Goal: Task Accomplishment & Management: Use online tool/utility

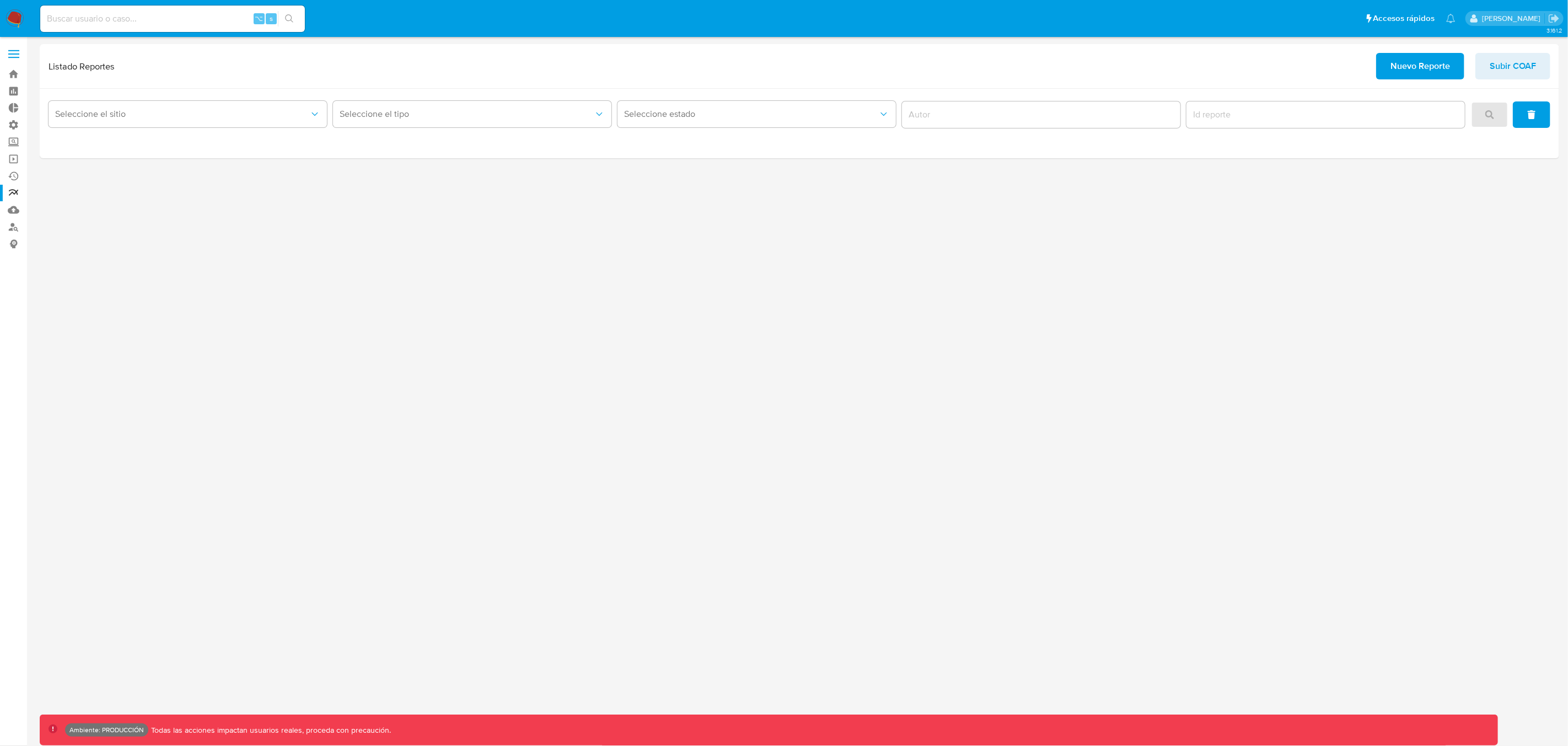
click at [15, 54] on span at bounding box center [14, 54] width 11 height 2
click at [0, 0] on input "checkbox" at bounding box center [0, 0] width 0 height 0
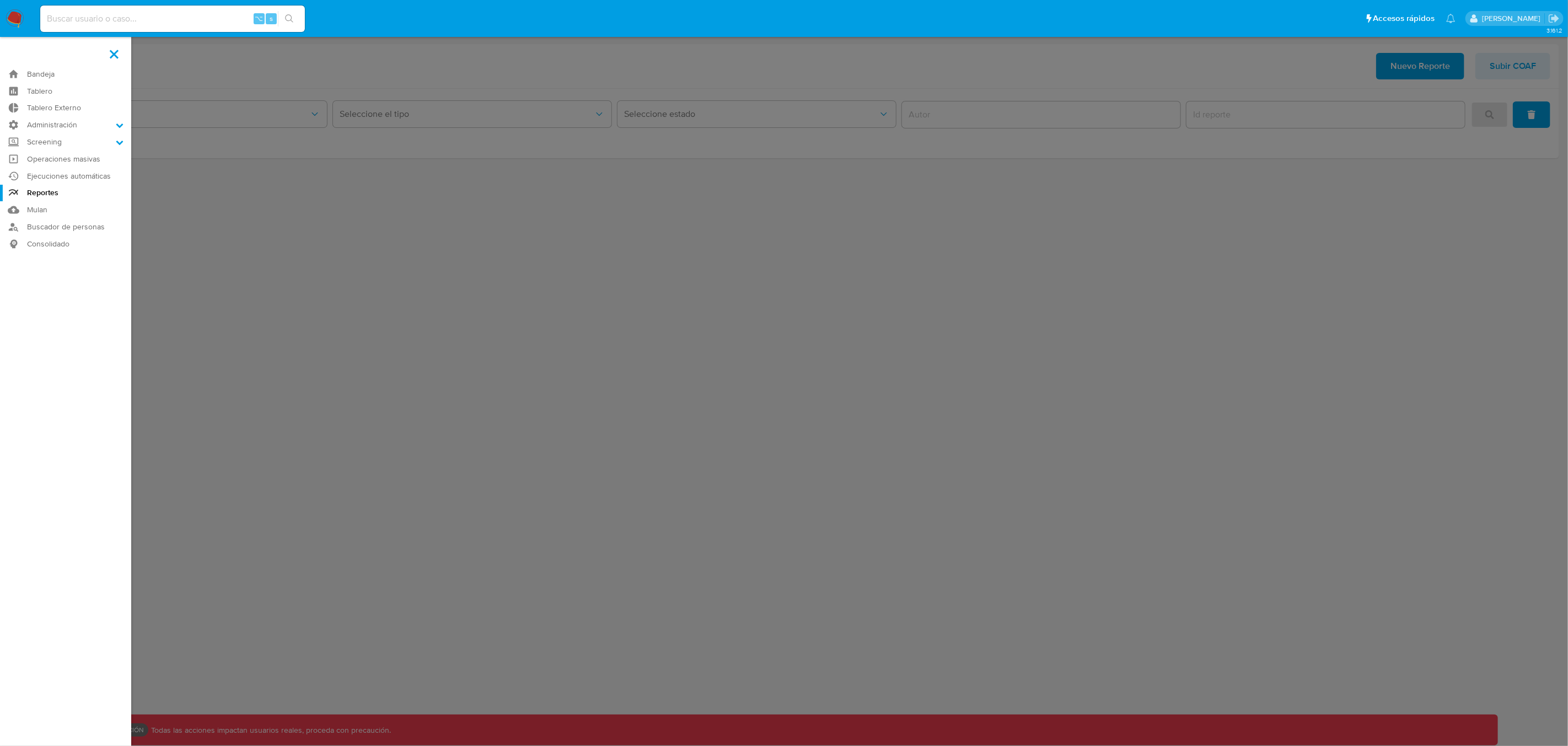
click at [379, 303] on label at bounding box center [784, 373] width 1568 height 746
click at [0, 0] on input "checkbox" at bounding box center [0, 0] width 0 height 0
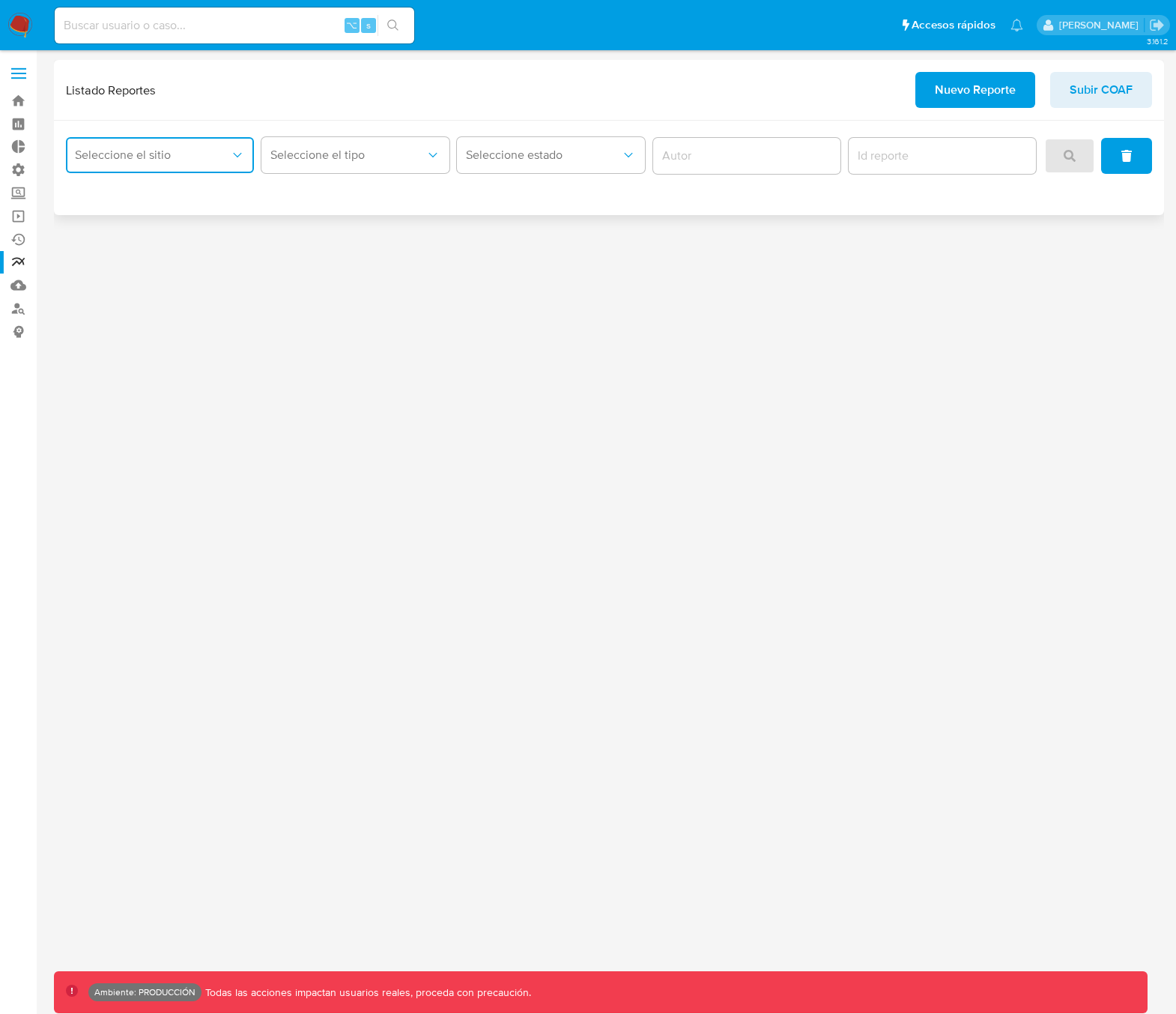
click at [200, 169] on button "Seleccione el sitio" at bounding box center [160, 155] width 188 height 36
click at [351, 159] on span "Seleccione el tipo" at bounding box center [347, 155] width 155 height 15
click at [536, 165] on button "Seleccione estado" at bounding box center [551, 155] width 188 height 36
click at [615, 321] on div "3.161.2 Ambiente: PRODUCCIÓN Todas las acciones impactan usuarios reales, proce…" at bounding box center [609, 531] width 1110 height 944
click at [954, 96] on span "Nuevo Reporte" at bounding box center [975, 90] width 81 height 33
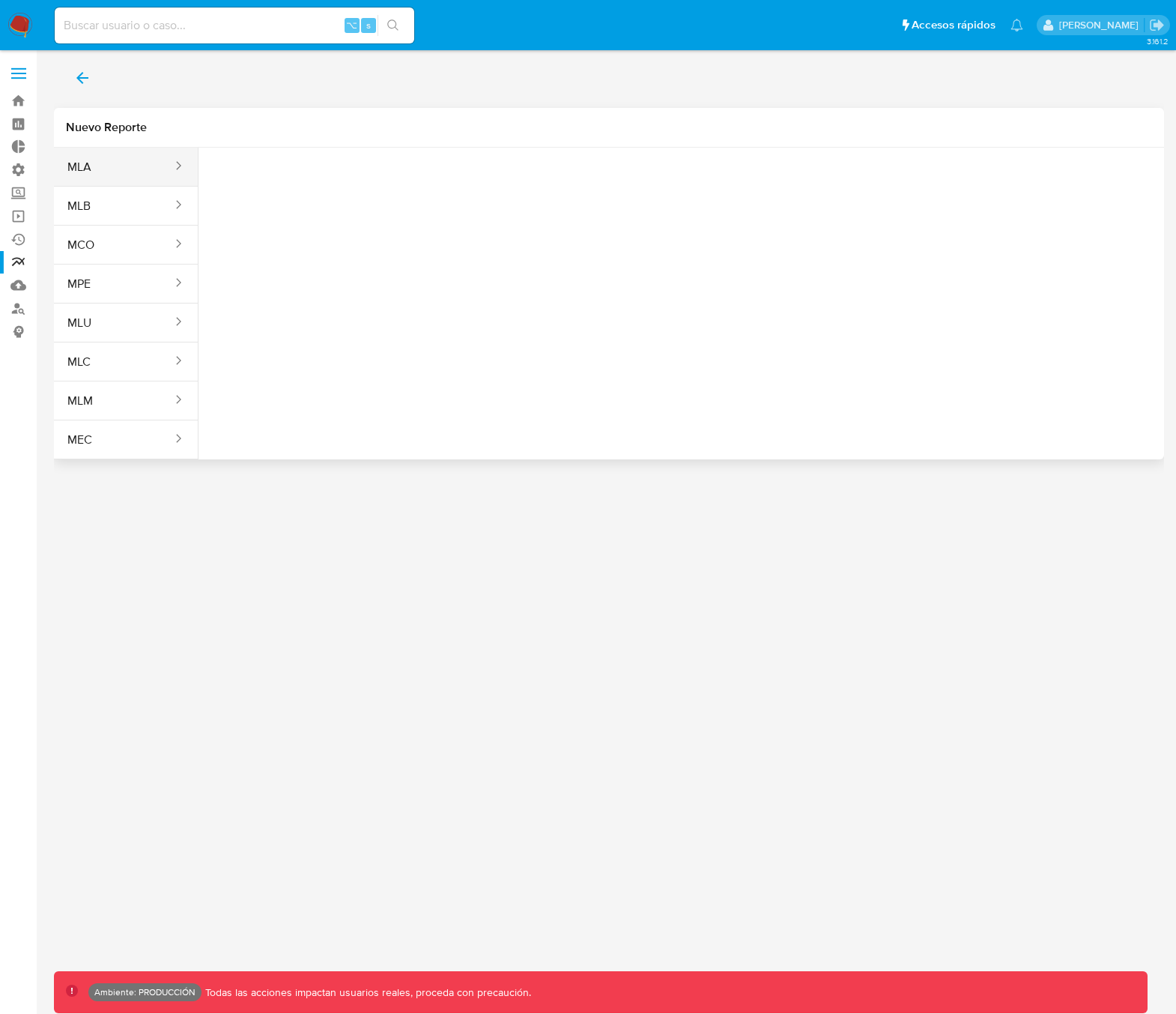
click at [108, 170] on button "MLA" at bounding box center [113, 166] width 120 height 36
click at [251, 182] on span "Seleccione una opcion" at bounding box center [284, 187] width 131 height 15
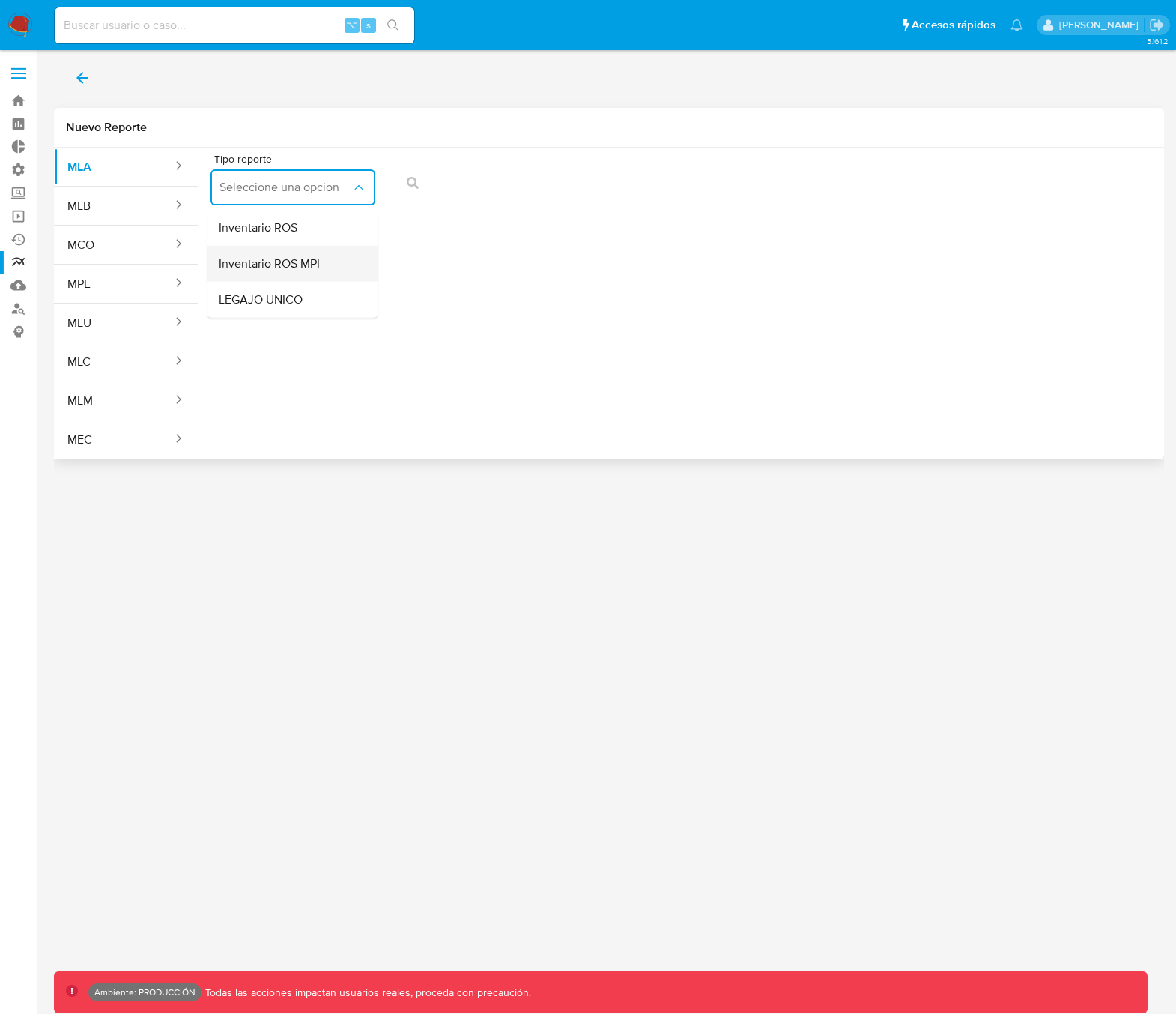
click at [284, 263] on span "Inventario ROS MPI" at bounding box center [269, 264] width 101 height 15
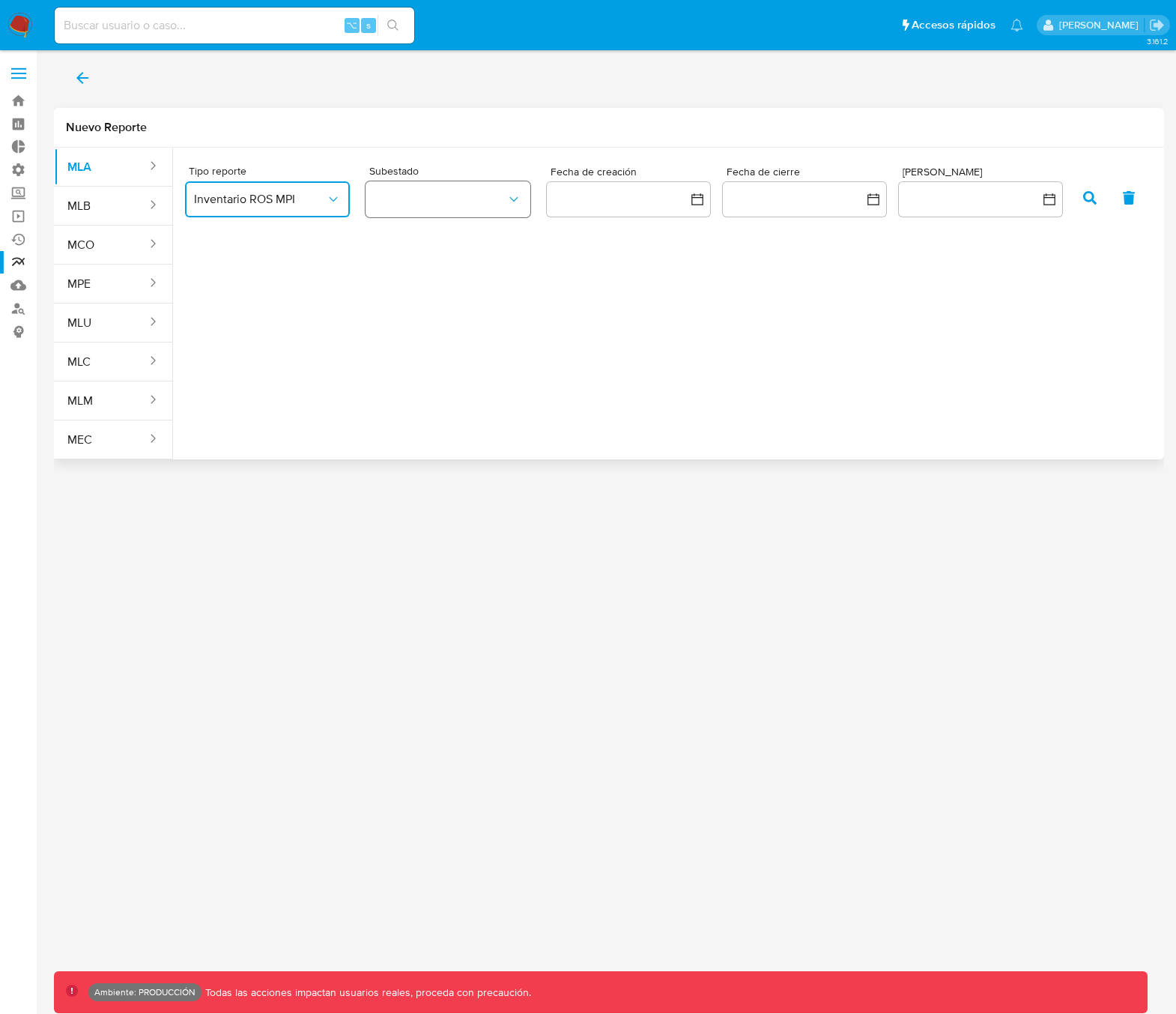
click at [449, 203] on button "button" at bounding box center [447, 198] width 165 height 36
click at [471, 243] on div "ROS" at bounding box center [440, 239] width 131 height 36
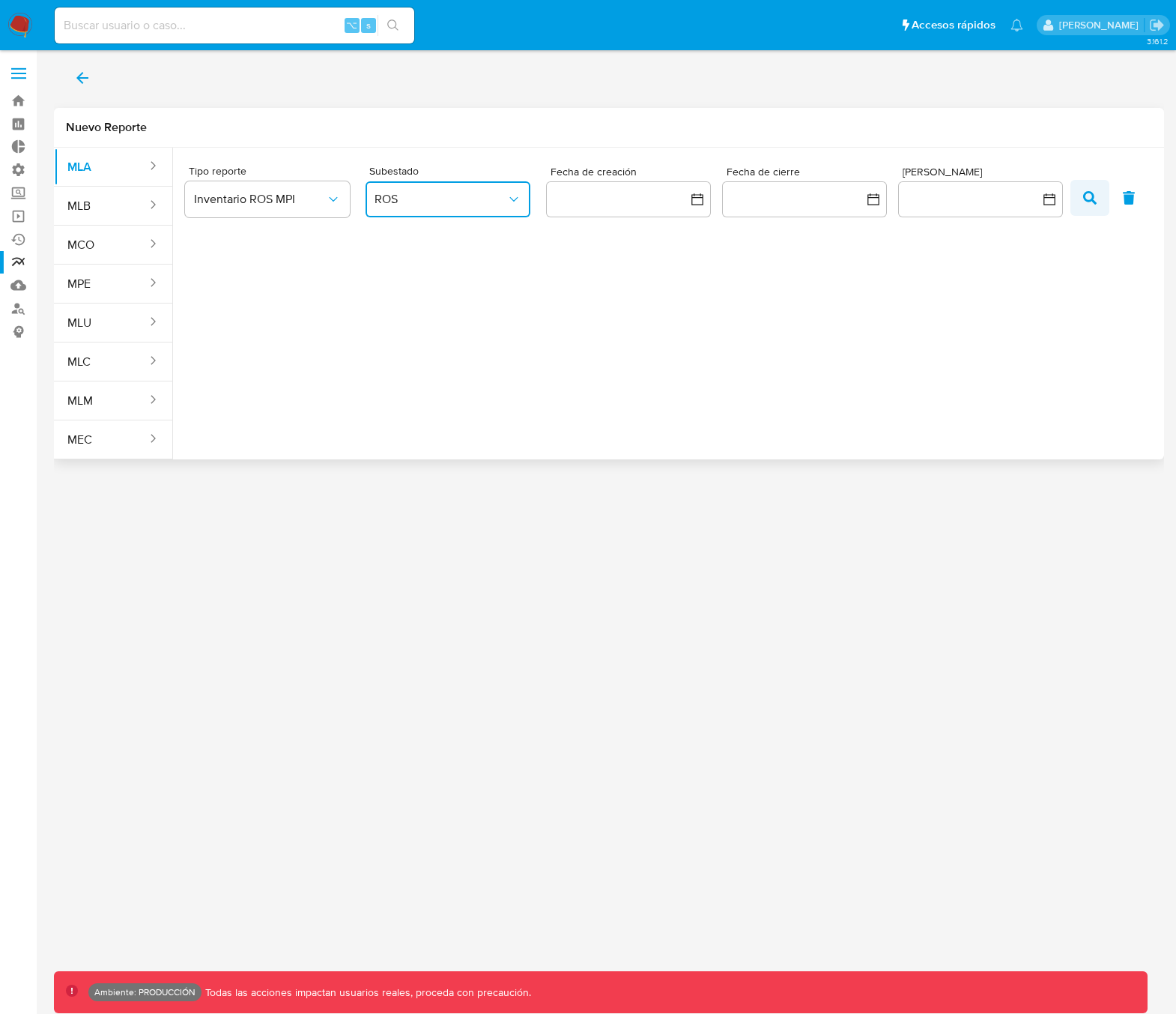
click at [1092, 205] on span "button" at bounding box center [1090, 198] width 13 height 26
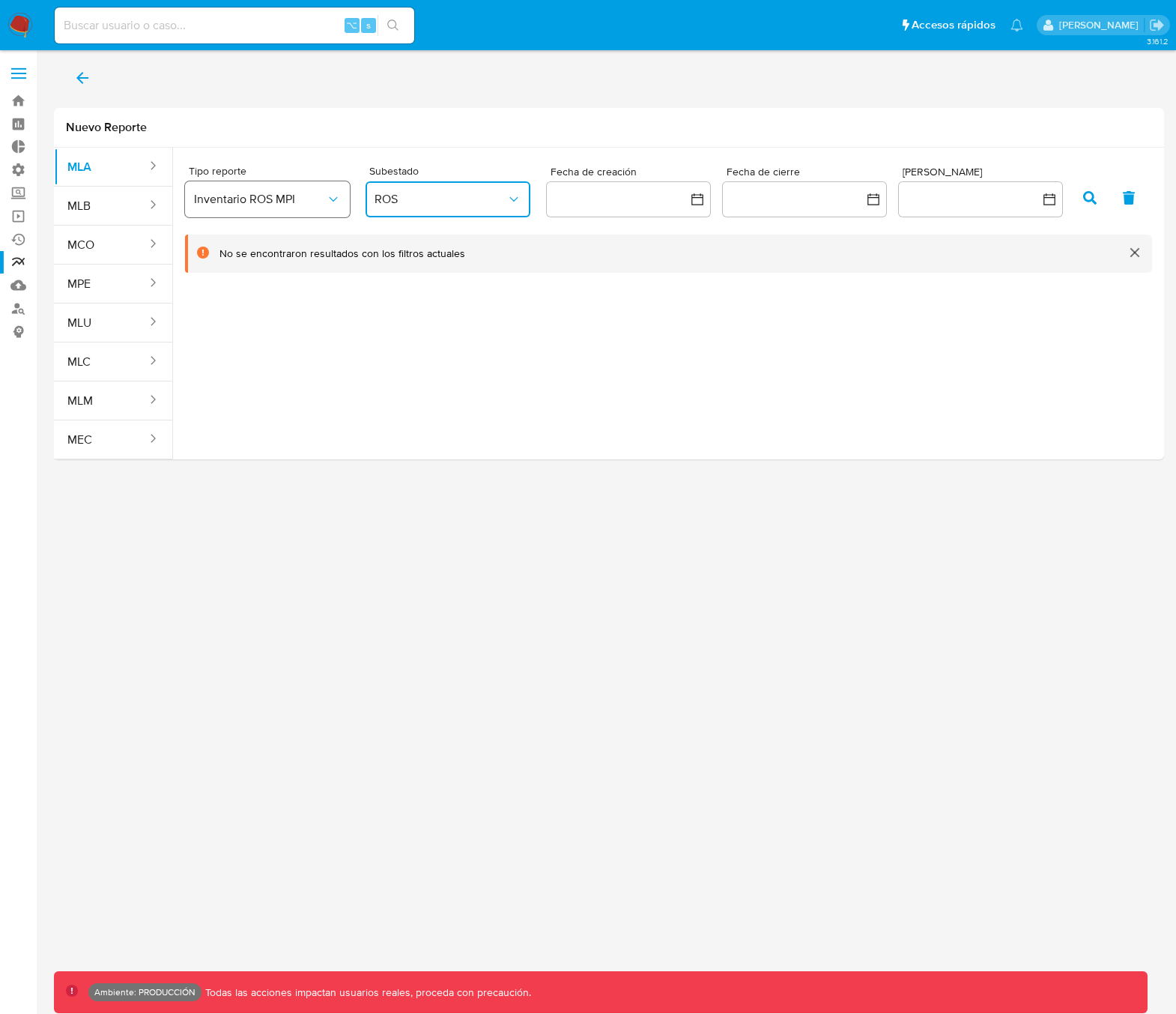
click at [318, 197] on span "Inventario ROS MPI" at bounding box center [260, 199] width 131 height 15
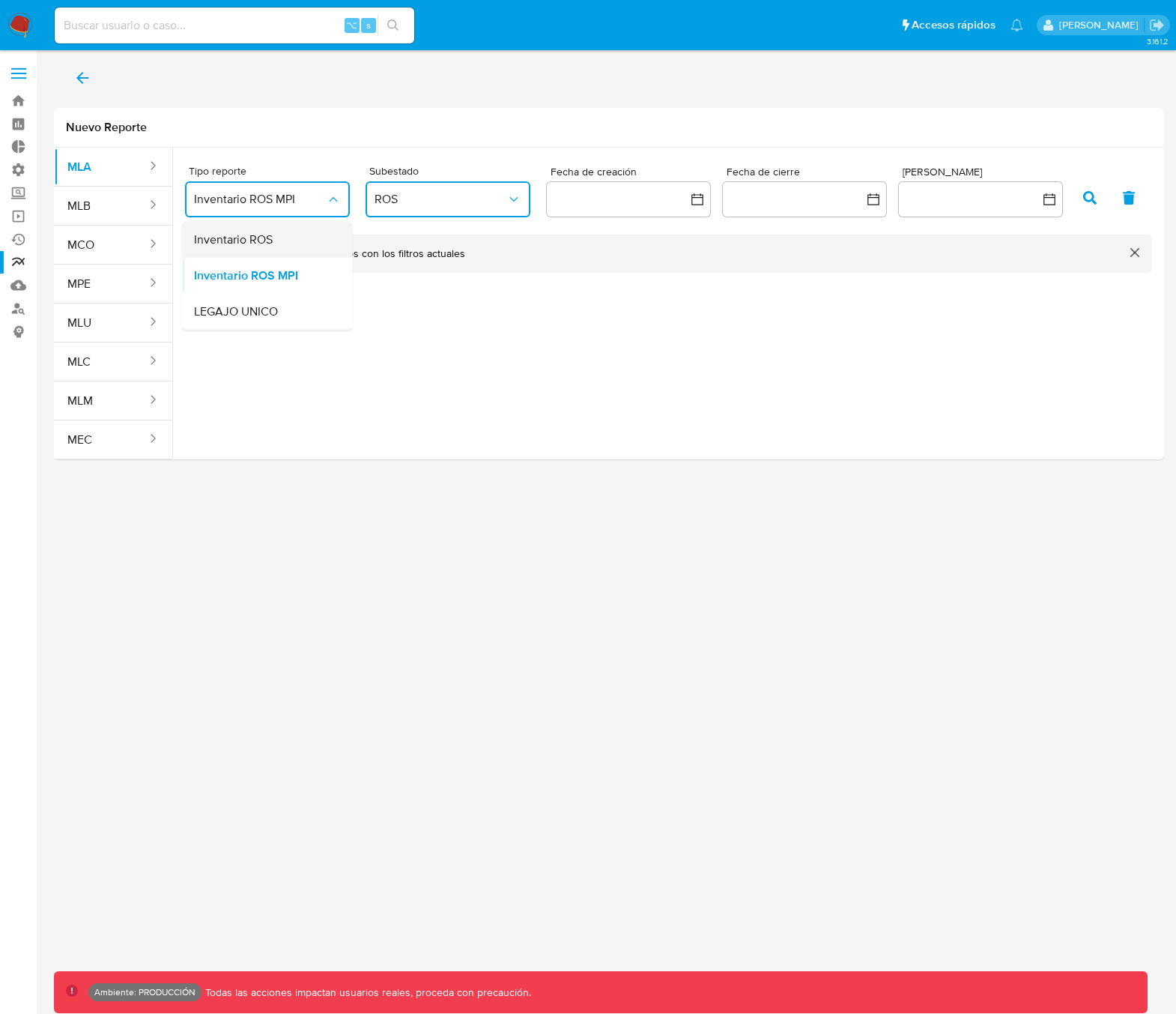
click at [287, 242] on div "Inventario ROS" at bounding box center [263, 238] width 138 height 36
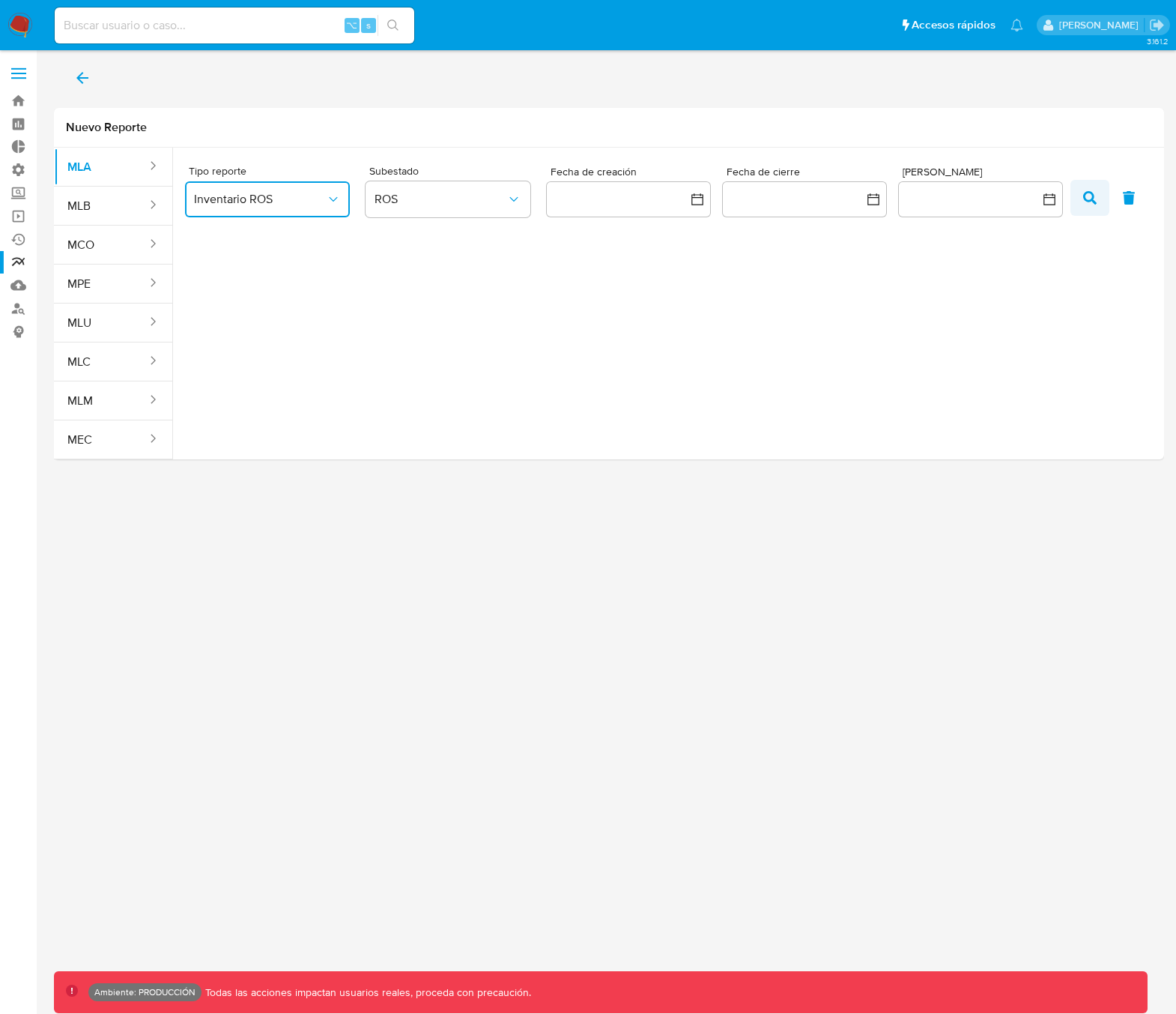
click at [1092, 199] on icon "button" at bounding box center [1090, 198] width 13 height 13
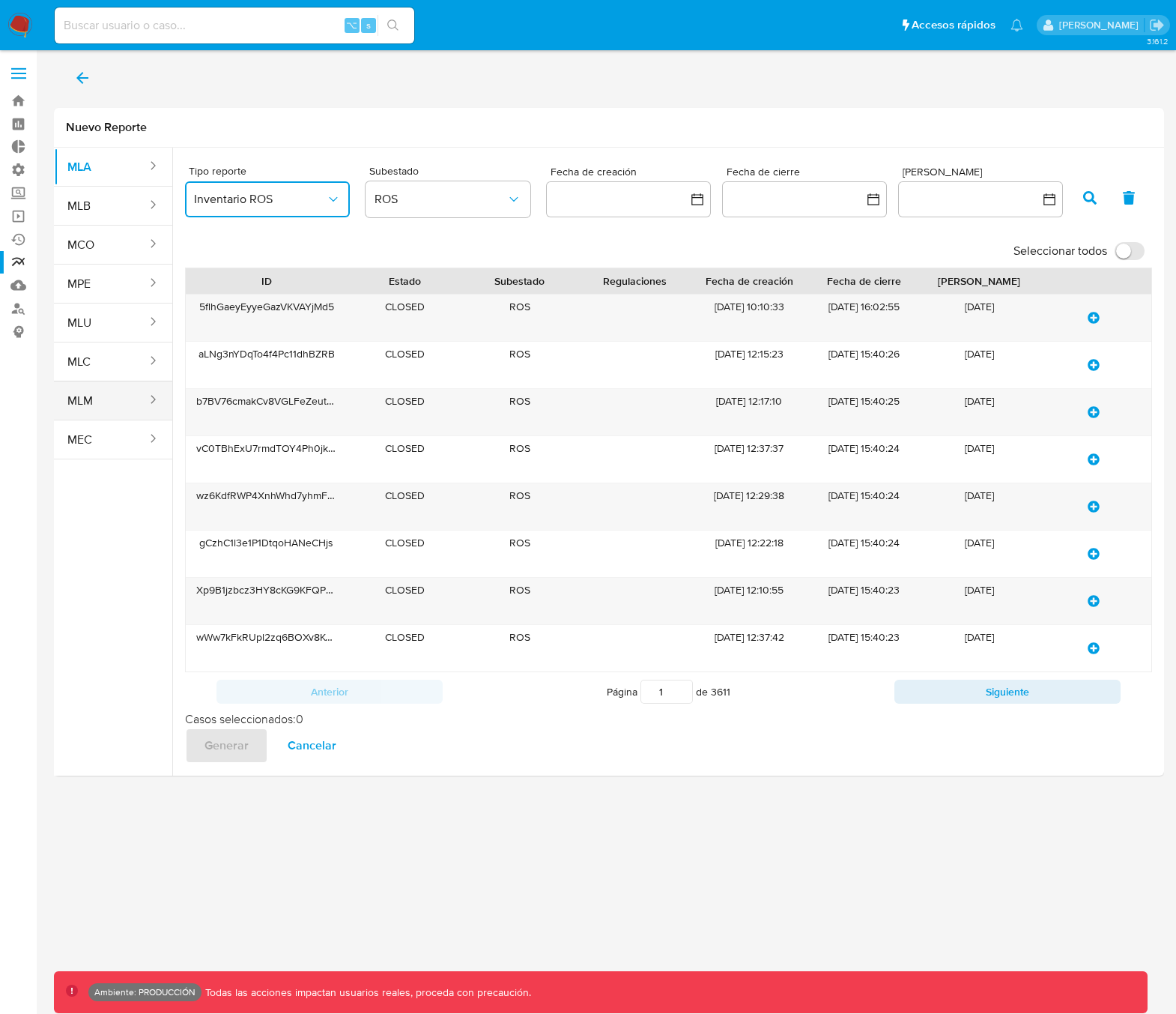
click at [97, 401] on button "MLM" at bounding box center [101, 400] width 94 height 36
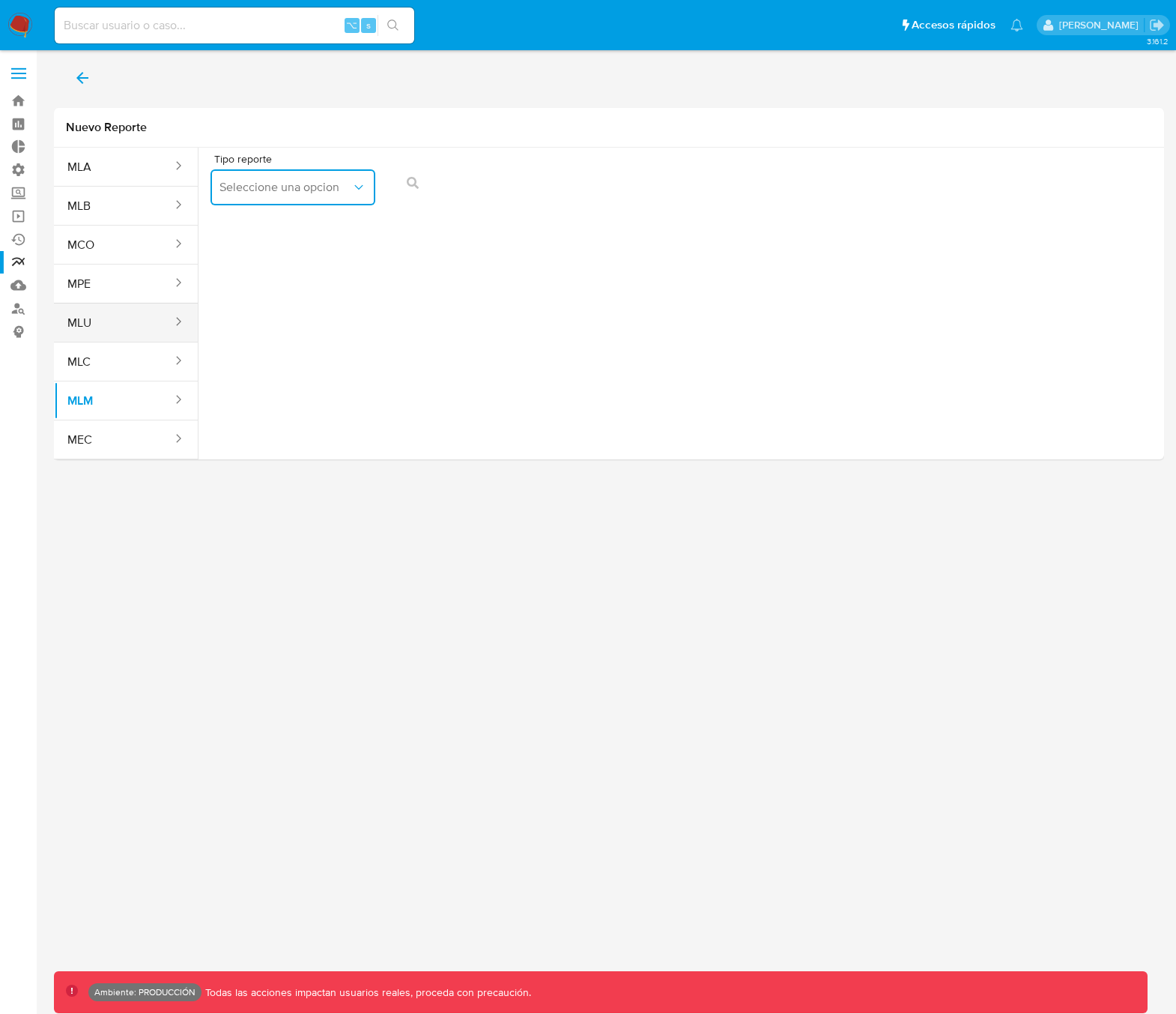
click at [116, 316] on button "MLU" at bounding box center [113, 323] width 120 height 36
click at [284, 188] on span "Seleccione una opcion" at bounding box center [284, 187] width 131 height 15
click at [122, 370] on button "MLC" at bounding box center [113, 361] width 120 height 36
click at [287, 198] on button "Seleccione una opcion" at bounding box center [293, 187] width 165 height 36
click at [133, 289] on button "MPE" at bounding box center [113, 284] width 120 height 36
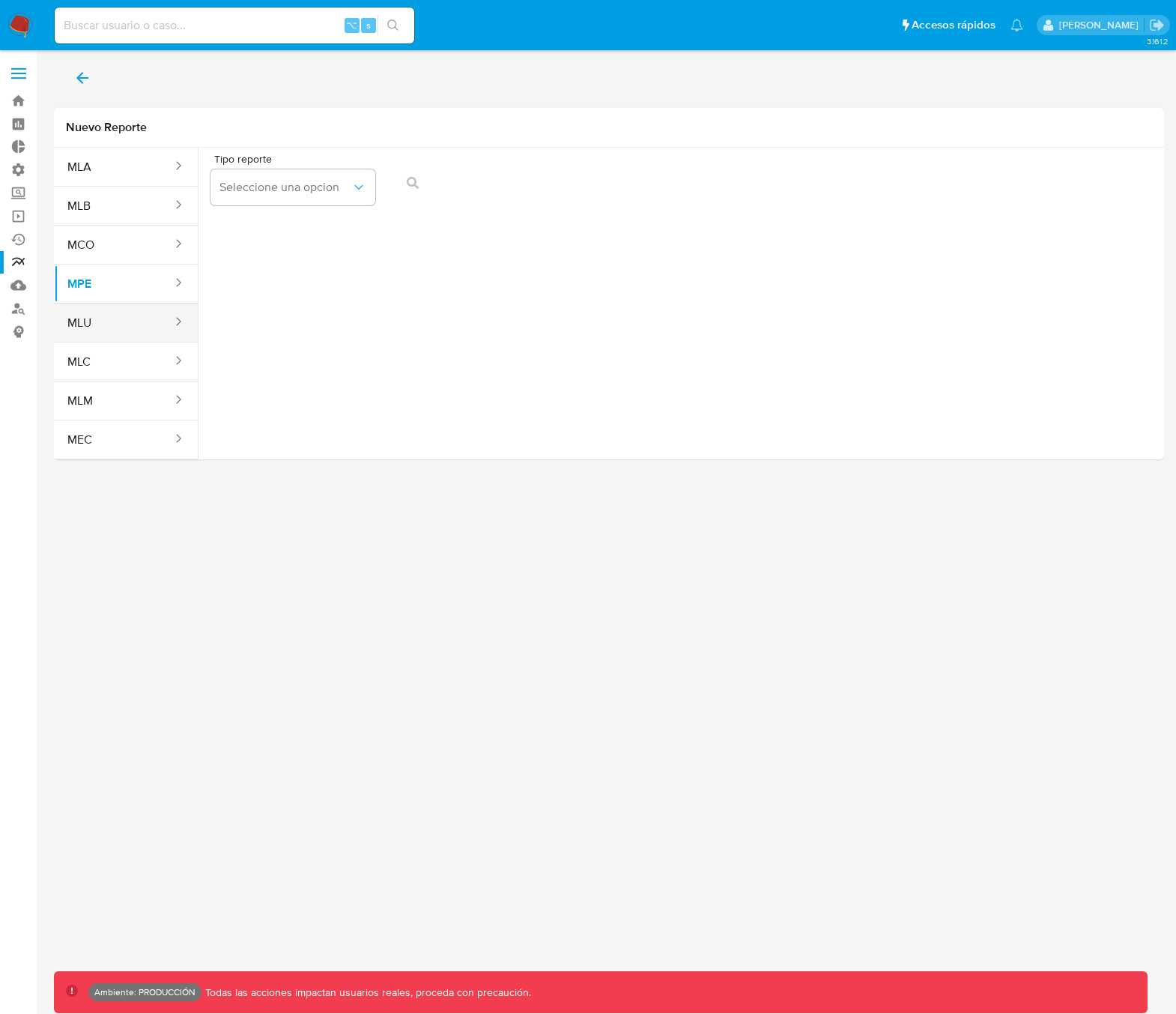
click at [131, 325] on button "MLU" at bounding box center [113, 323] width 120 height 36
click at [155, 232] on button "MCO" at bounding box center [113, 244] width 120 height 36
click at [155, 245] on button "MCO" at bounding box center [113, 244] width 120 height 36
click at [259, 190] on span "Seleccione una opcion" at bounding box center [284, 187] width 131 height 15
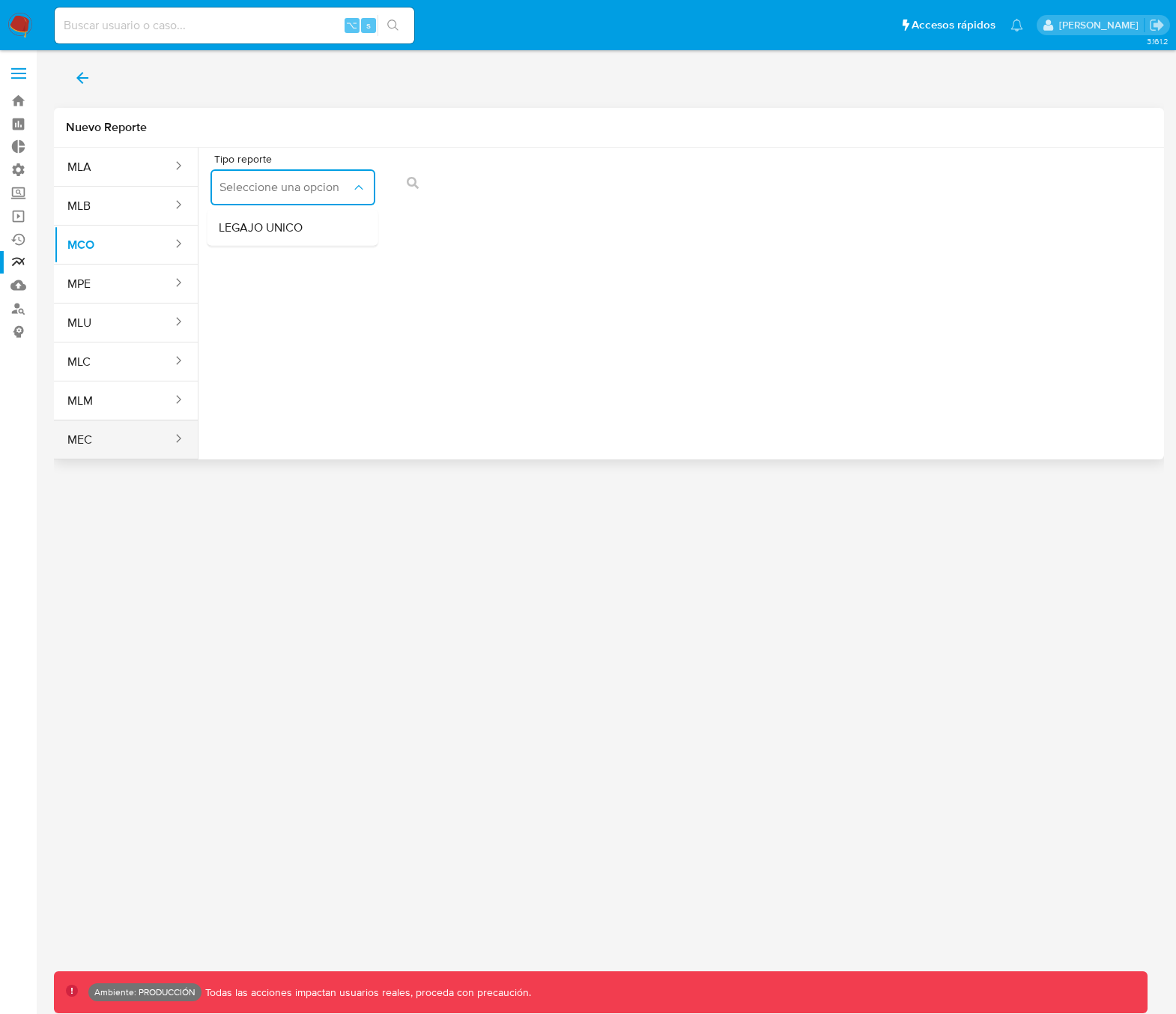
click at [99, 439] on button "MEC" at bounding box center [113, 439] width 120 height 36
click at [277, 203] on button "Seleccione una opcion" at bounding box center [293, 187] width 165 height 36
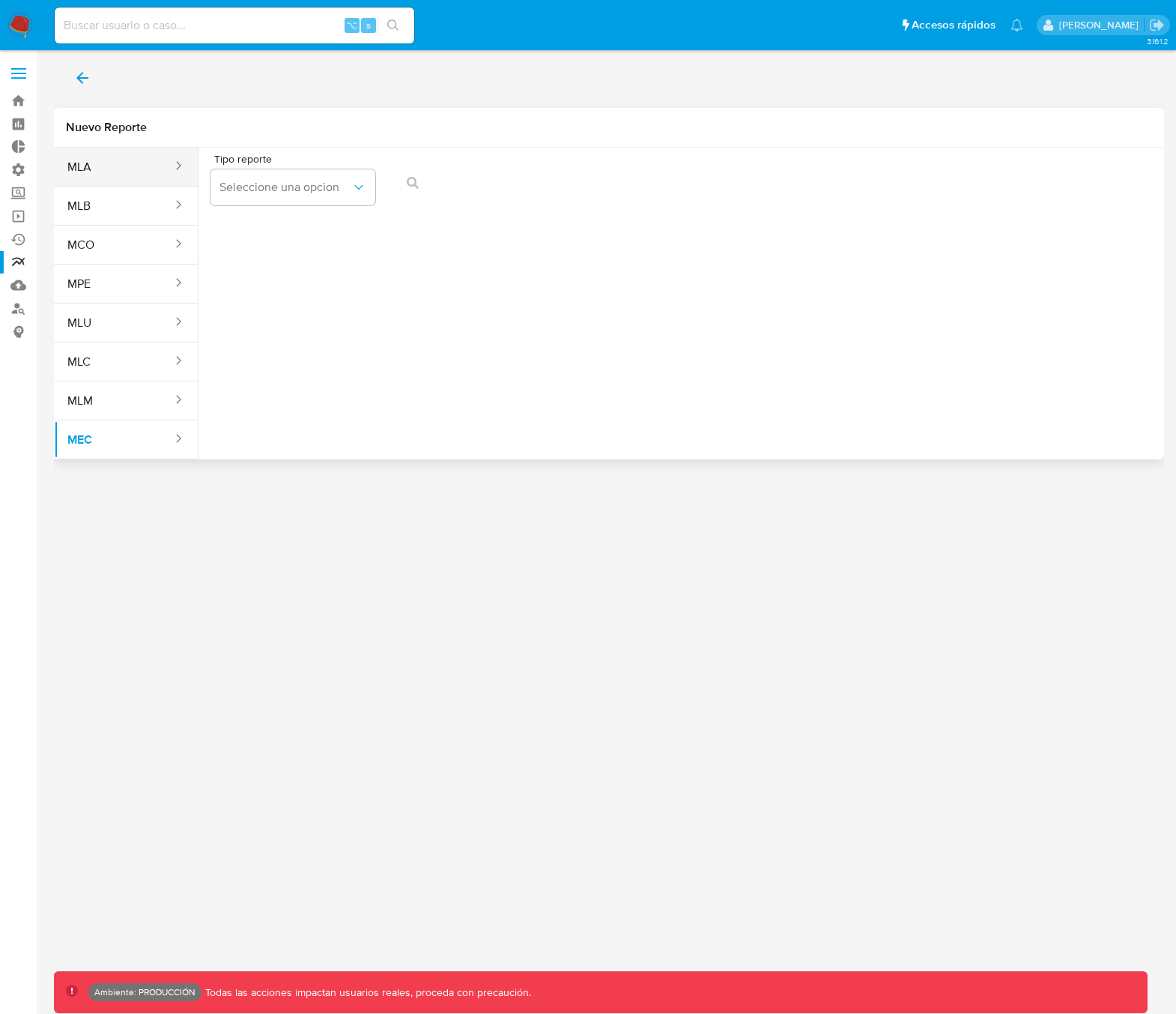
click at [110, 167] on button "MLA" at bounding box center [113, 166] width 120 height 36
click at [127, 170] on button "MLA" at bounding box center [113, 166] width 120 height 36
click at [140, 212] on button "MLB" at bounding box center [113, 205] width 120 height 36
click at [250, 179] on span "Seleccione una opcion" at bounding box center [284, 187] width 131 height 15
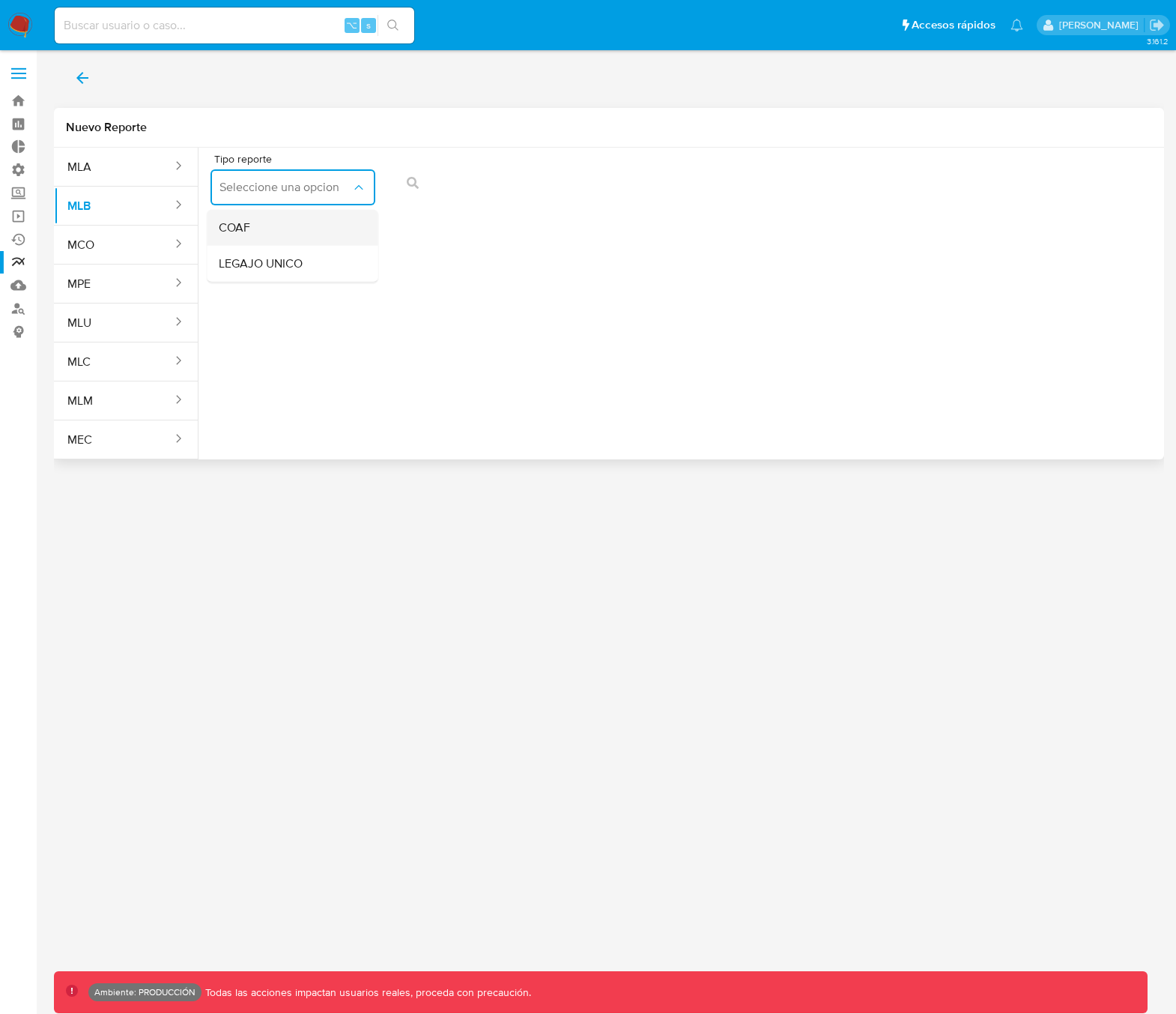
click at [256, 229] on div "COAF" at bounding box center [287, 227] width 138 height 36
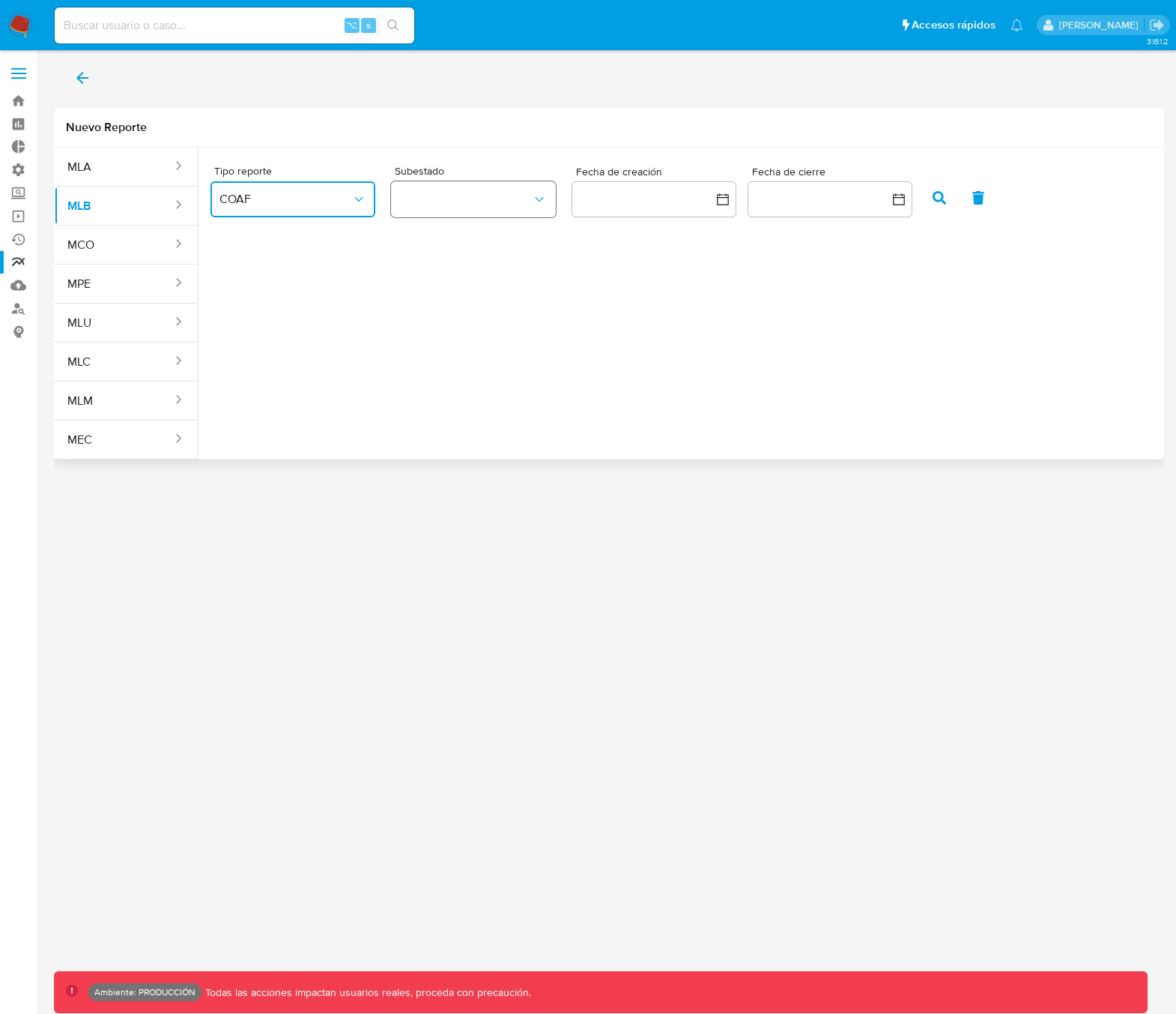
click at [484, 208] on button "button" at bounding box center [473, 198] width 165 height 36
click at [461, 240] on div "ROS" at bounding box center [465, 239] width 131 height 36
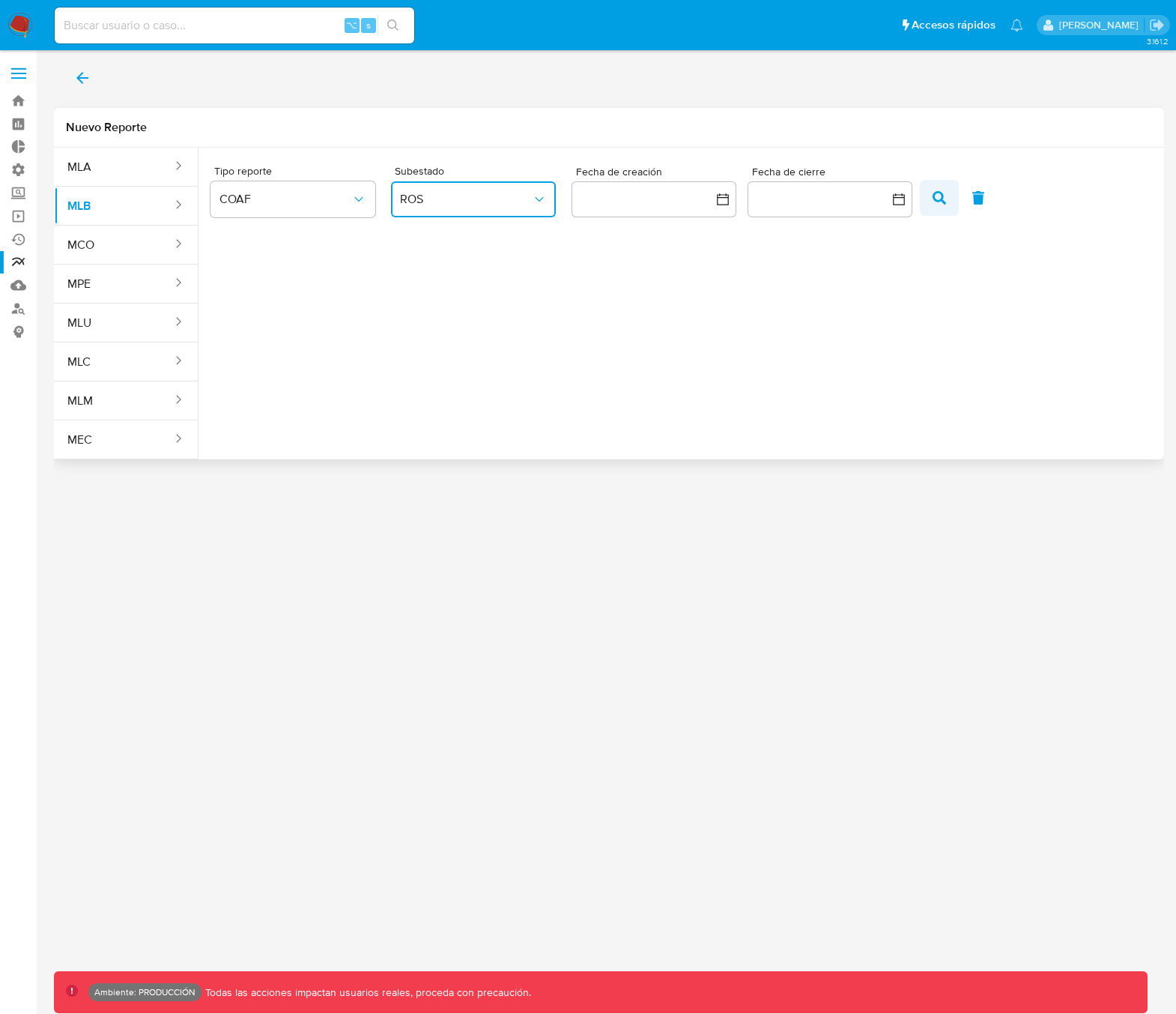
click at [941, 201] on icon "button" at bounding box center [939, 198] width 13 height 13
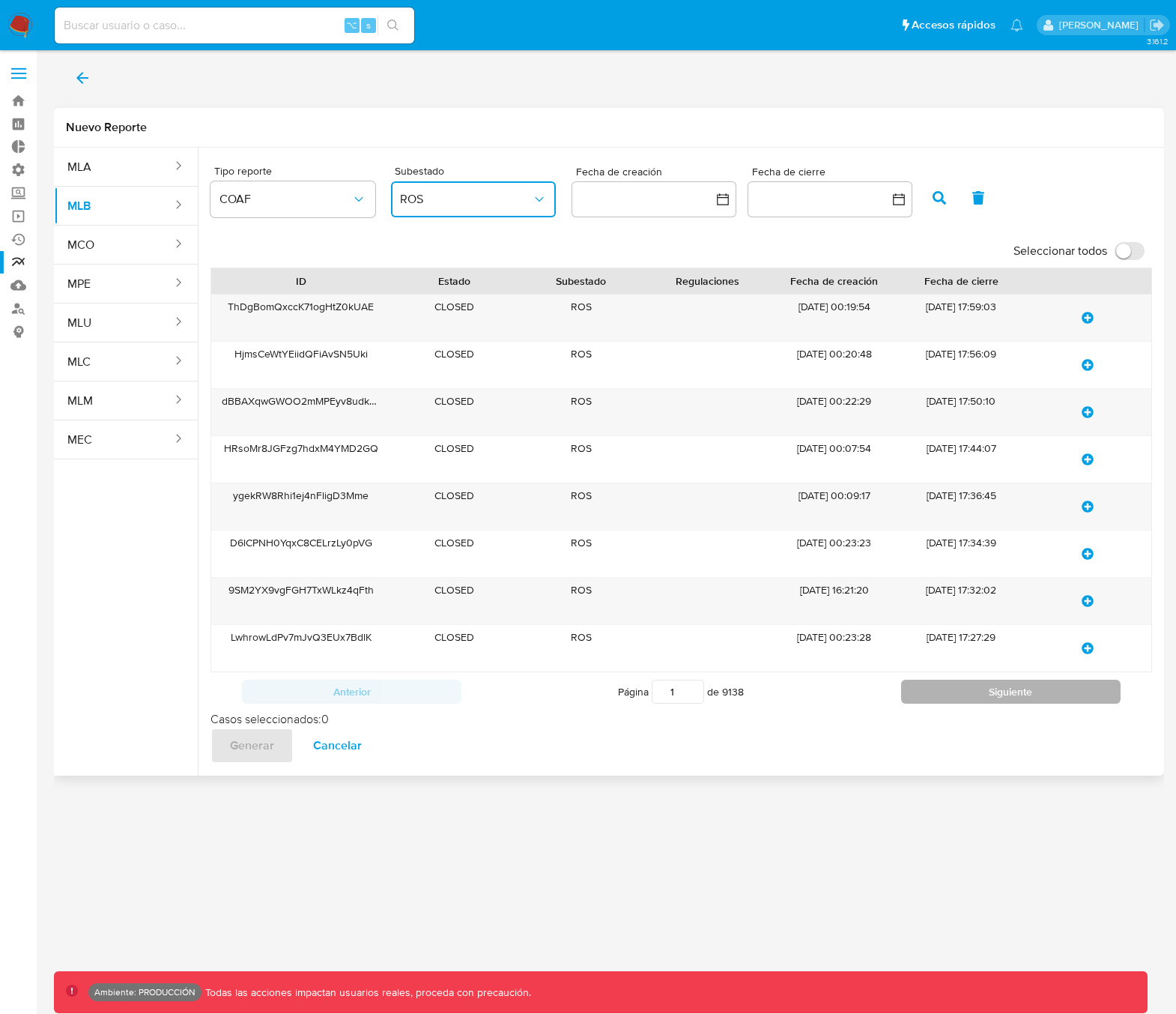
click at [1004, 689] on button "Siguiente" at bounding box center [1011, 691] width 219 height 24
type input "2"
click at [1006, 691] on div "Cargando..." at bounding box center [681, 489] width 942 height 443
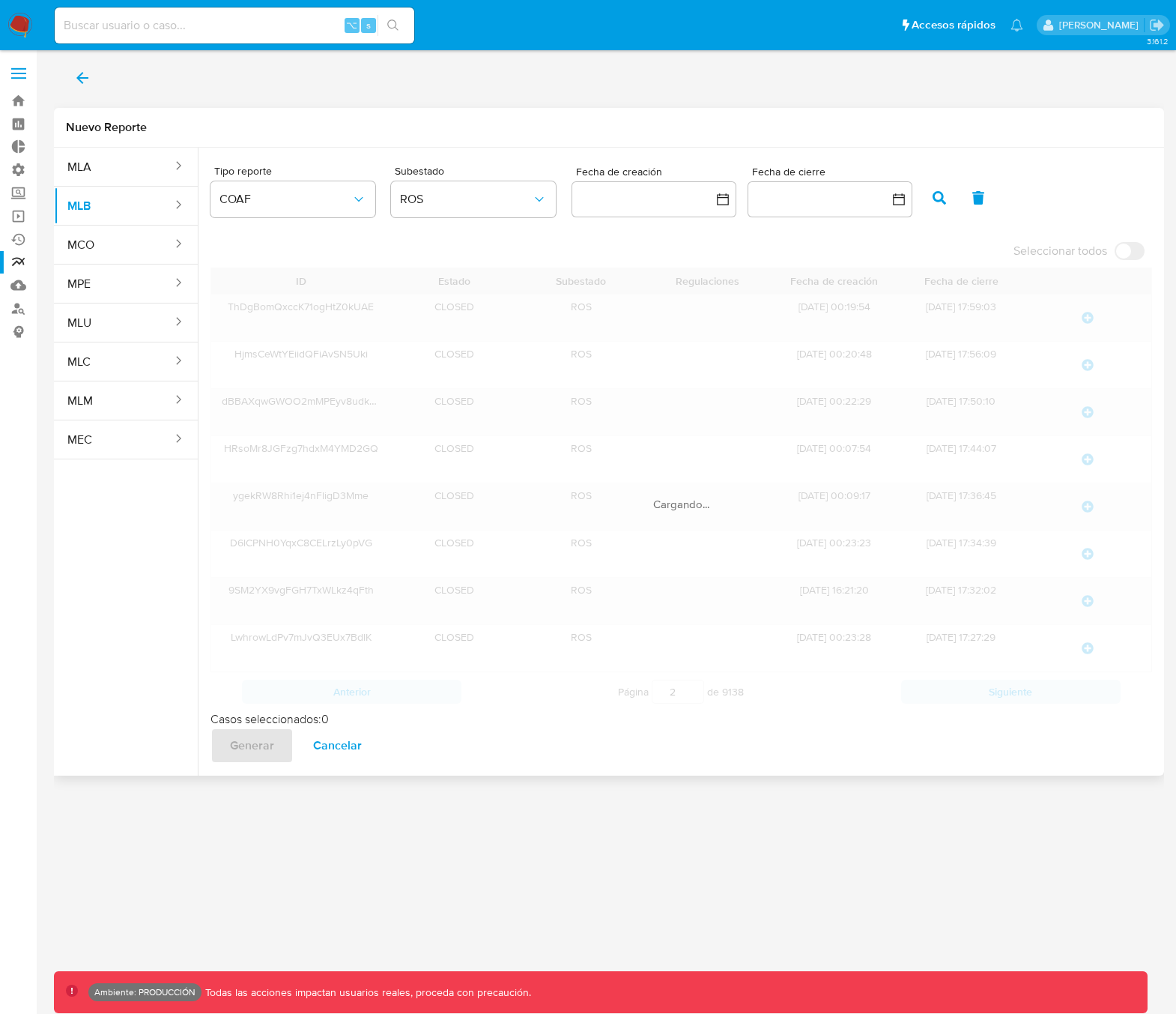
click at [1006, 691] on div "Cargando..." at bounding box center [681, 489] width 942 height 443
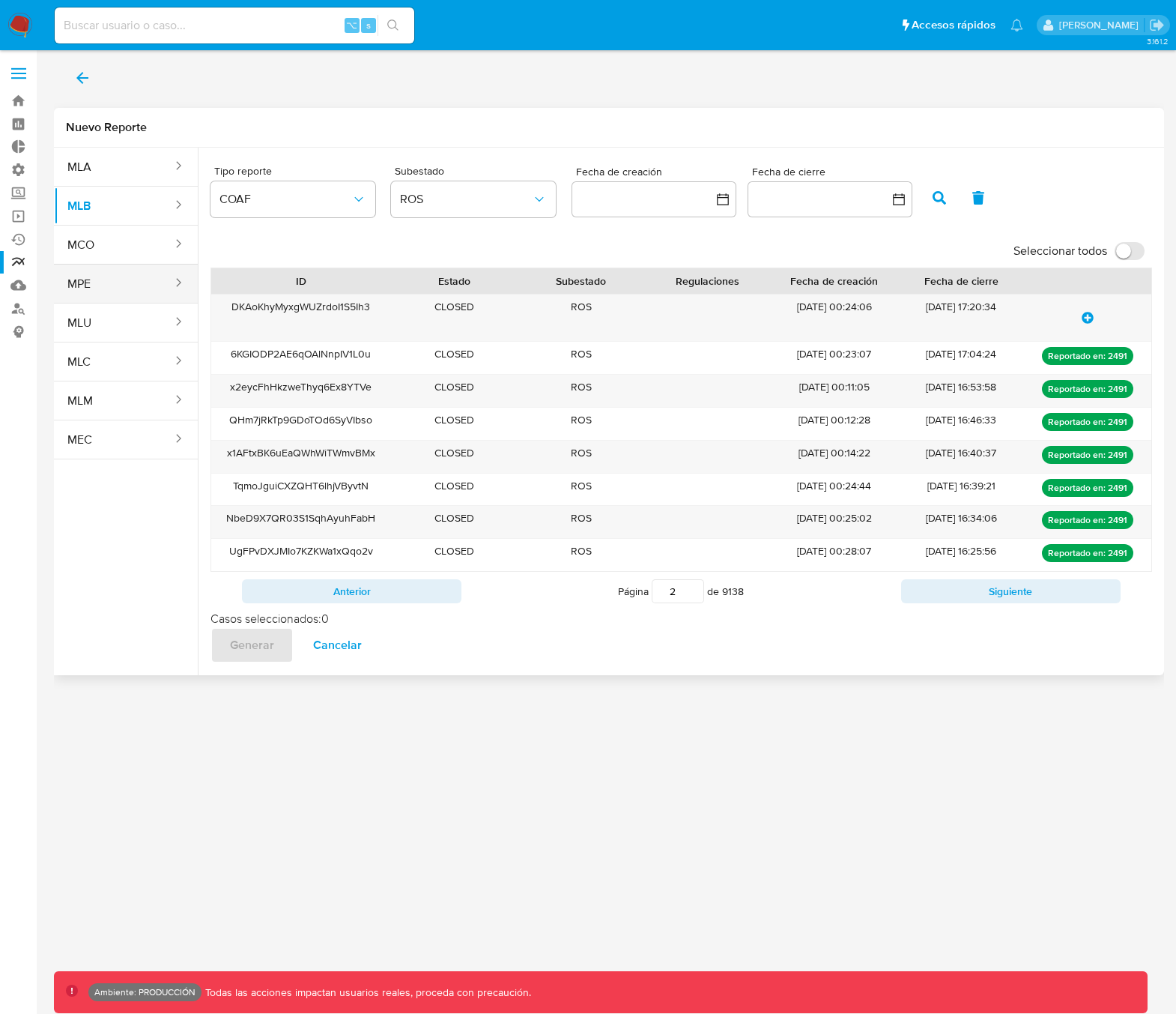
click at [110, 284] on button "MPE" at bounding box center [113, 284] width 120 height 36
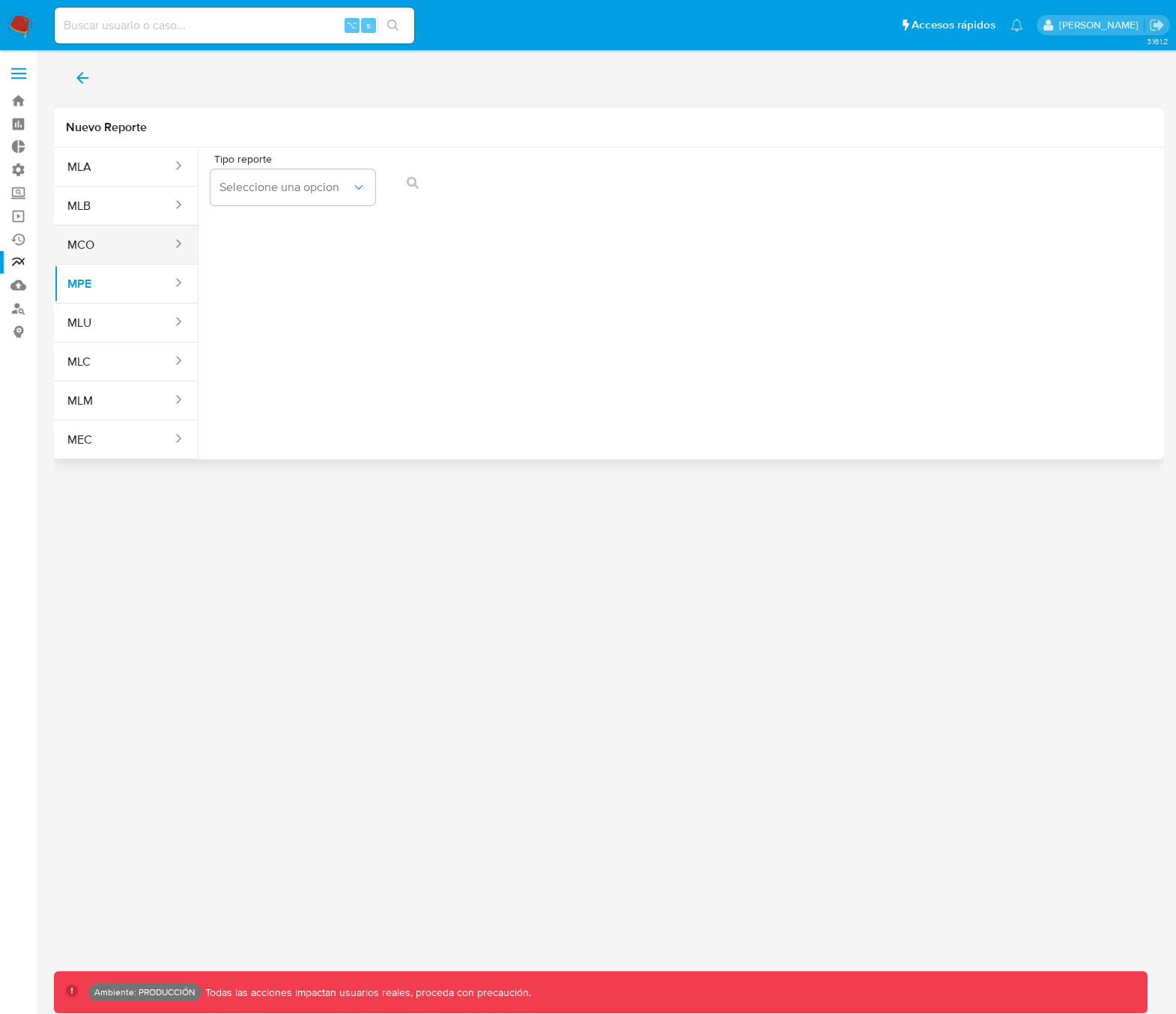
click at [112, 249] on button "MCO" at bounding box center [113, 244] width 120 height 36
click at [251, 179] on span "Seleccione una opcion" at bounding box center [284, 187] width 131 height 15
click at [276, 233] on span "LEGAJO UNICO" at bounding box center [260, 227] width 84 height 15
click at [747, 180] on div "Tipo reporte LEGAJO UNICO Tipo de documento CC" at bounding box center [681, 183] width 942 height 58
click at [739, 186] on icon "action-search" at bounding box center [743, 183] width 12 height 12
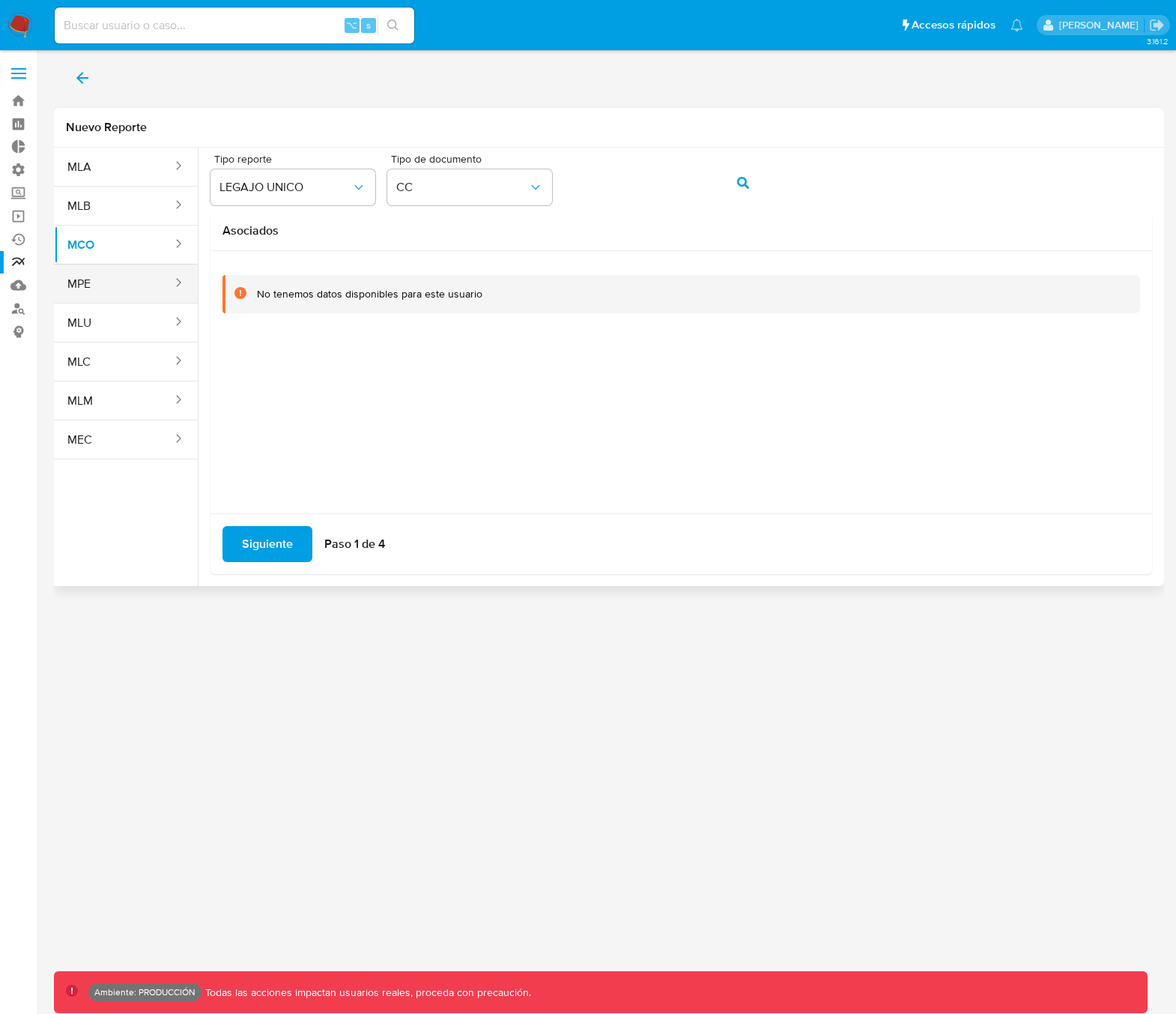
click at [100, 291] on button "MPE" at bounding box center [113, 284] width 120 height 36
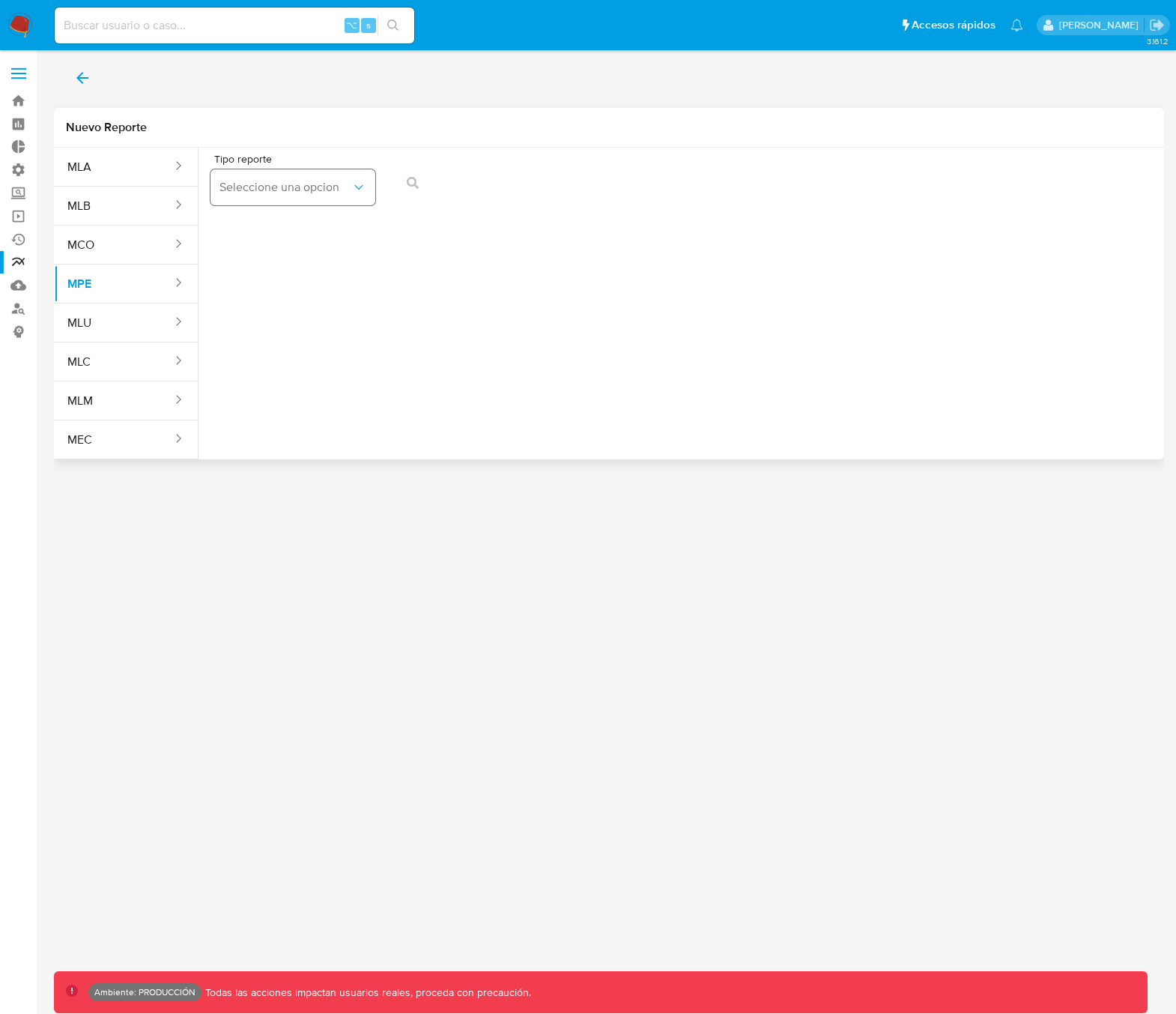
click at [292, 189] on span "Seleccione una opcion" at bounding box center [284, 187] width 131 height 15
click at [294, 227] on span "LEGAJO UNICO" at bounding box center [260, 227] width 84 height 15
click at [524, 196] on div "Tipo reporte LEGAJO UNICO Tipo de documento DNI" at bounding box center [681, 183] width 942 height 58
click at [533, 189] on div "Tipo reporte LEGAJO UNICO Tipo de documento DNI" at bounding box center [681, 183] width 942 height 58
click at [749, 179] on button "action-search" at bounding box center [743, 182] width 51 height 36
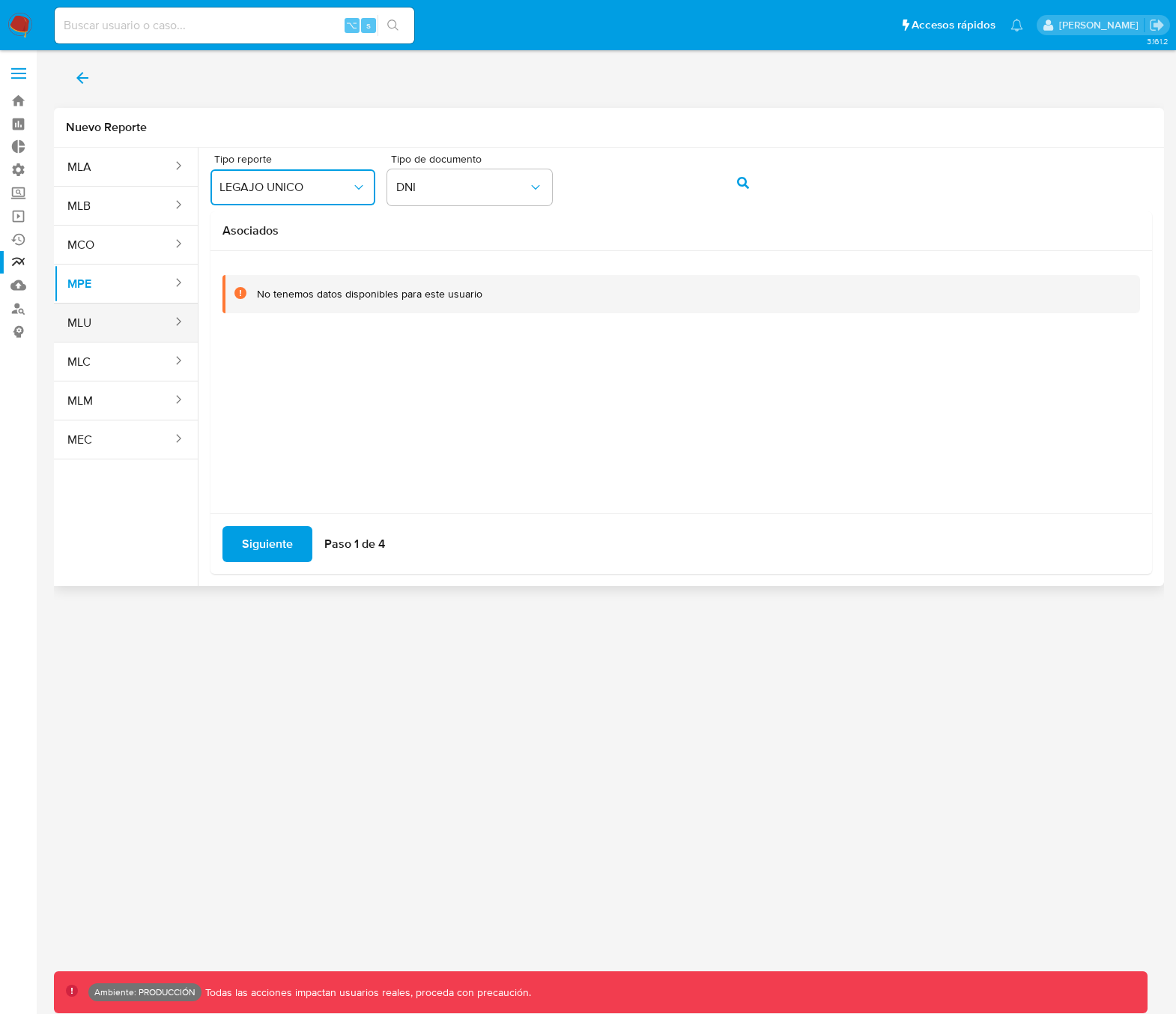
click at [114, 319] on button "MLU" at bounding box center [113, 323] width 120 height 36
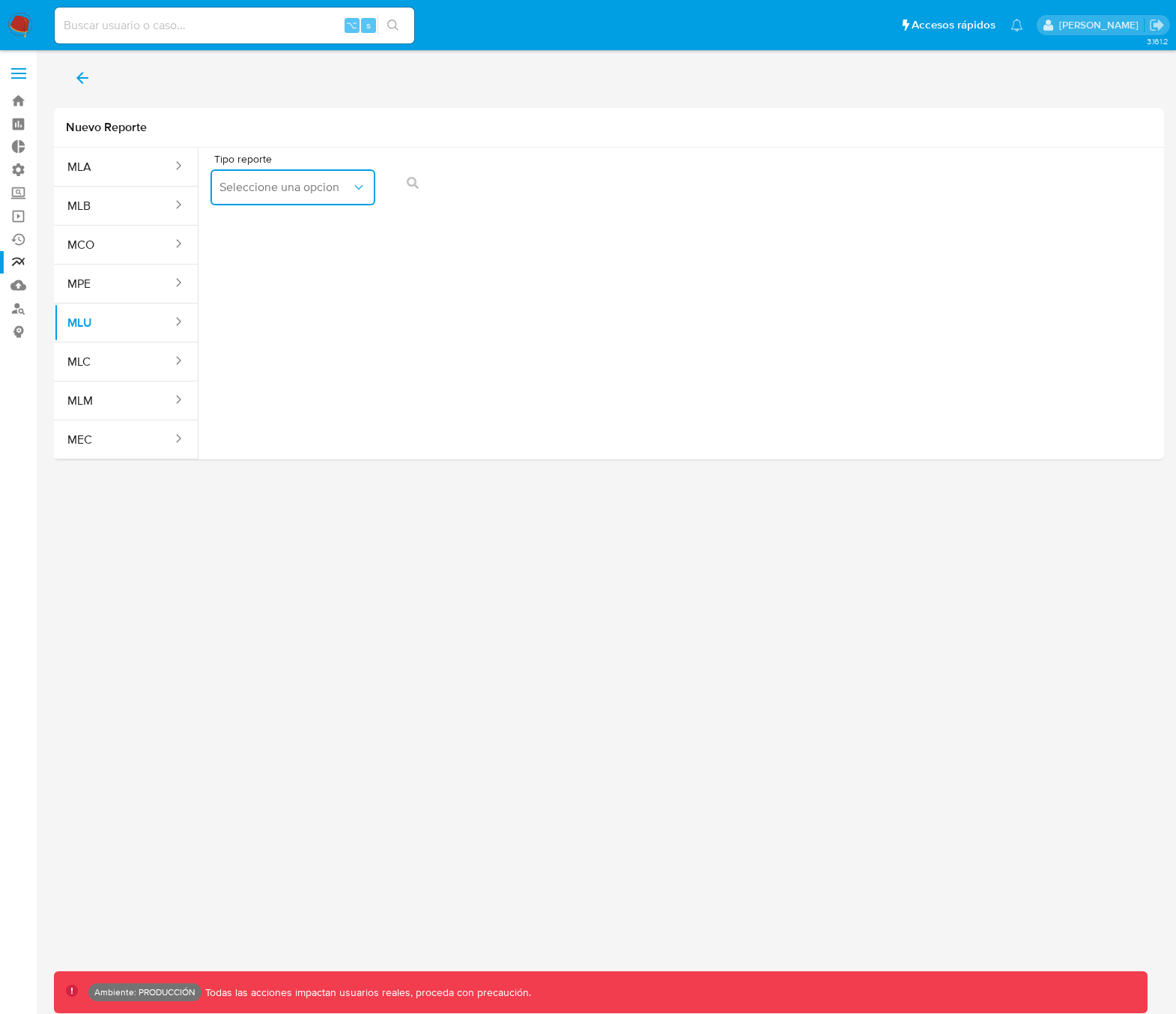
click at [299, 195] on button "Seleccione una opcion" at bounding box center [293, 187] width 165 height 36
drag, startPoint x: 279, startPoint y: 227, endPoint x: 337, endPoint y: 218, distance: 58.7
click at [280, 227] on span "LEGAJO UNICO" at bounding box center [260, 227] width 84 height 15
click at [748, 189] on span "action-search" at bounding box center [743, 183] width 12 height 33
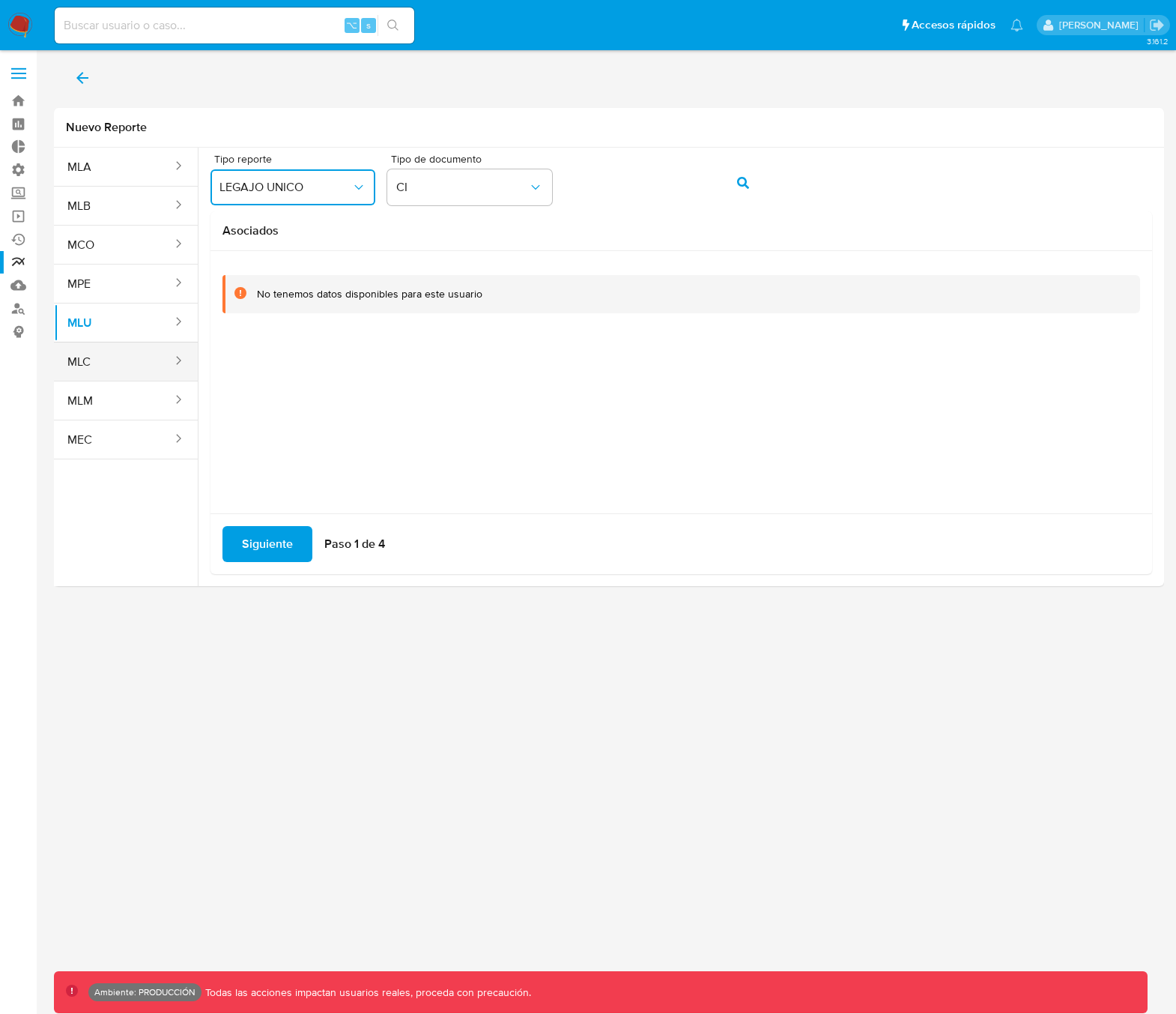
click at [103, 375] on button "MLC" at bounding box center [113, 361] width 120 height 36
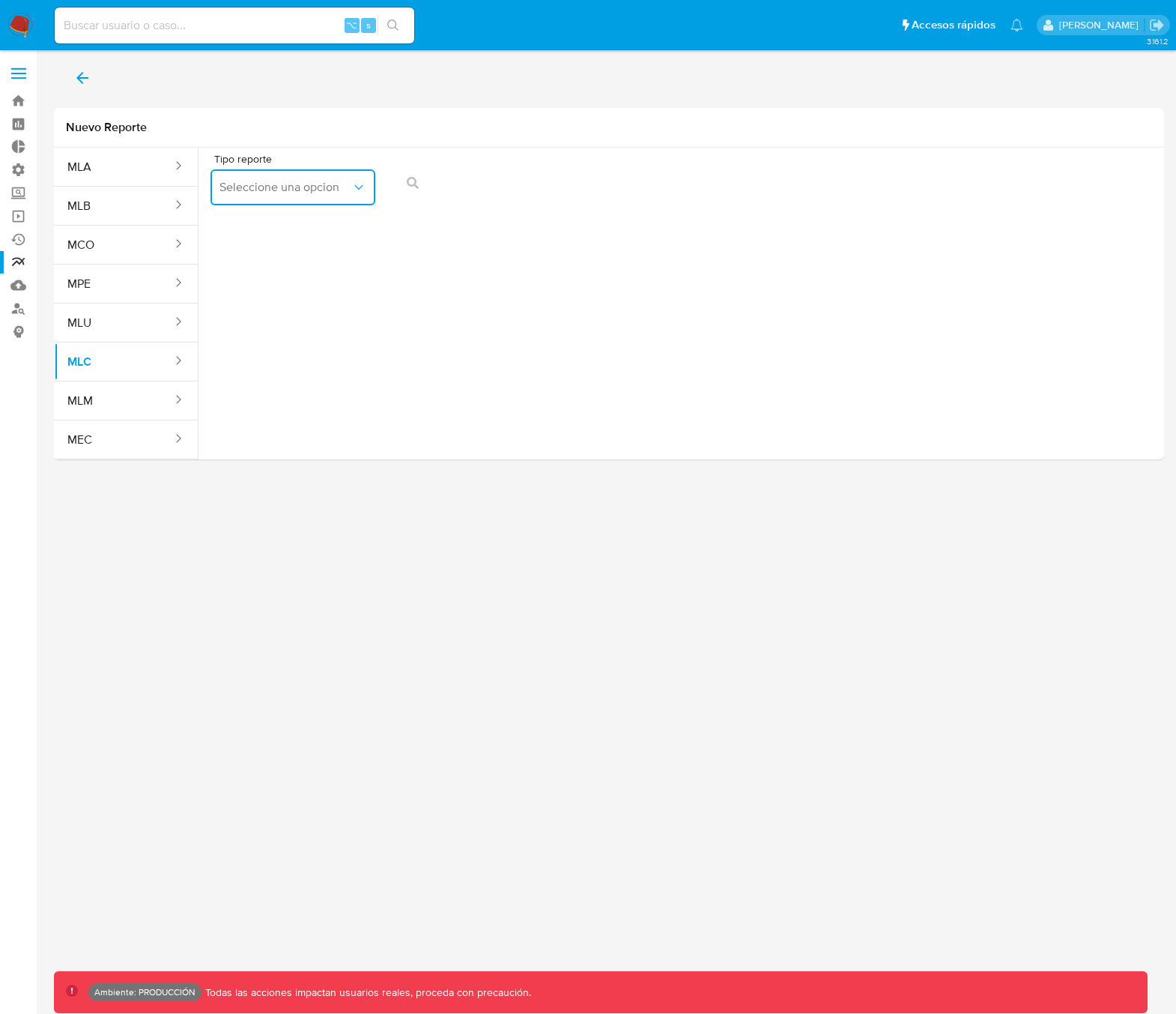
click at [289, 194] on button "Seleccione una opcion" at bounding box center [293, 187] width 165 height 36
click at [277, 233] on span "LEGAJO UNICO" at bounding box center [260, 227] width 84 height 15
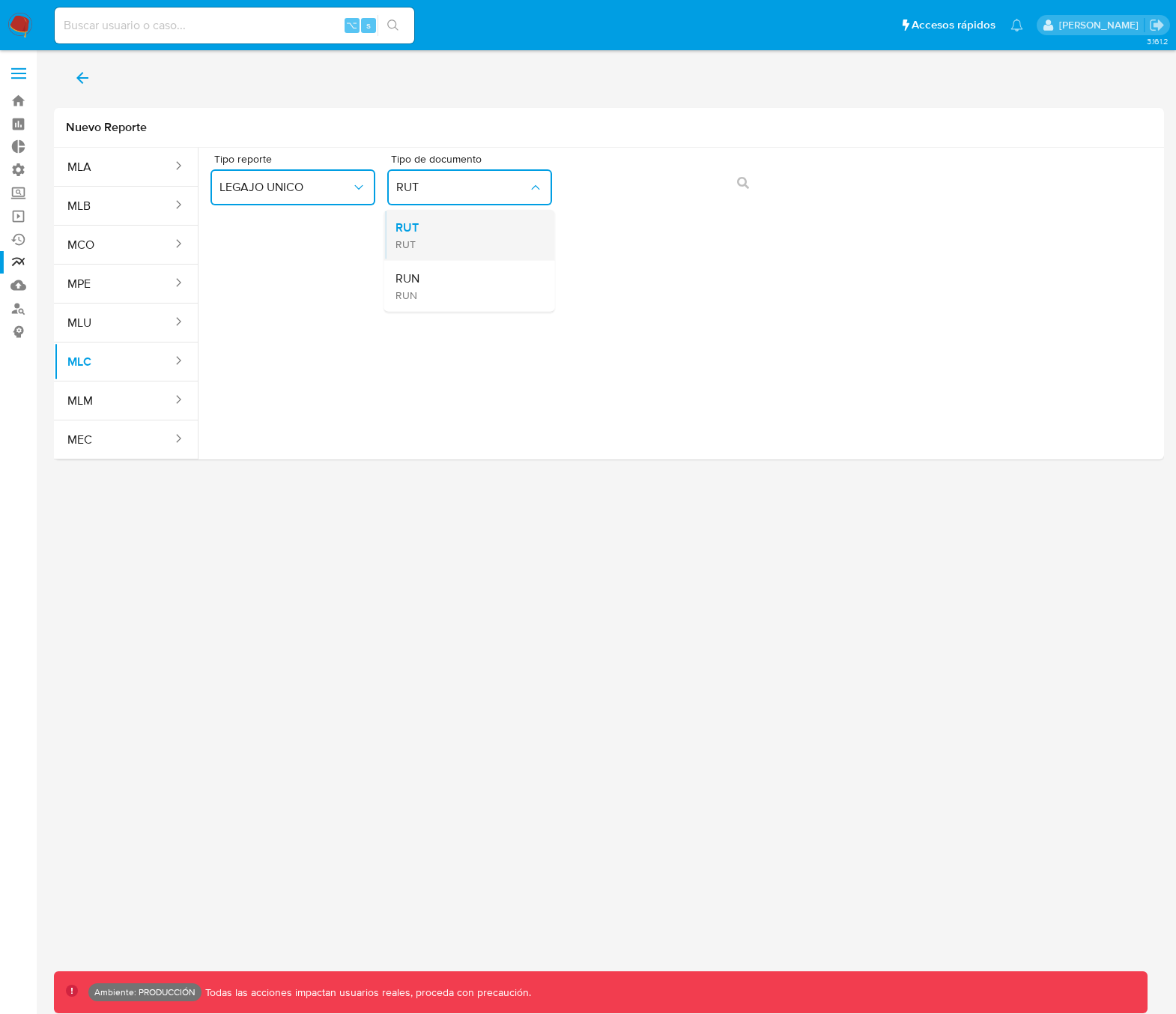
click at [482, 242] on div "RUT RUT" at bounding box center [464, 236] width 138 height 51
drag, startPoint x: 735, startPoint y: 180, endPoint x: 730, endPoint y: 193, distance: 13.9
click at [737, 180] on icon "action-search" at bounding box center [743, 183] width 12 height 12
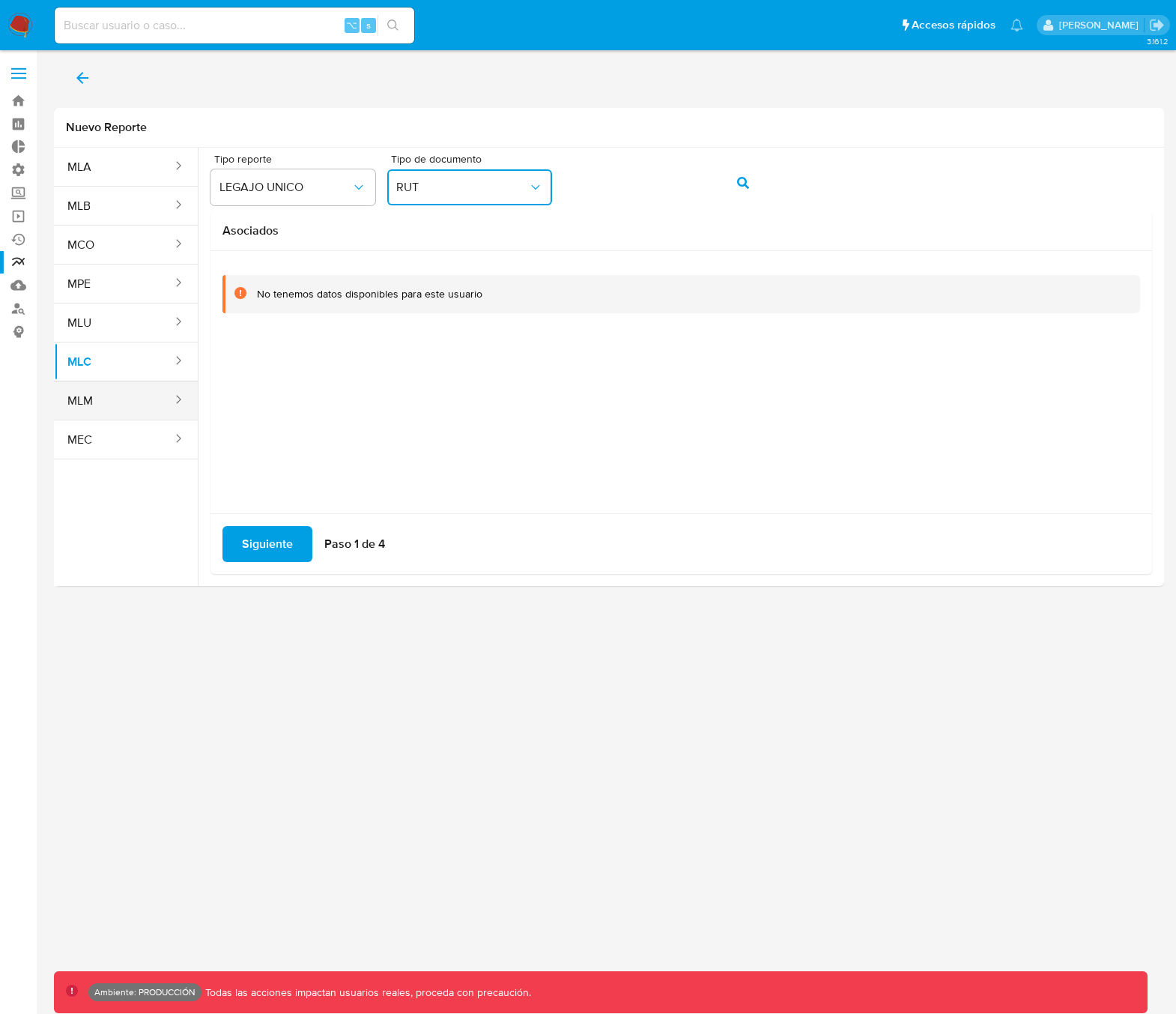
click at [98, 406] on button "MLM" at bounding box center [113, 400] width 120 height 36
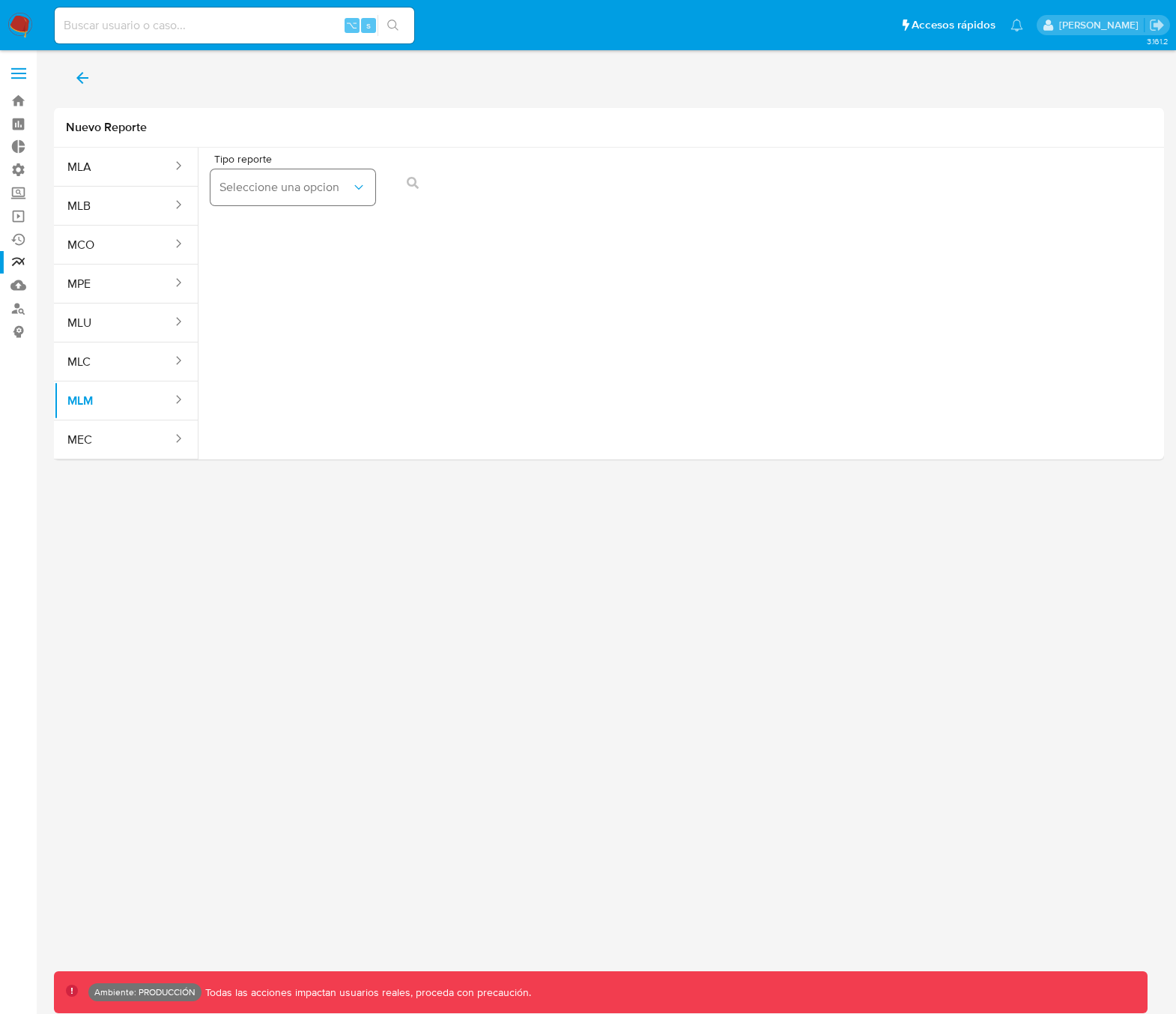
click at [318, 172] on button "Seleccione una opcion" at bounding box center [293, 187] width 165 height 36
click at [286, 234] on span "IFPE 24 HORAS" at bounding box center [260, 227] width 83 height 15
click at [504, 206] on button "button" at bounding box center [473, 198] width 165 height 36
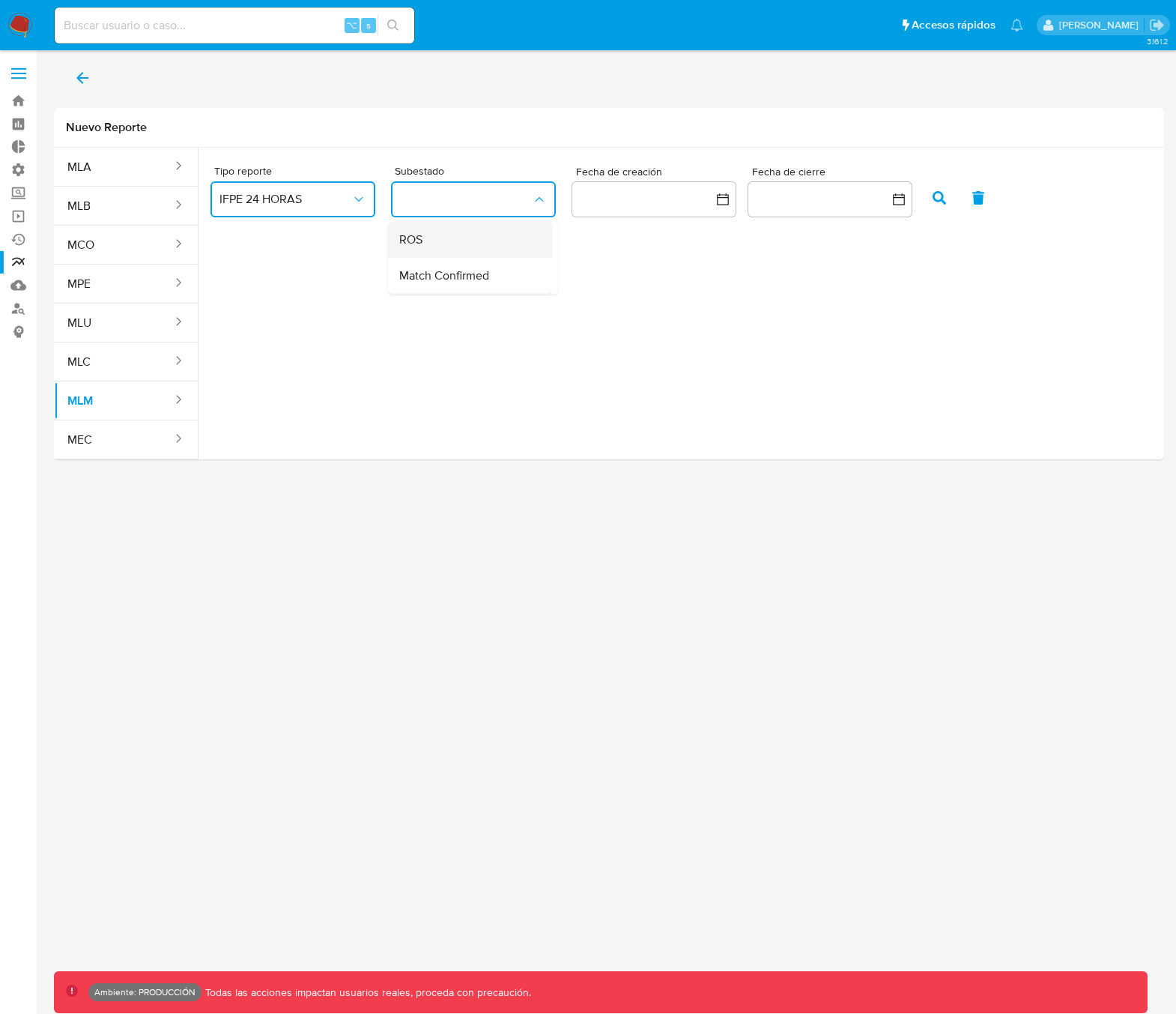
click at [480, 243] on div "ROS" at bounding box center [465, 239] width 131 height 36
click at [941, 194] on icon "button" at bounding box center [939, 198] width 13 height 13
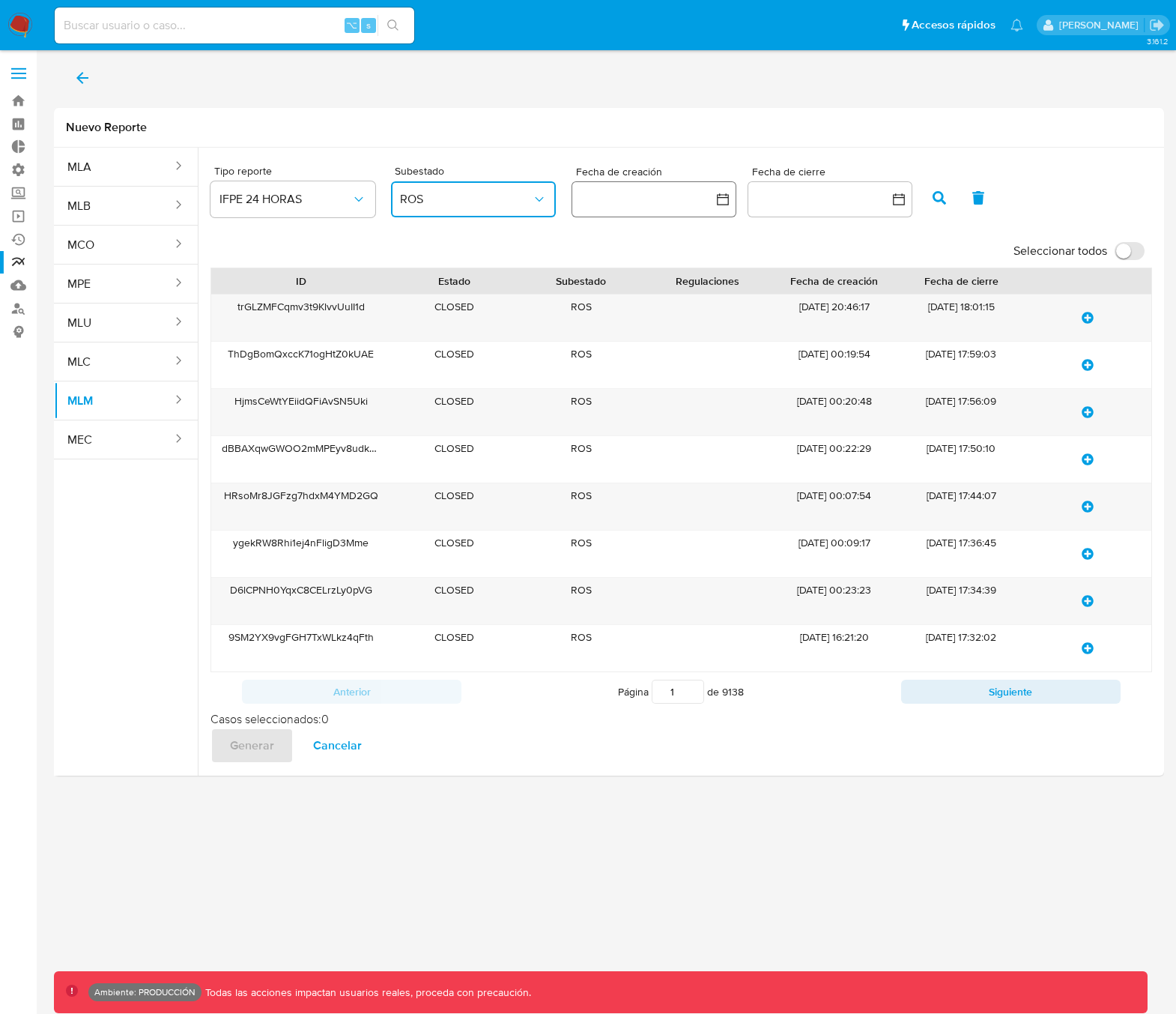
click at [667, 202] on button "button" at bounding box center [653, 198] width 165 height 36
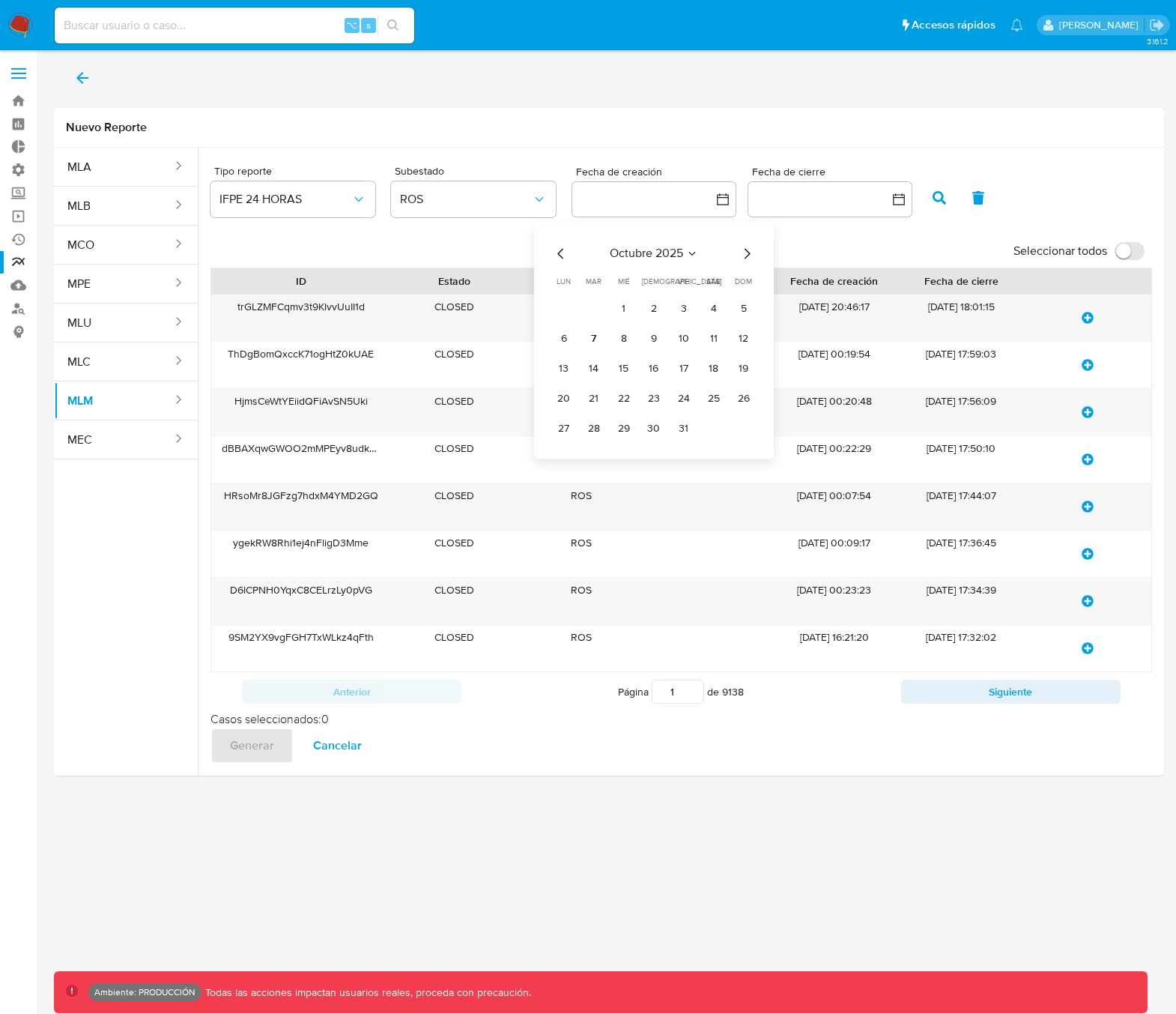
click at [559, 268] on div "octubre 2025 octubre 2025 lun lunes mar martes mié miércoles jue jueves vie vie…" at bounding box center [654, 342] width 203 height 196
click at [553, 252] on icon "Mes anterior" at bounding box center [562, 253] width 18 height 18
click at [684, 338] on button "12" at bounding box center [683, 338] width 24 height 24
click at [710, 338] on button "13" at bounding box center [714, 338] width 24 height 24
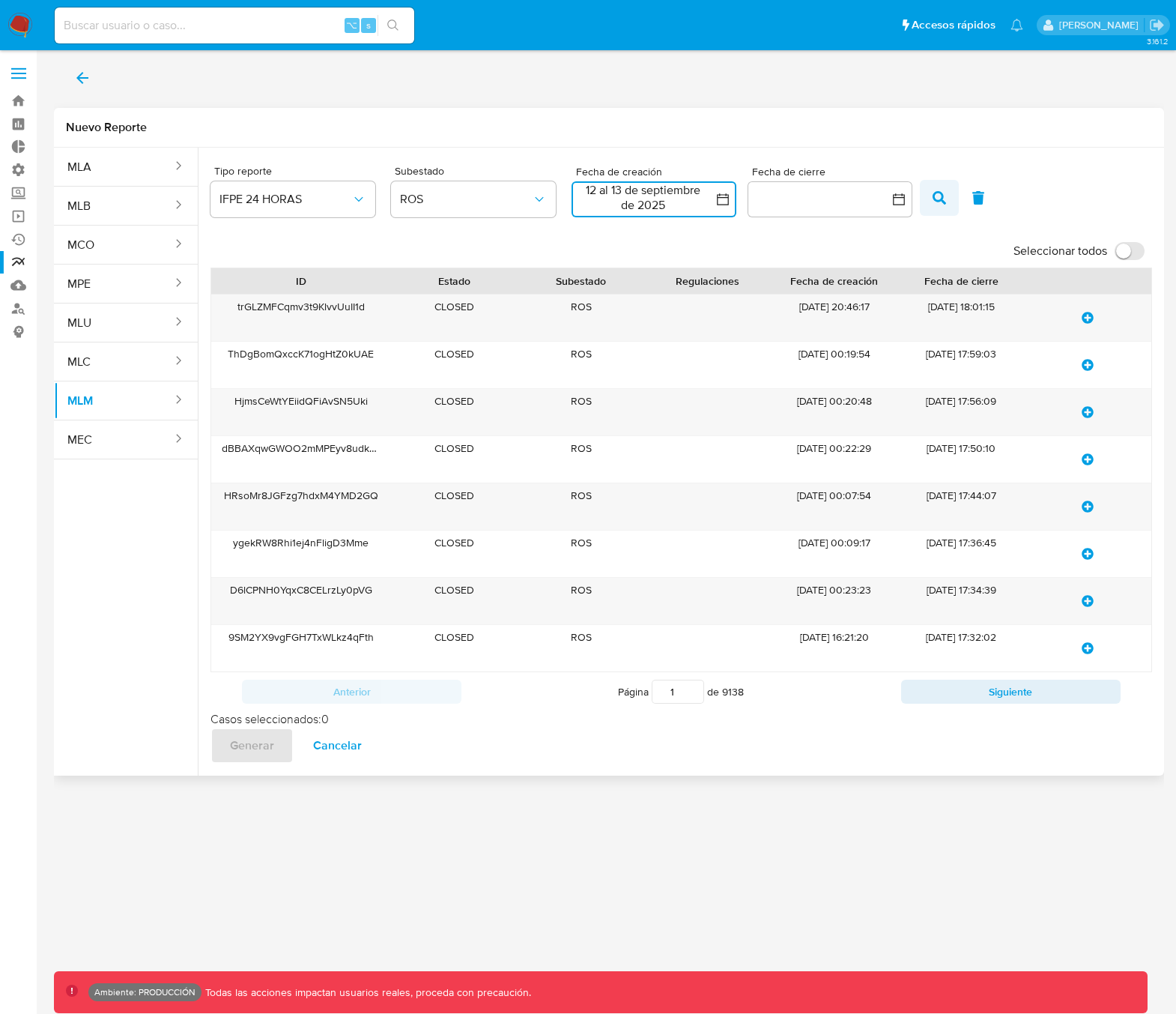
click at [940, 197] on icon "button" at bounding box center [939, 198] width 13 height 13
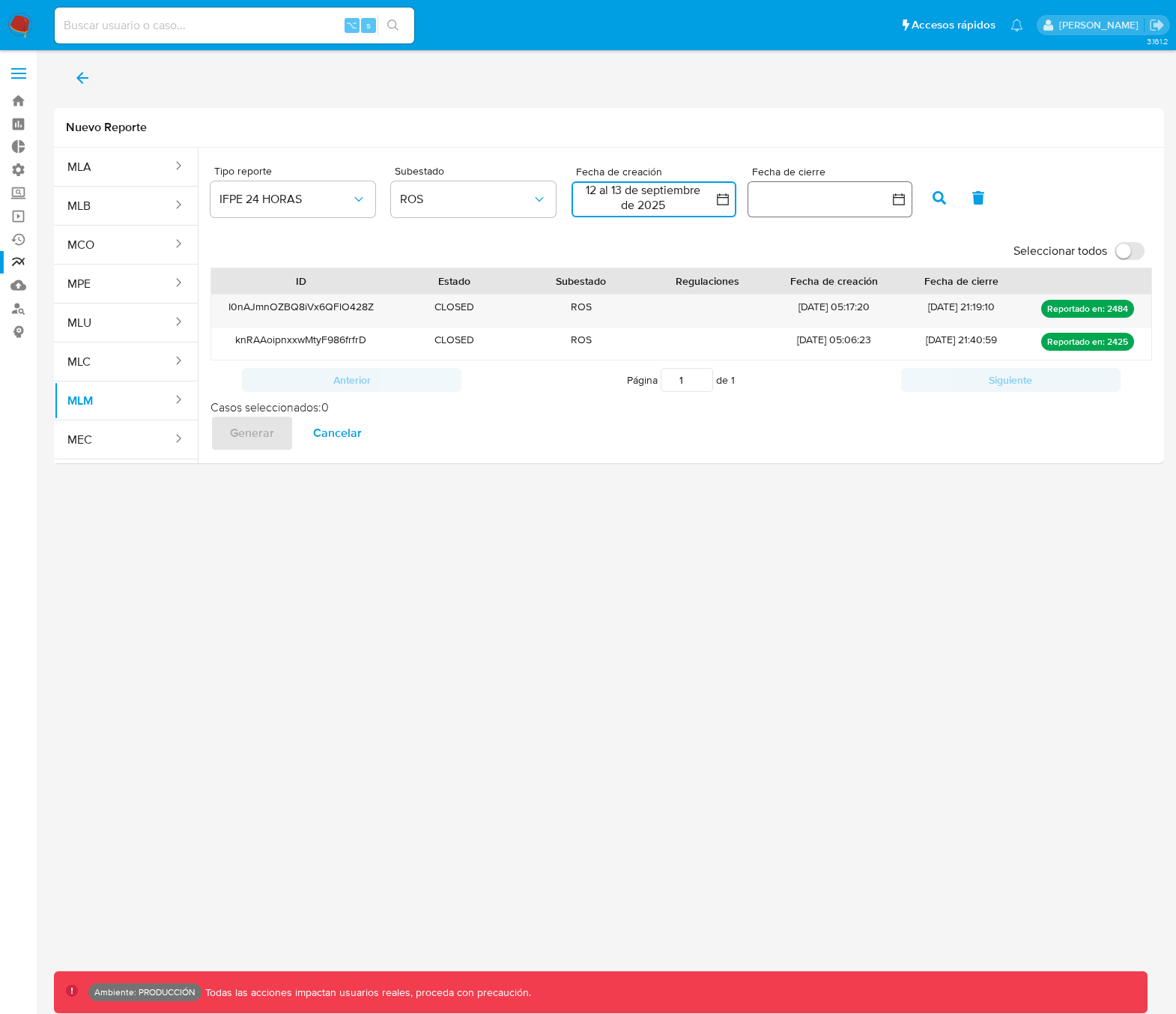
click at [817, 204] on button "button" at bounding box center [829, 198] width 165 height 36
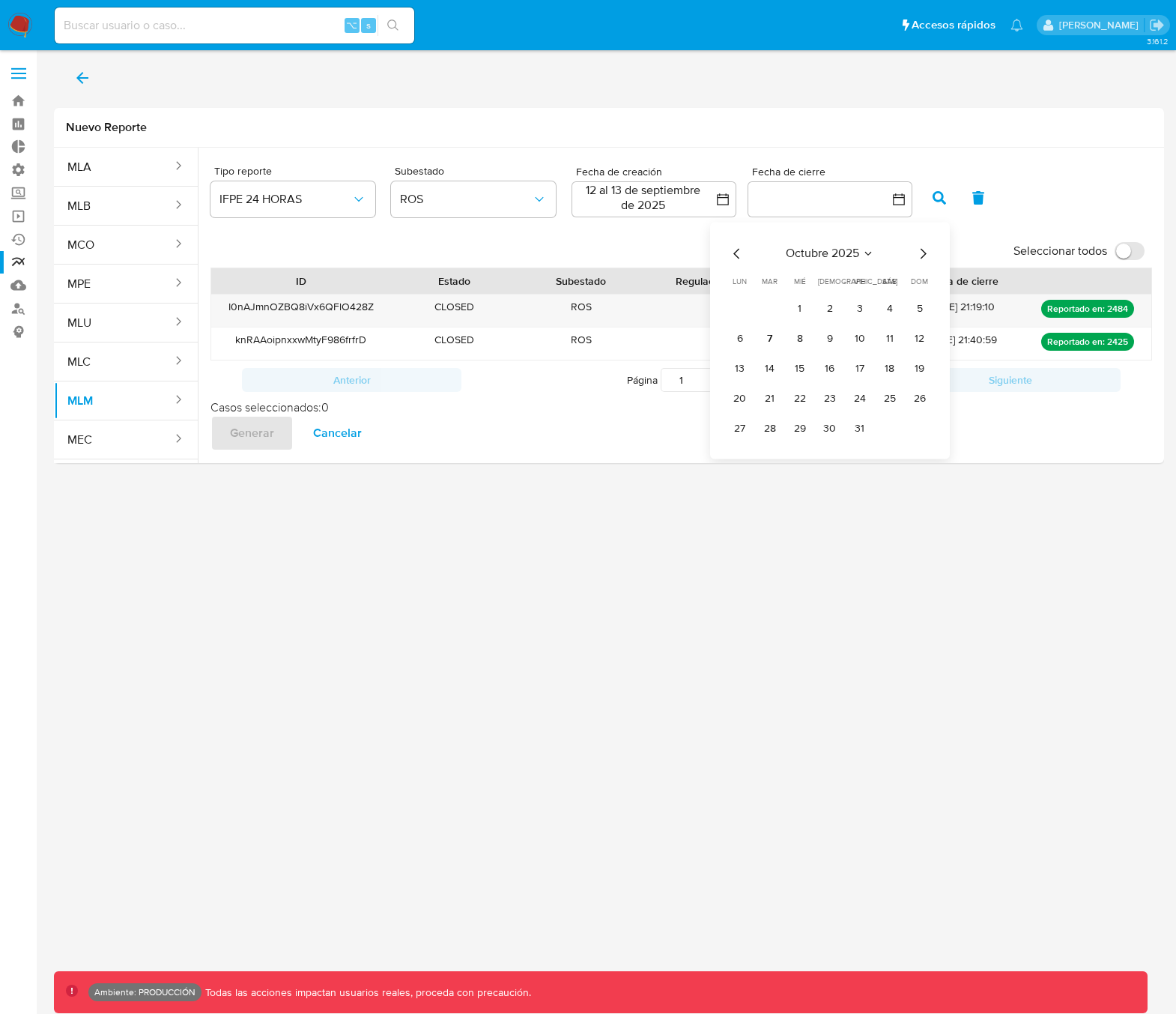
click at [892, 135] on div "Nuevo Reporte" at bounding box center [609, 127] width 1110 height 40
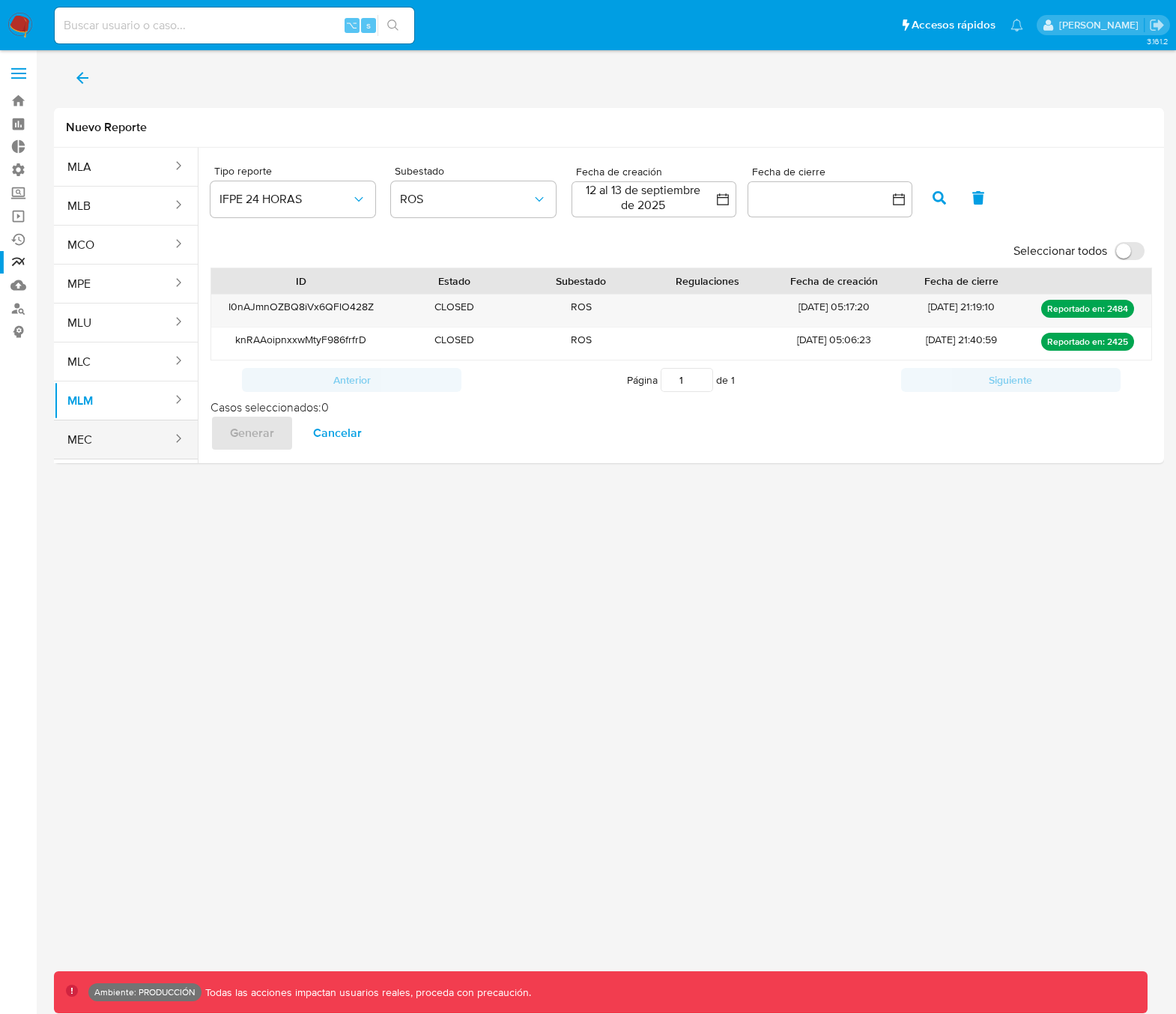
click at [115, 452] on button "MEC" at bounding box center [113, 439] width 120 height 36
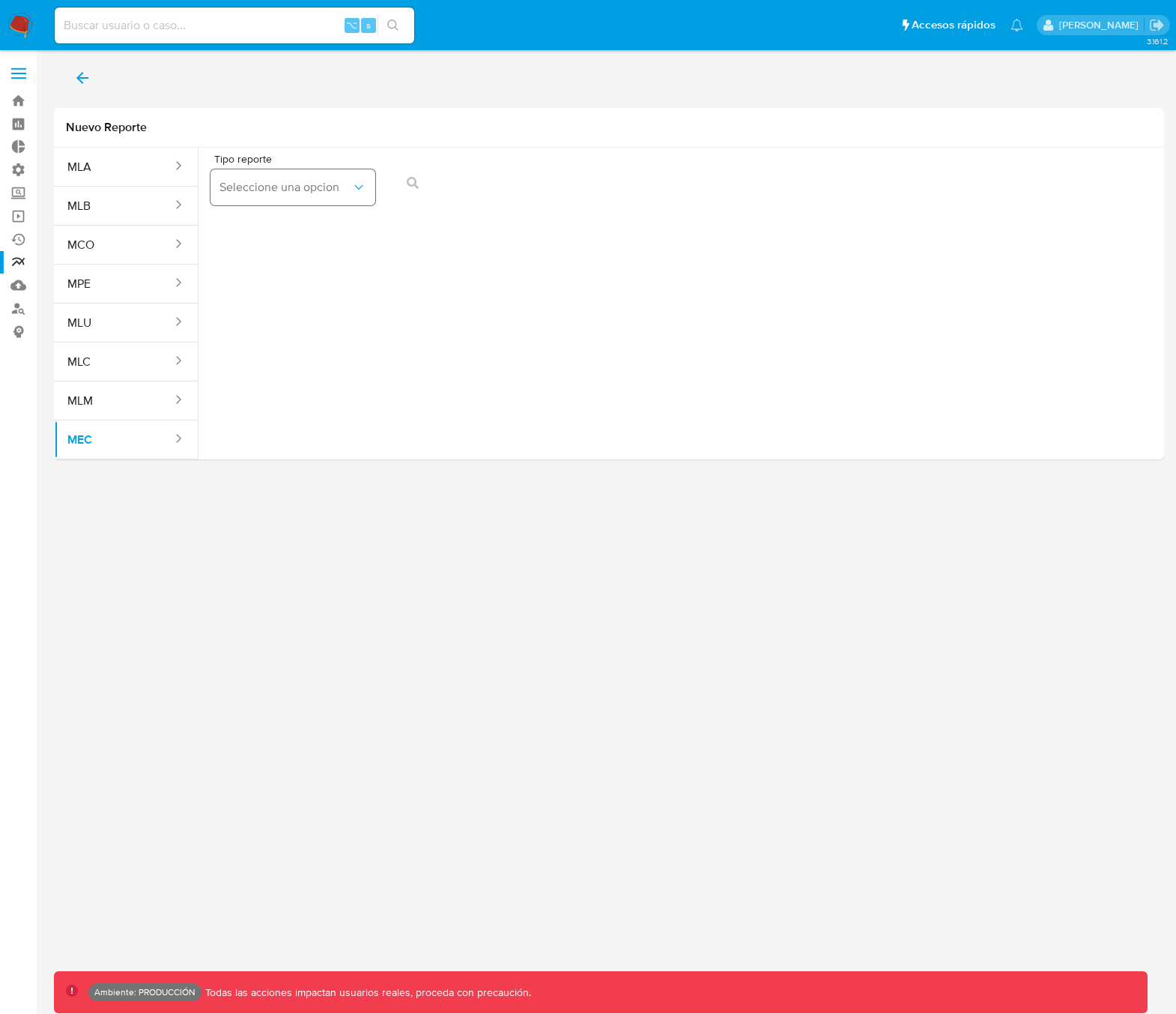
click at [272, 203] on button "Seleccione una opcion" at bounding box center [293, 187] width 165 height 36
click at [288, 233] on span "LEGAJO UNICO" at bounding box center [260, 227] width 84 height 15
click at [746, 185] on icon "action-search" at bounding box center [743, 183] width 12 height 12
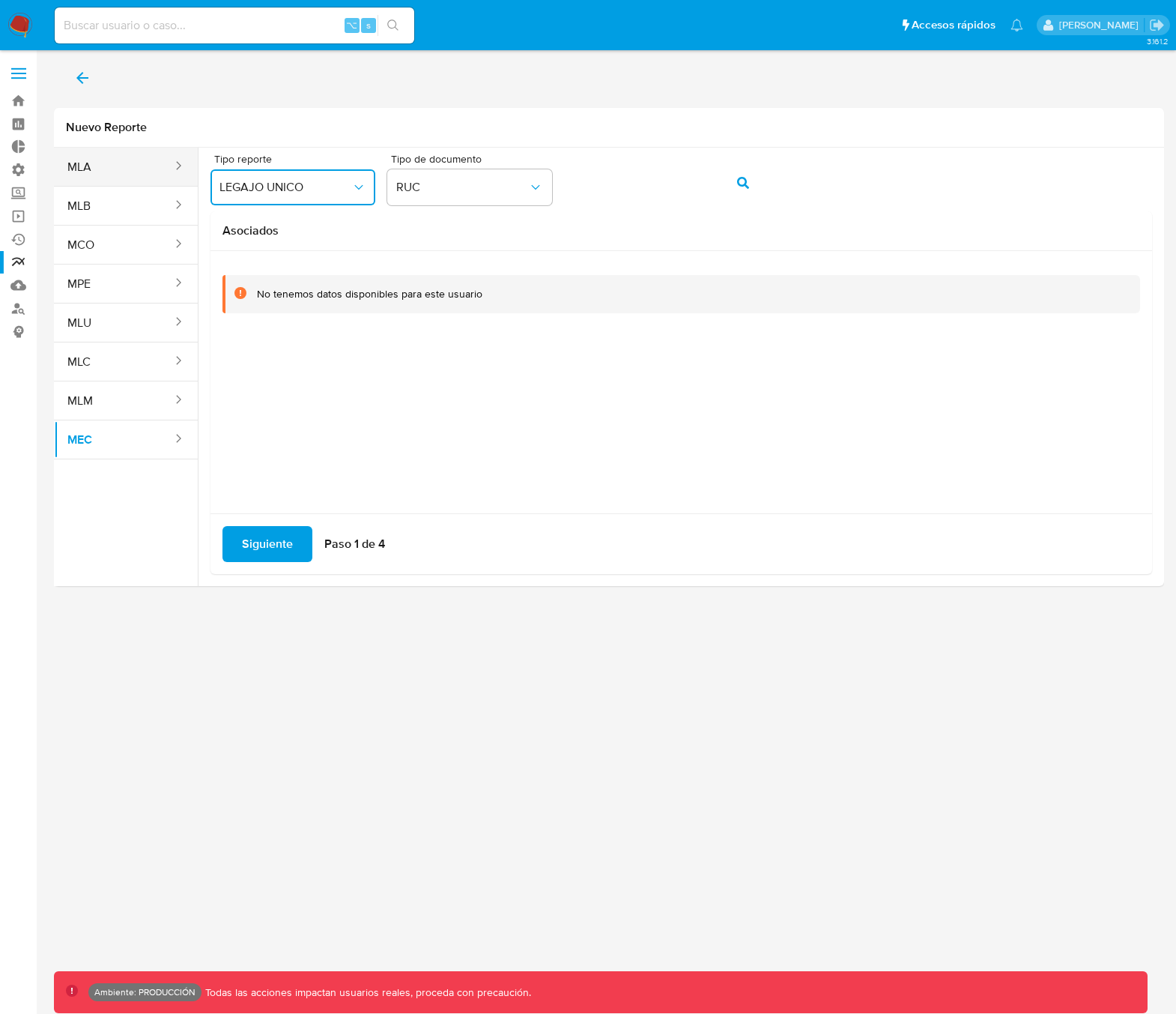
click at [108, 158] on button "MLA" at bounding box center [113, 166] width 120 height 36
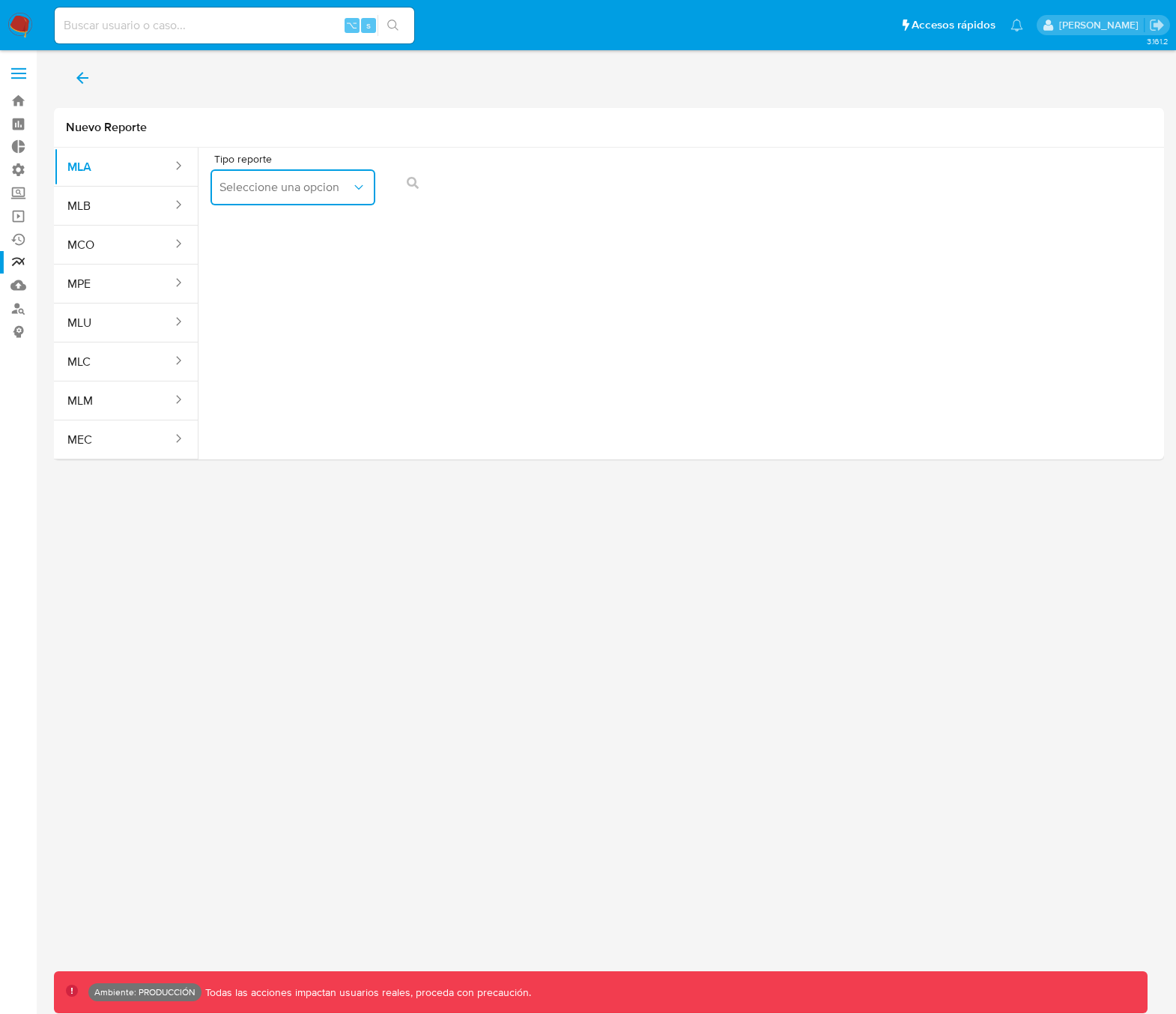
click at [275, 176] on button "Seleccione una opcion" at bounding box center [293, 187] width 165 height 36
click at [303, 262] on span "Inventario ROS MPI" at bounding box center [269, 264] width 101 height 15
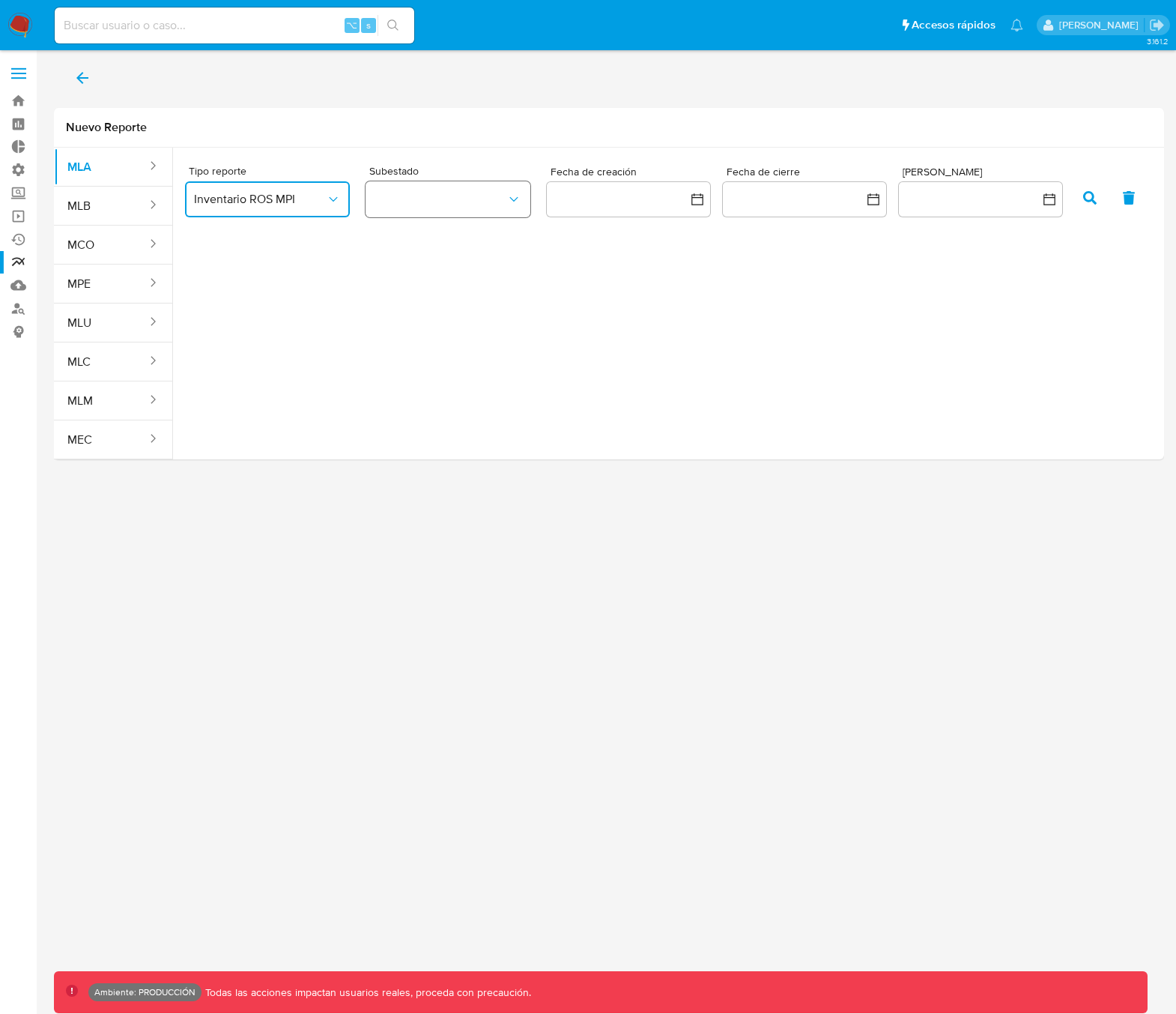
click at [430, 203] on button "button" at bounding box center [447, 198] width 165 height 36
click at [445, 245] on div "ROS" at bounding box center [440, 239] width 131 height 36
click at [641, 215] on button "button" at bounding box center [628, 198] width 165 height 36
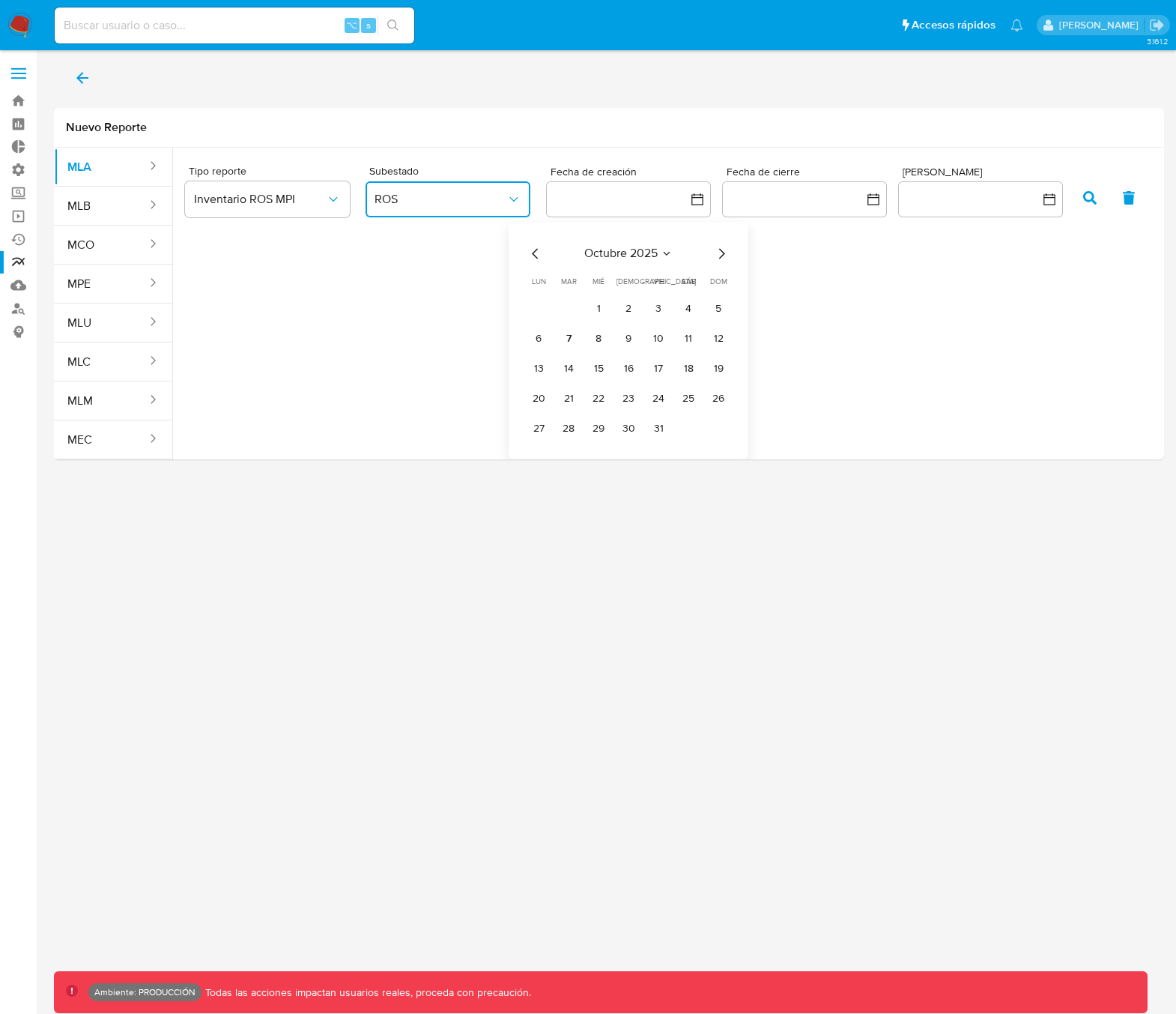
drag, startPoint x: 630, startPoint y: 318, endPoint x: 641, endPoint y: 318, distance: 11.0
click at [630, 318] on button "2" at bounding box center [628, 309] width 24 height 24
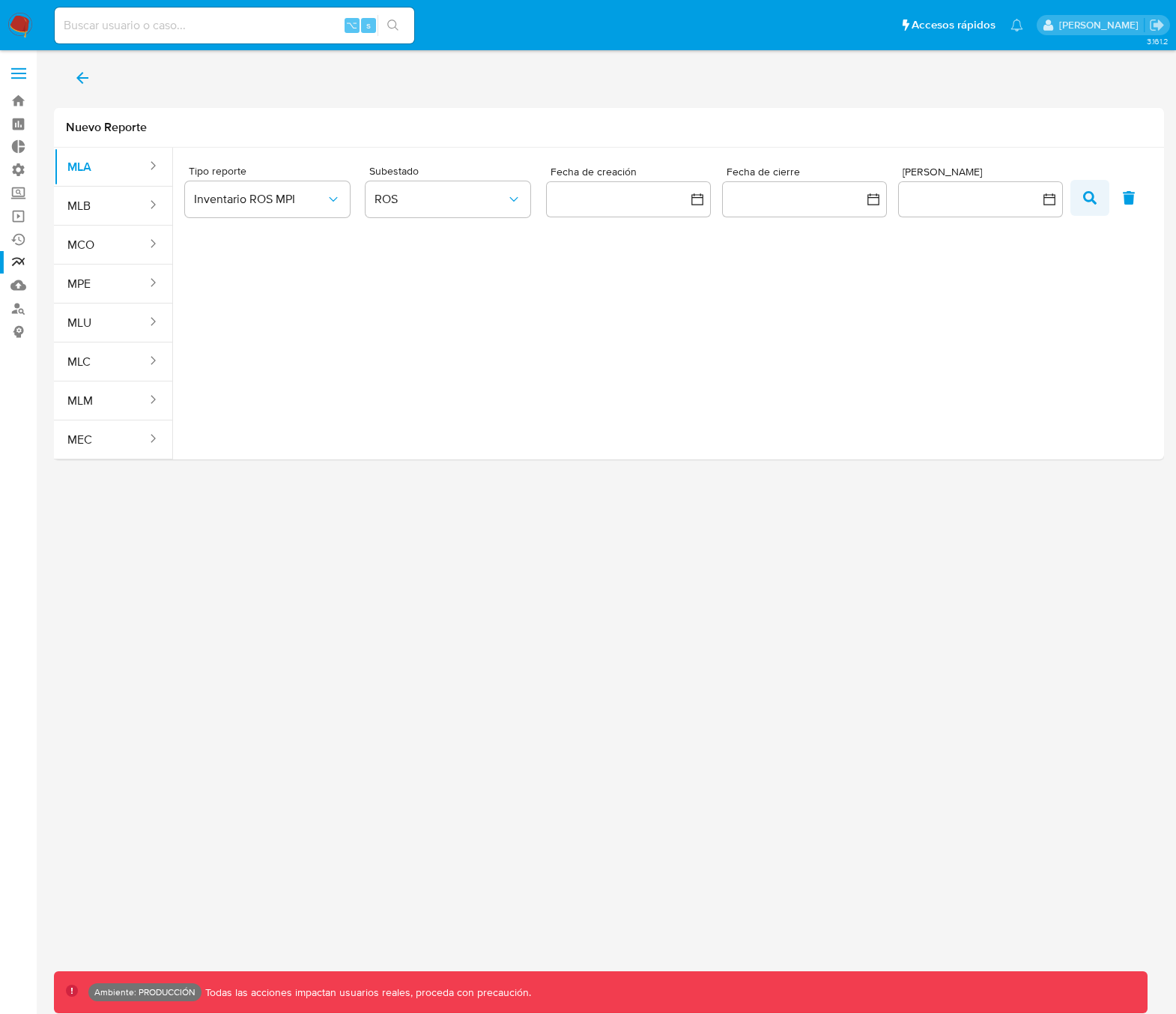
click at [1097, 200] on icon "button" at bounding box center [1090, 198] width 13 height 13
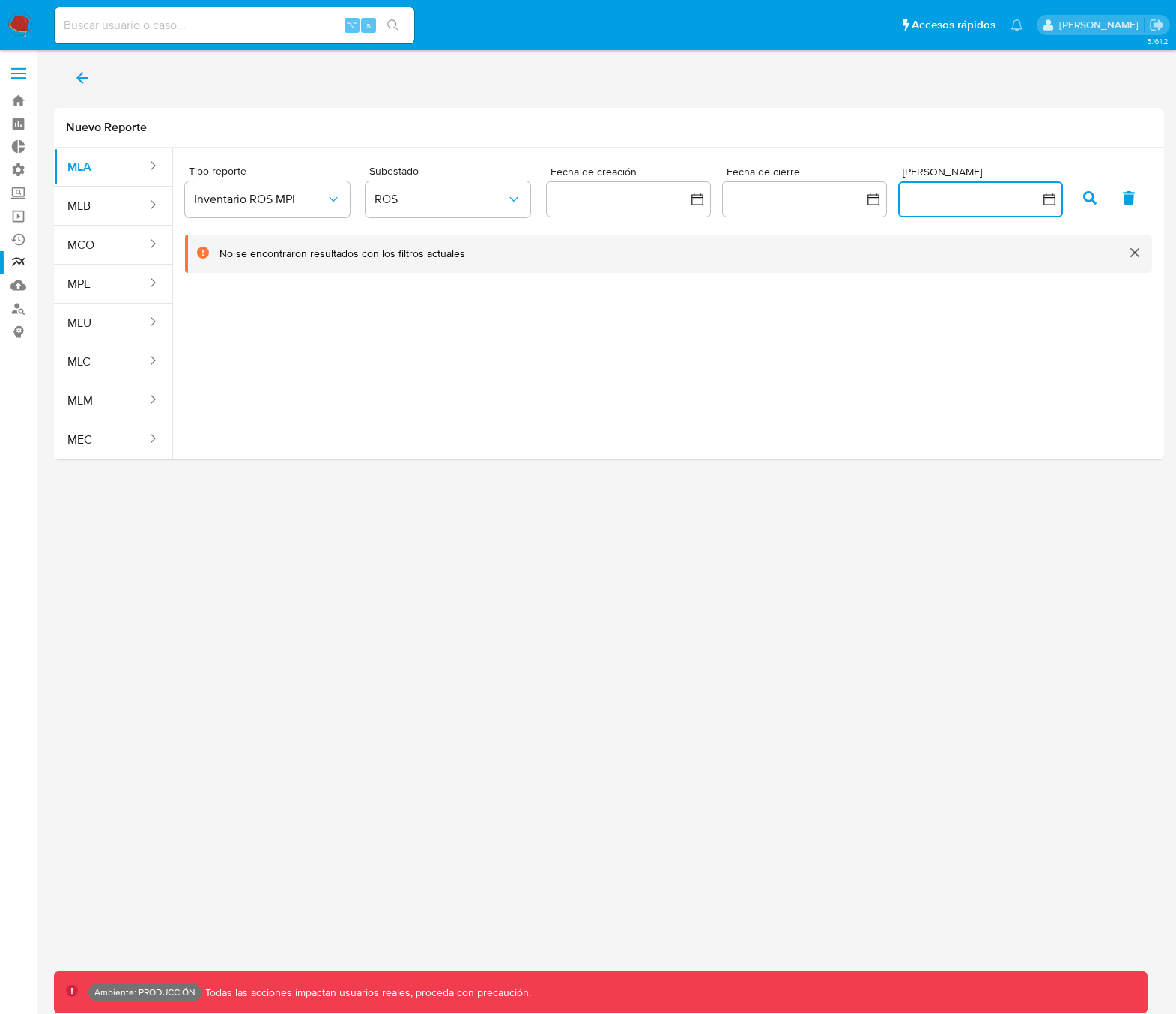
click at [954, 193] on button "button" at bounding box center [980, 198] width 165 height 36
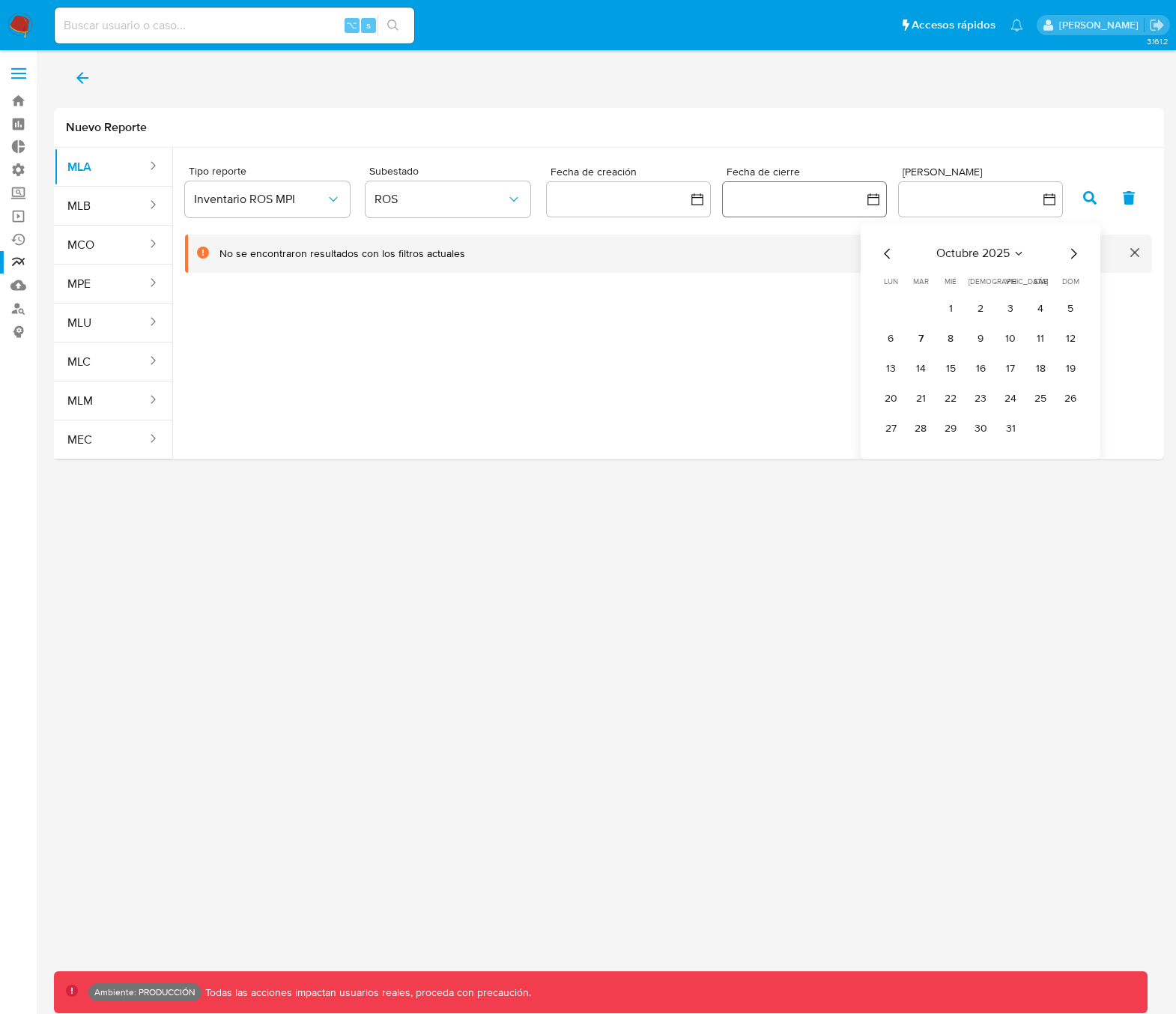
click at [847, 196] on button "button" at bounding box center [804, 198] width 165 height 36
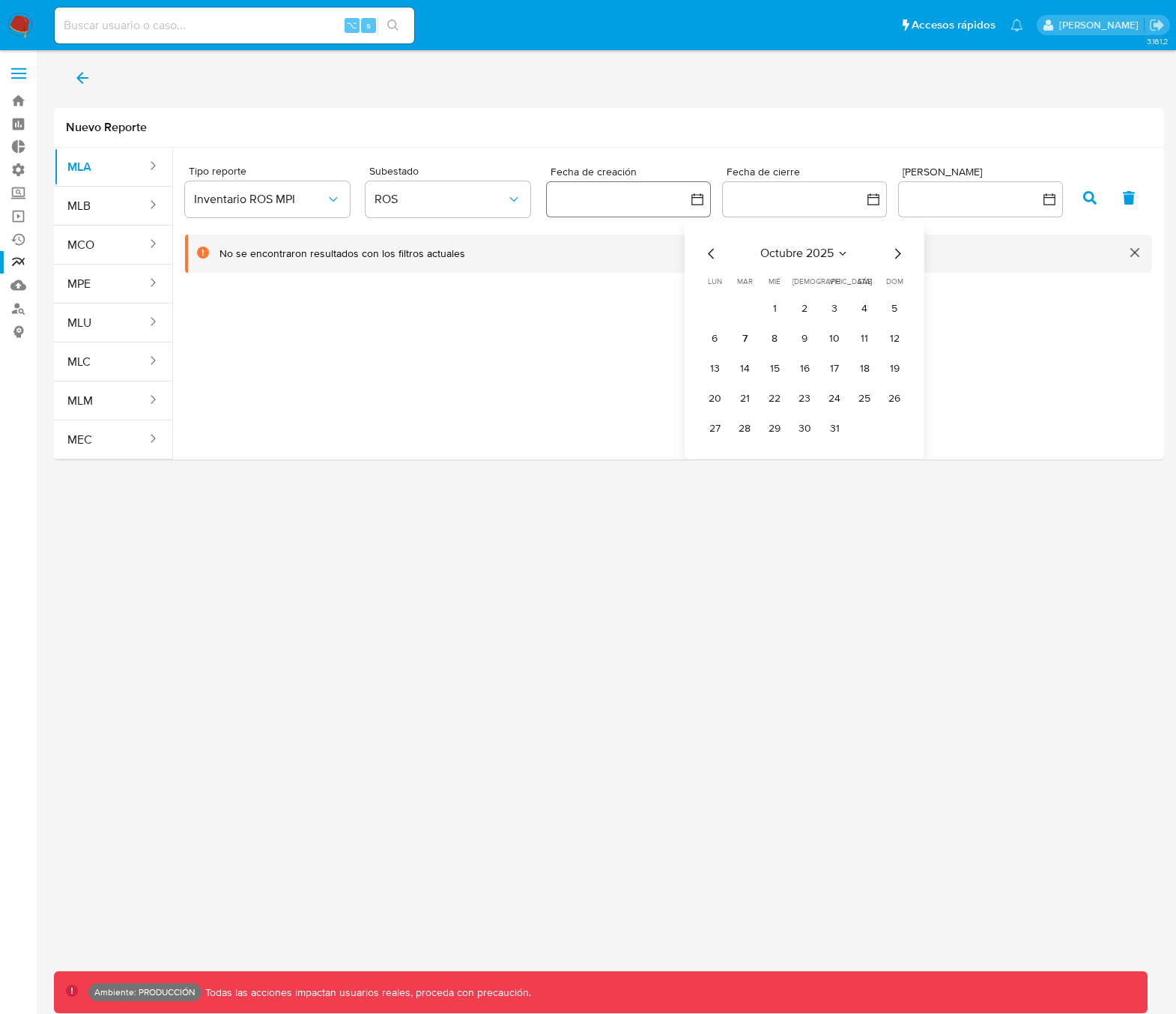
click at [624, 196] on button "button" at bounding box center [628, 198] width 165 height 36
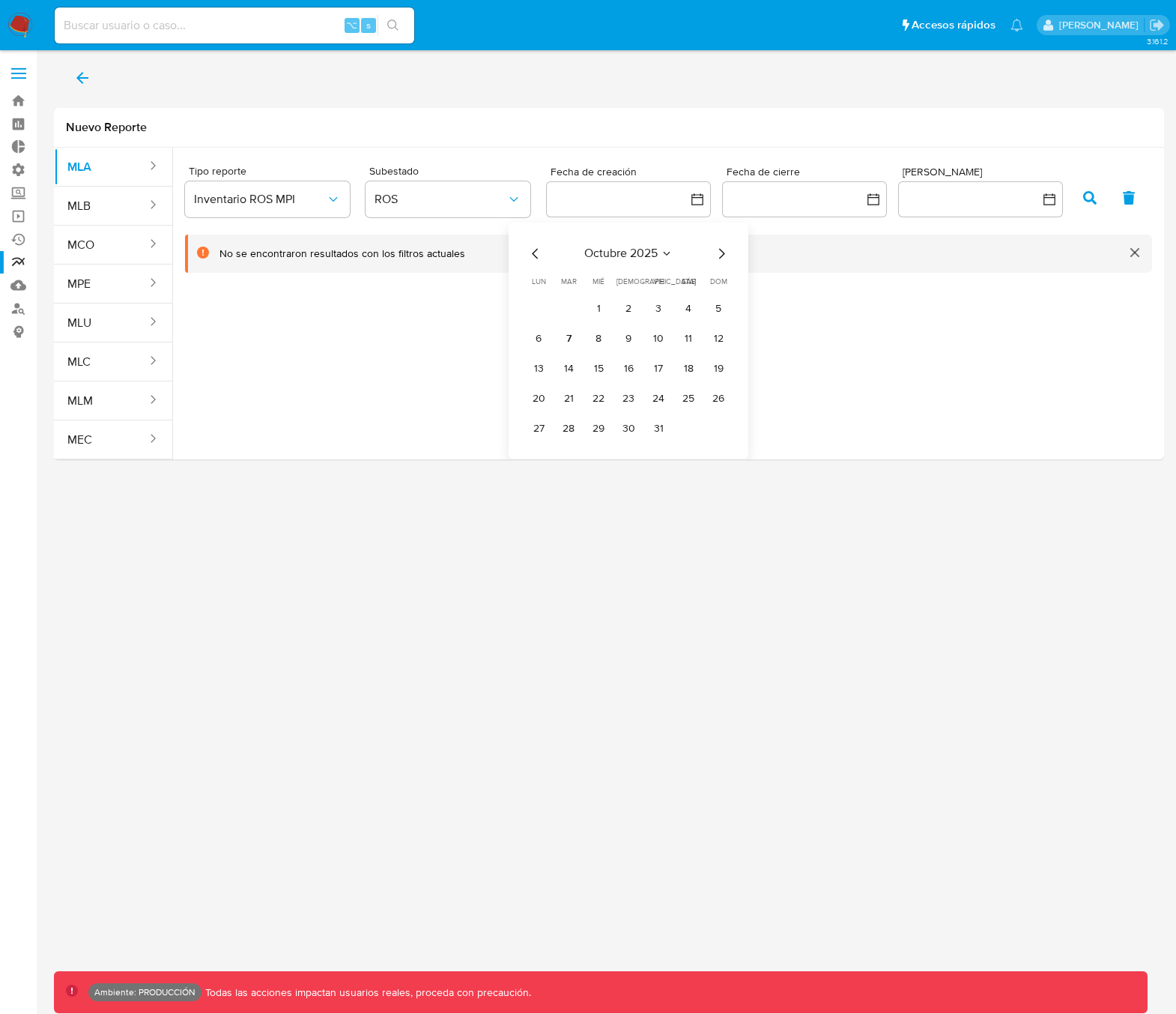
click at [648, 358] on td "17" at bounding box center [658, 368] width 24 height 24
click at [639, 366] on button "16" at bounding box center [628, 368] width 24 height 24
drag, startPoint x: 657, startPoint y: 375, endPoint x: 680, endPoint y: 331, distance: 49.6
click at [657, 375] on button "17" at bounding box center [658, 368] width 24 height 24
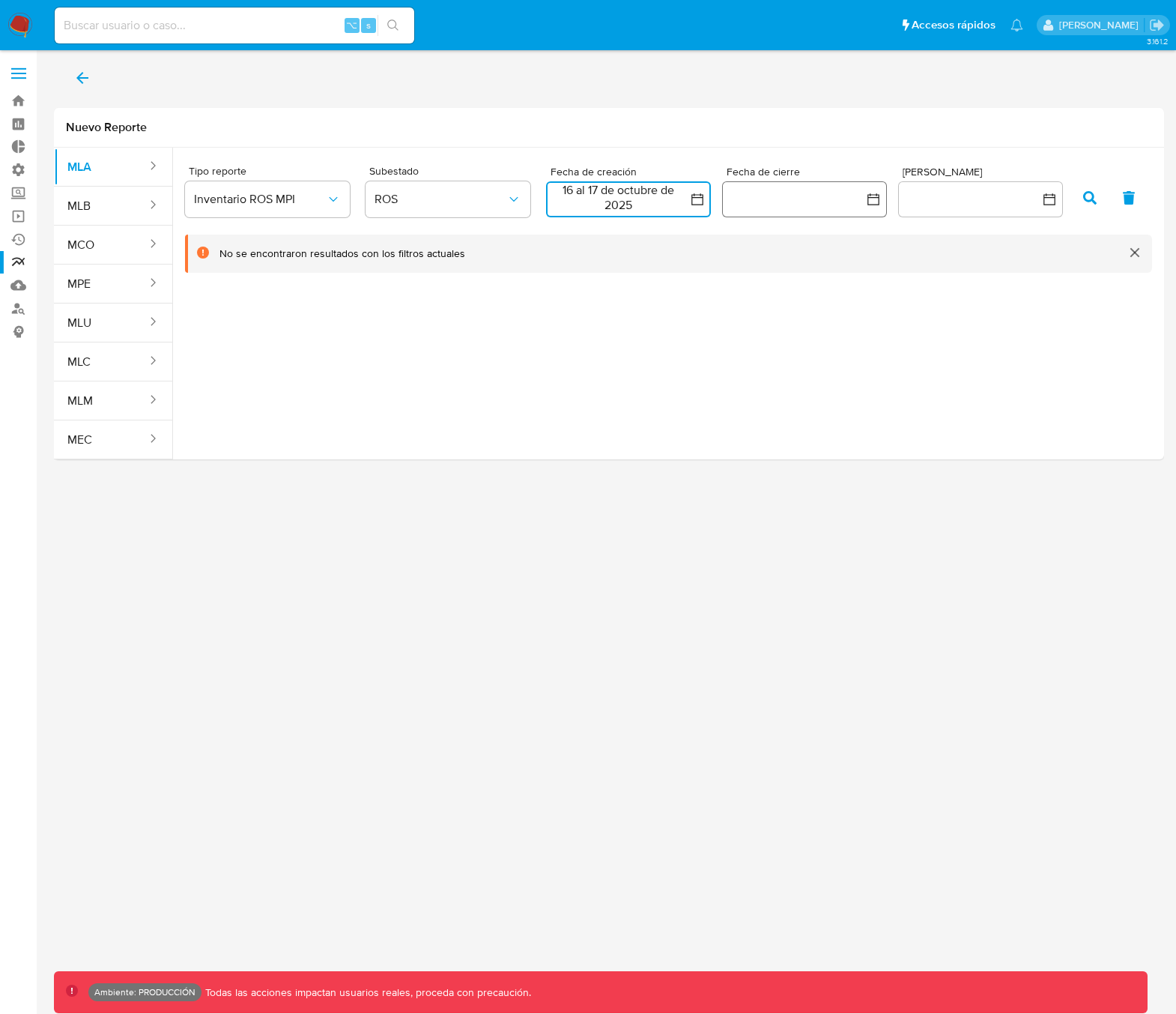
click at [779, 198] on button "button" at bounding box center [804, 198] width 165 height 36
drag, startPoint x: 806, startPoint y: 394, endPoint x: 823, endPoint y: 418, distance: 29.4
click at [806, 394] on button "23" at bounding box center [804, 398] width 24 height 24
click at [834, 427] on button "31" at bounding box center [834, 428] width 24 height 24
click at [1009, 197] on button "button" at bounding box center [980, 198] width 165 height 36
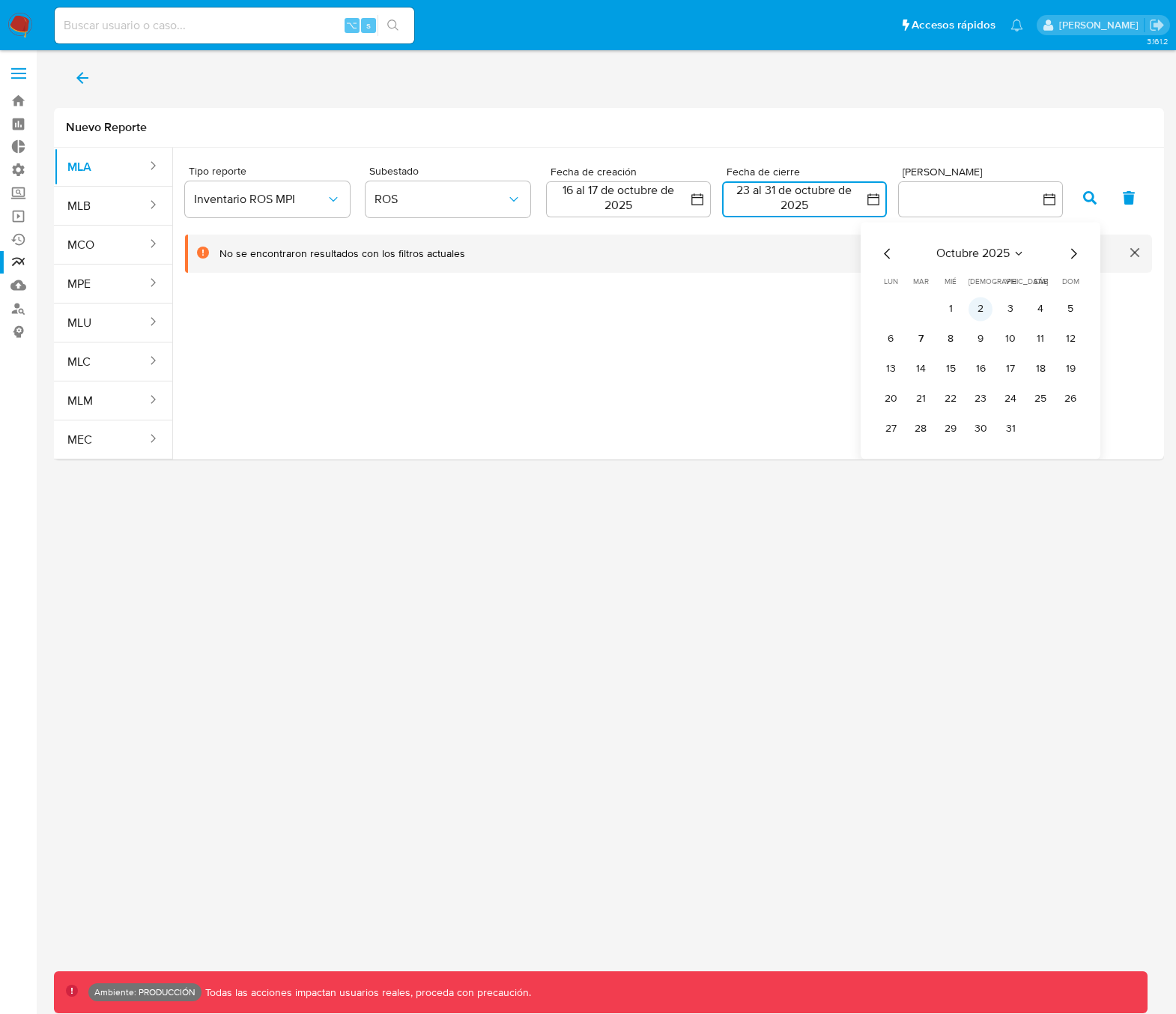
click at [992, 306] on button "2" at bounding box center [980, 309] width 24 height 24
click at [1030, 332] on tr "6 7 8 9 10 11 12" at bounding box center [980, 338] width 203 height 24
click at [1049, 333] on button "11" at bounding box center [1040, 338] width 24 height 24
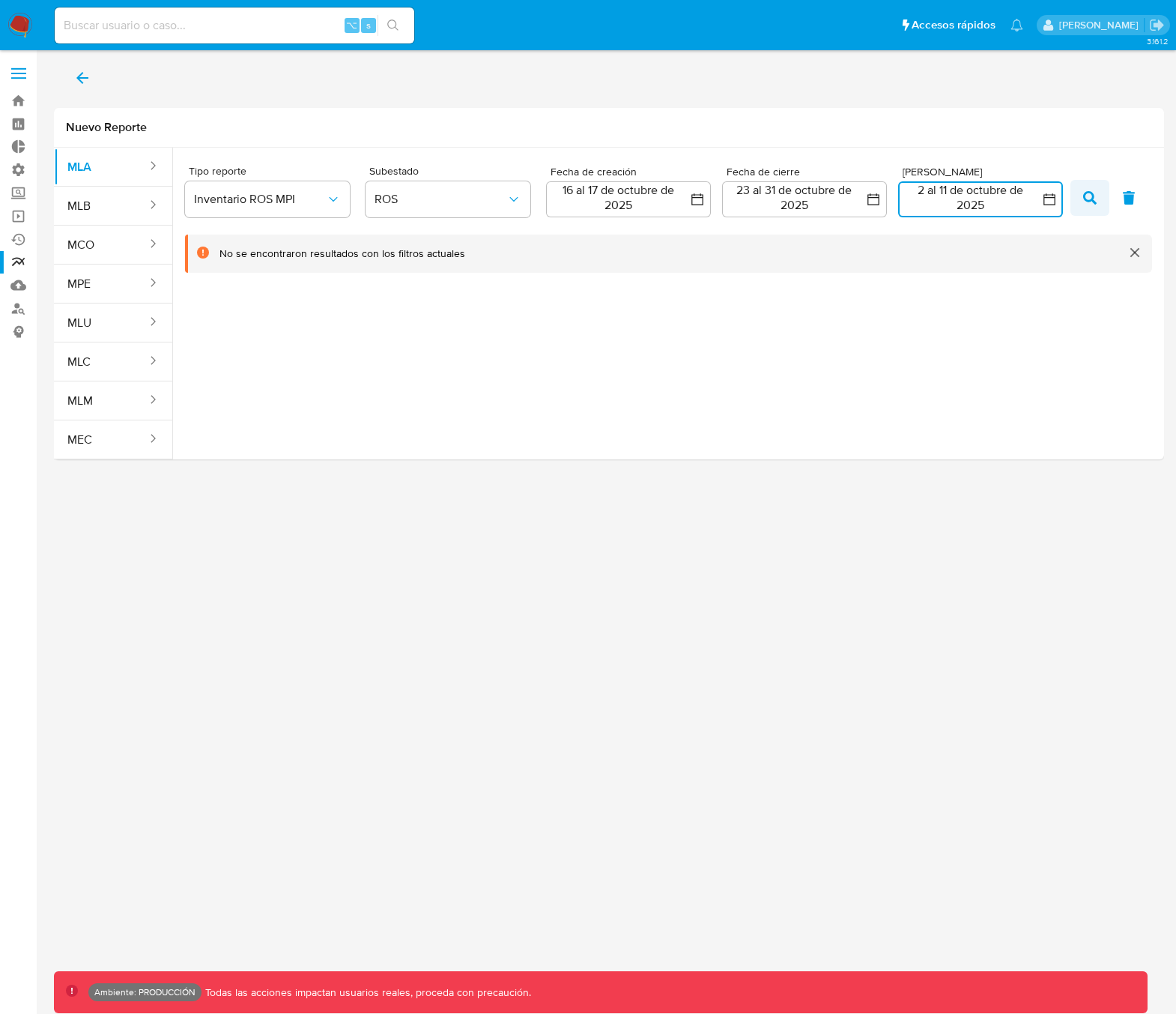
click at [1082, 199] on button "button" at bounding box center [1089, 197] width 39 height 36
click at [78, 76] on icon "back" at bounding box center [82, 78] width 12 height 12
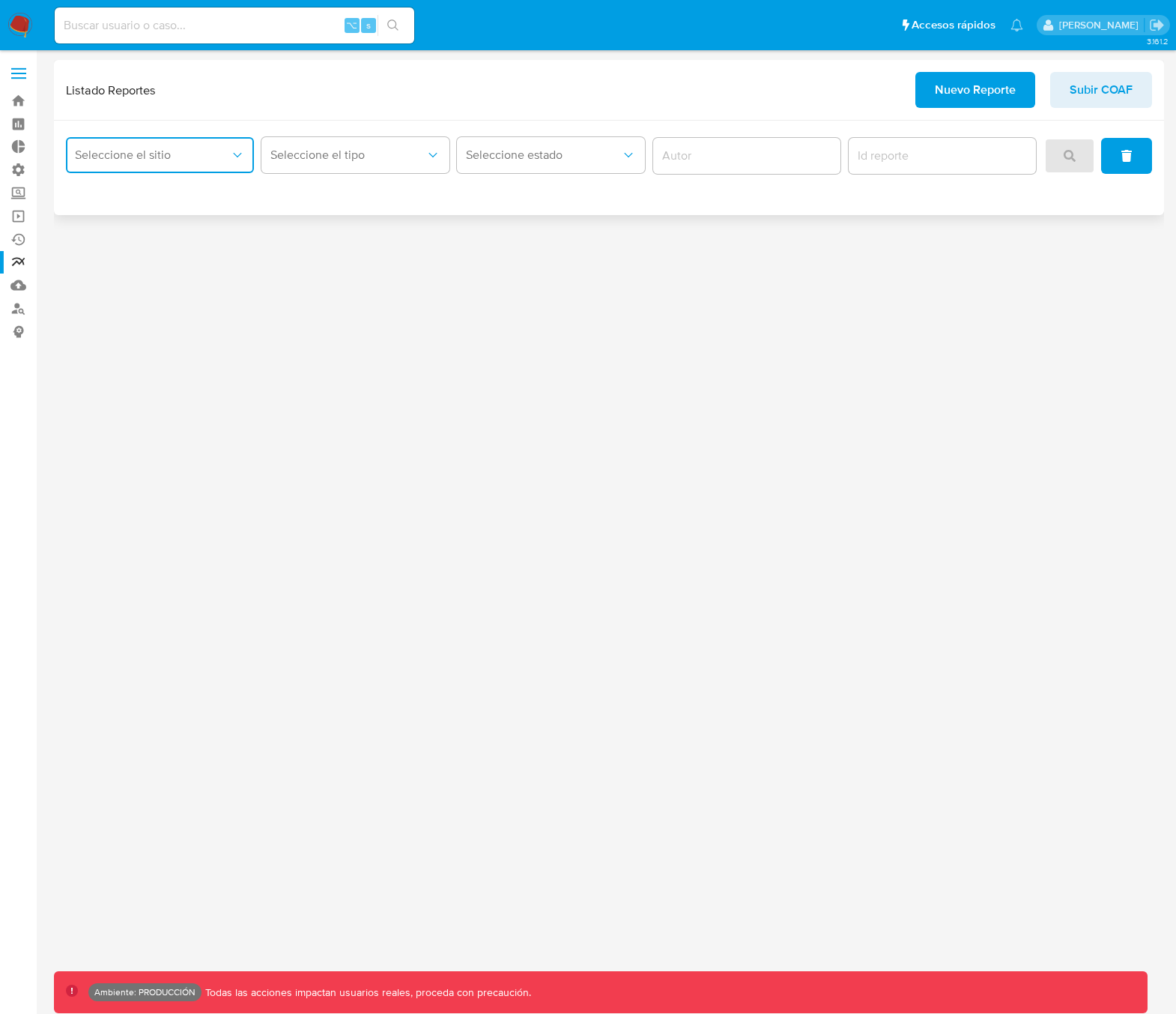
click at [168, 161] on span "Seleccione el sitio" at bounding box center [152, 155] width 155 height 15
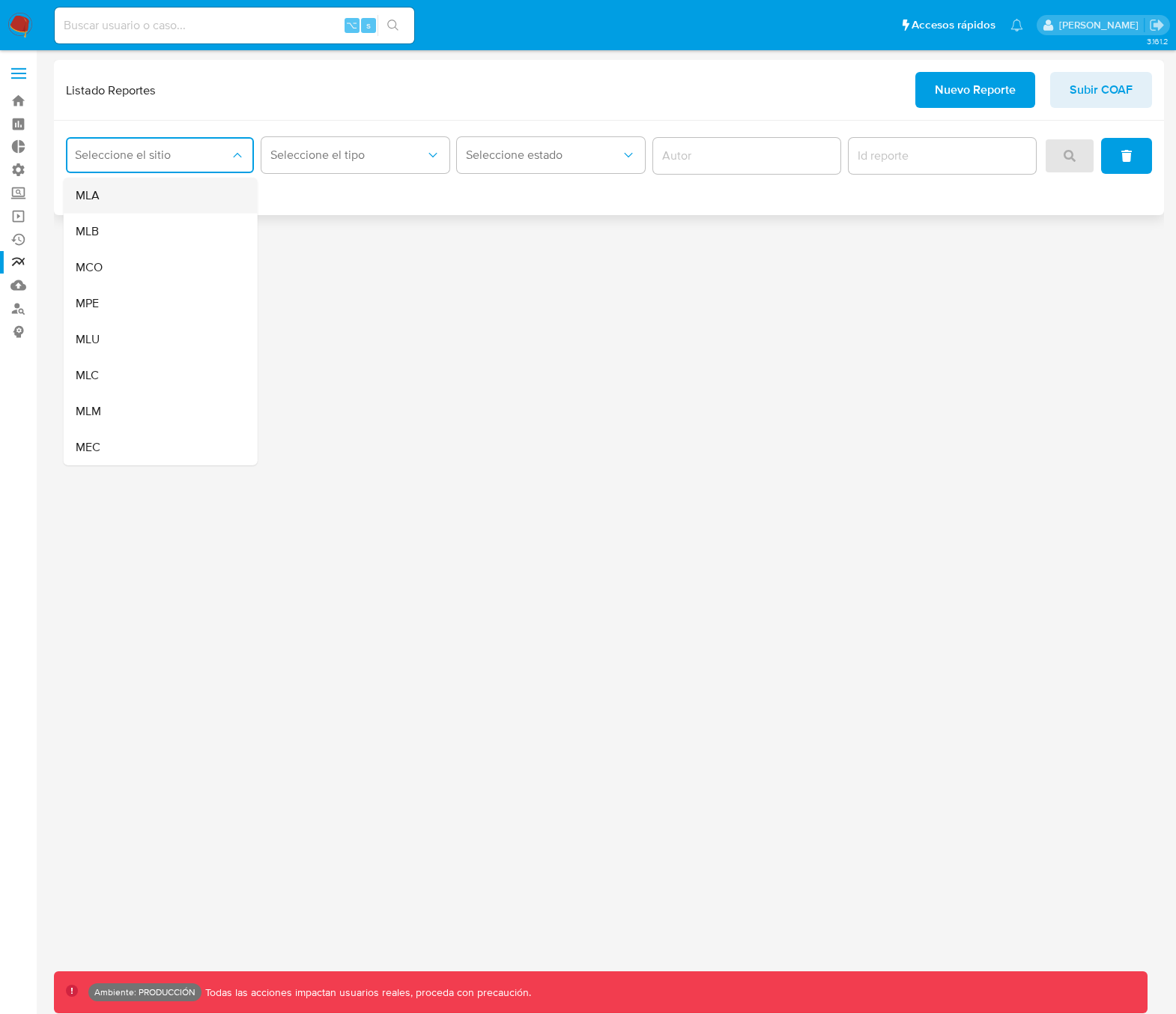
click at [160, 194] on div "MLA" at bounding box center [155, 195] width 161 height 36
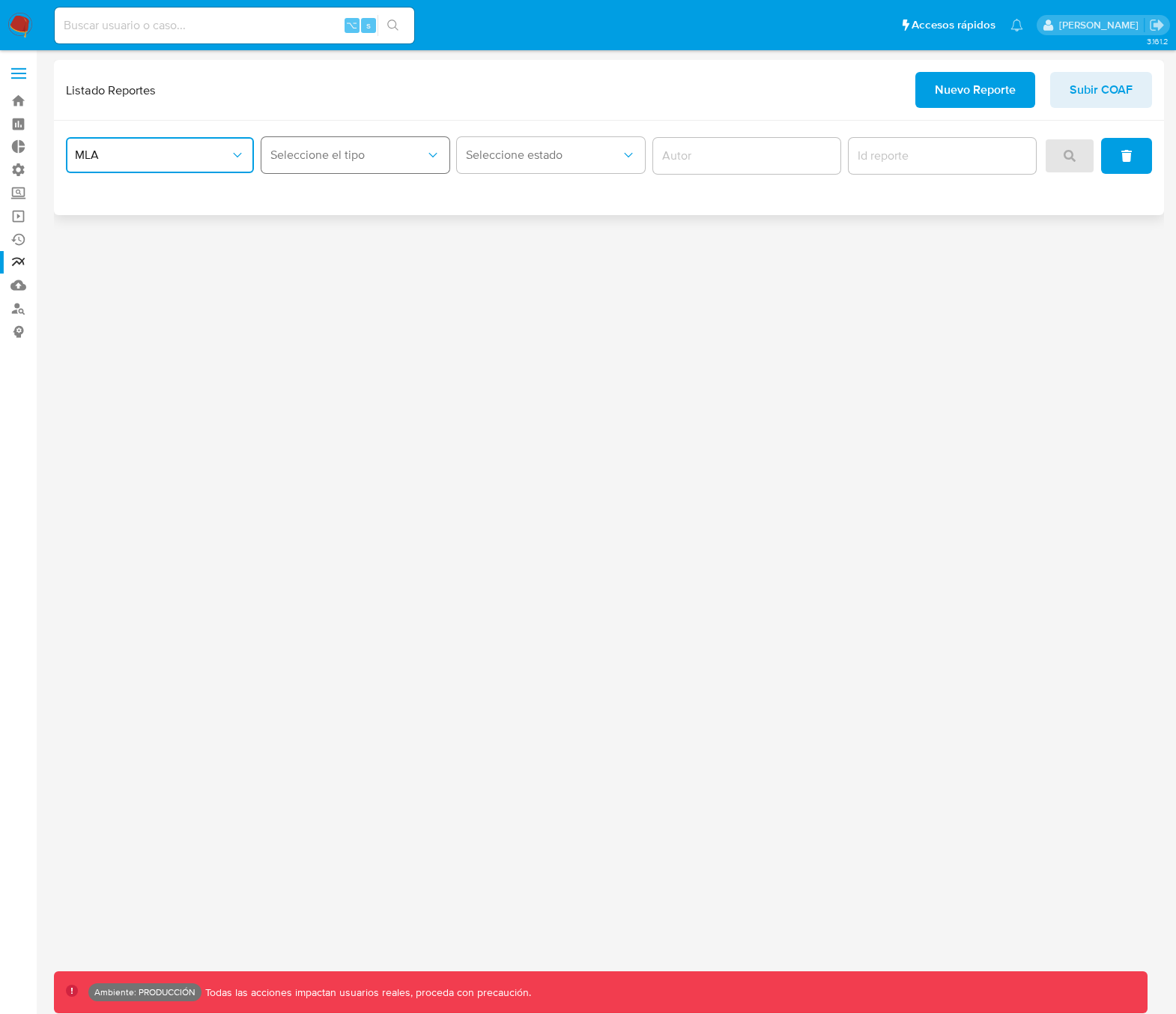
click at [323, 163] on button "Seleccione el tipo" at bounding box center [355, 155] width 188 height 36
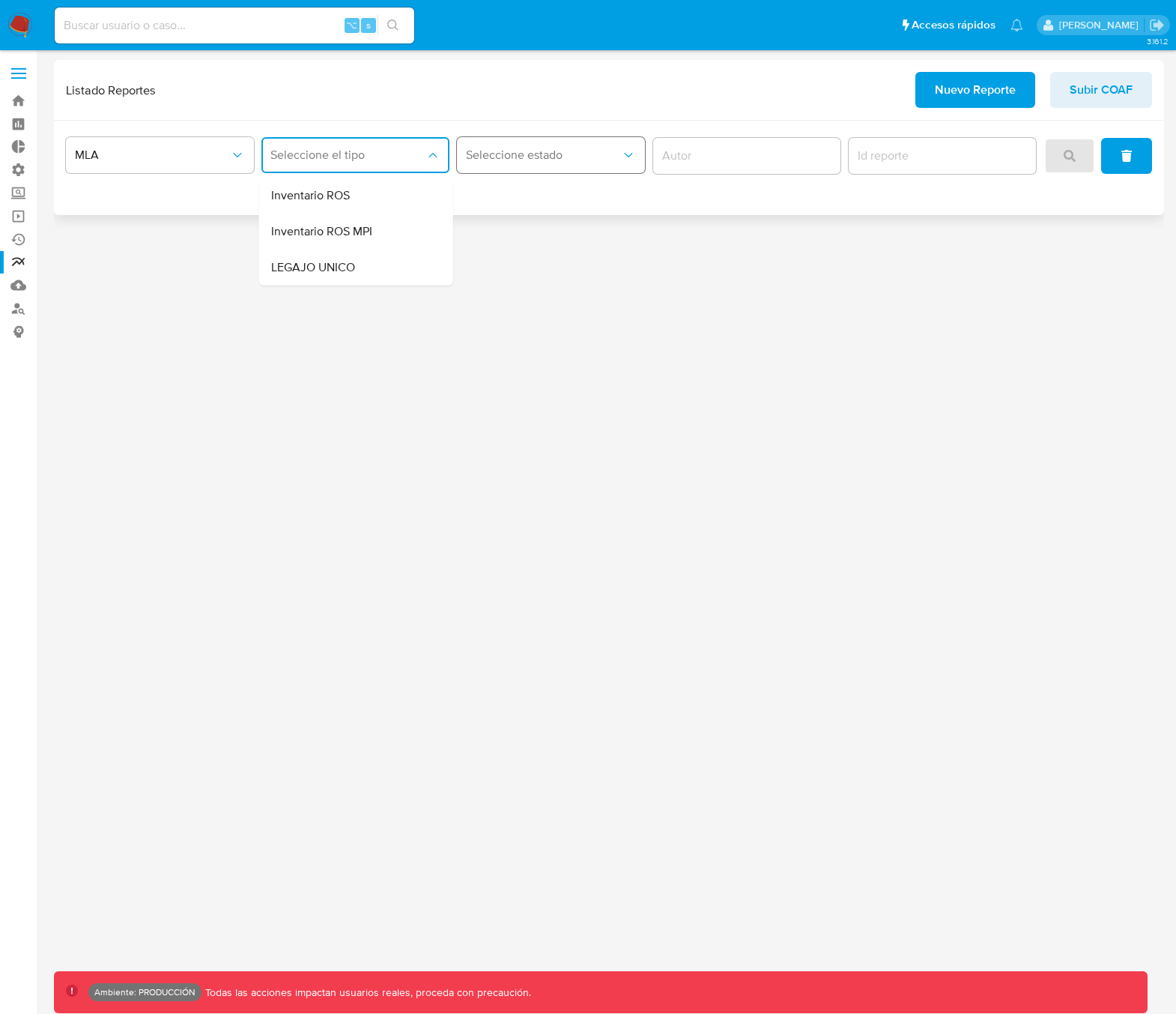
drag, startPoint x: 512, startPoint y: 145, endPoint x: 517, endPoint y: 151, distance: 7.8
click at [517, 151] on button "Seleccione estado" at bounding box center [551, 155] width 188 height 36
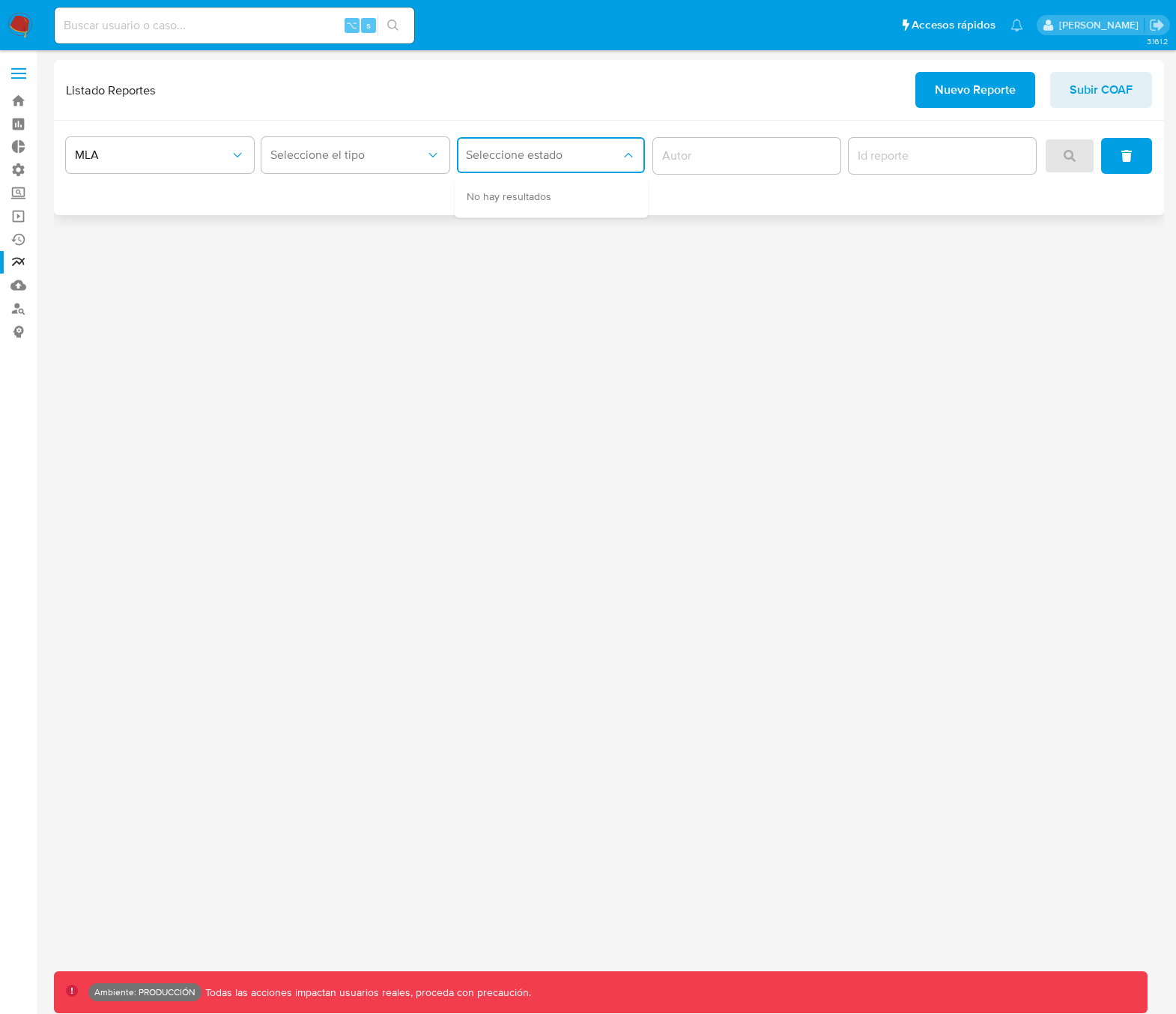
click at [517, 152] on span "Seleccione estado" at bounding box center [543, 155] width 155 height 15
click at [357, 156] on span "Seleccione el tipo" at bounding box center [347, 155] width 155 height 15
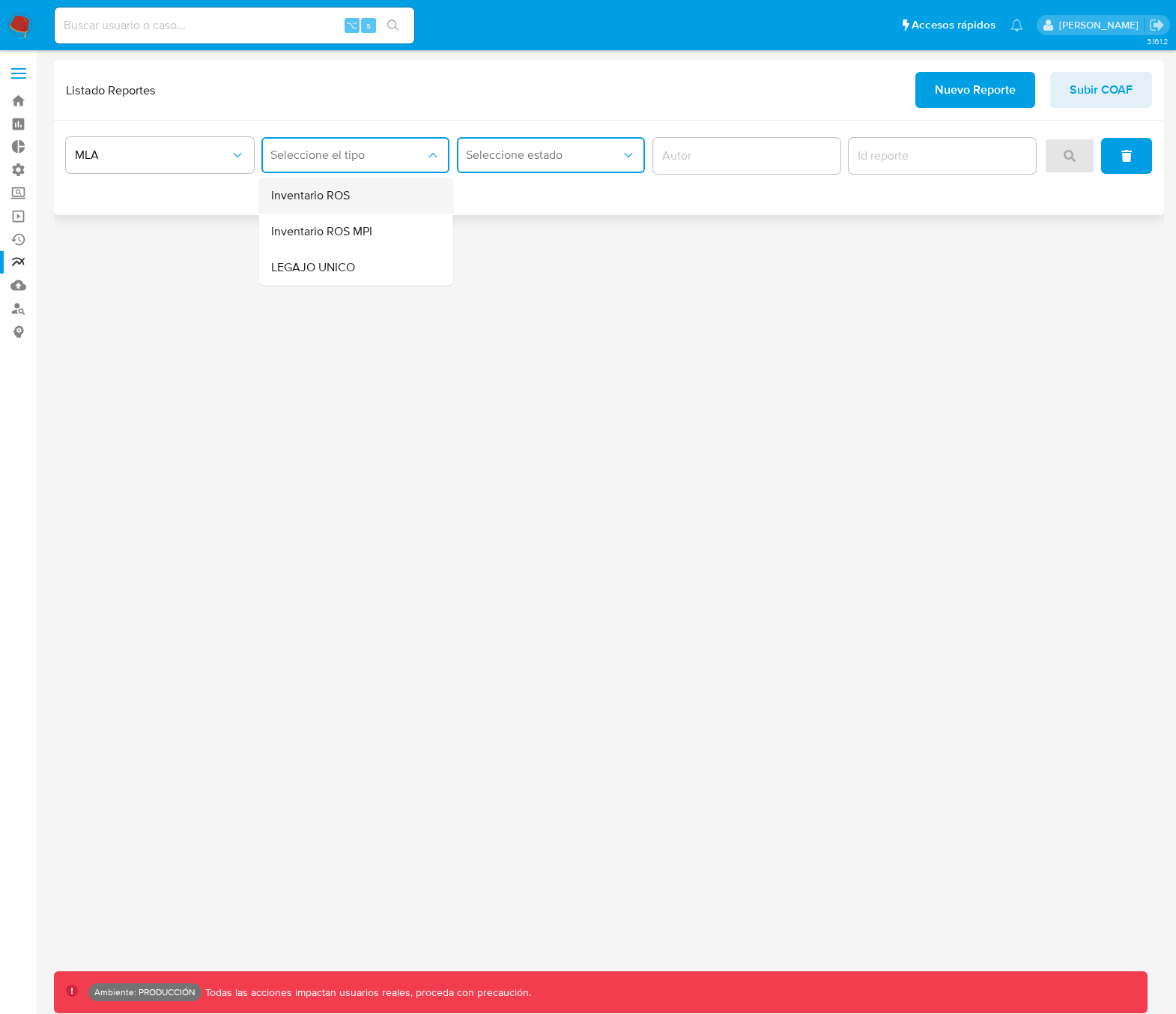
click at [314, 200] on span "Inventario ROS" at bounding box center [310, 195] width 79 height 15
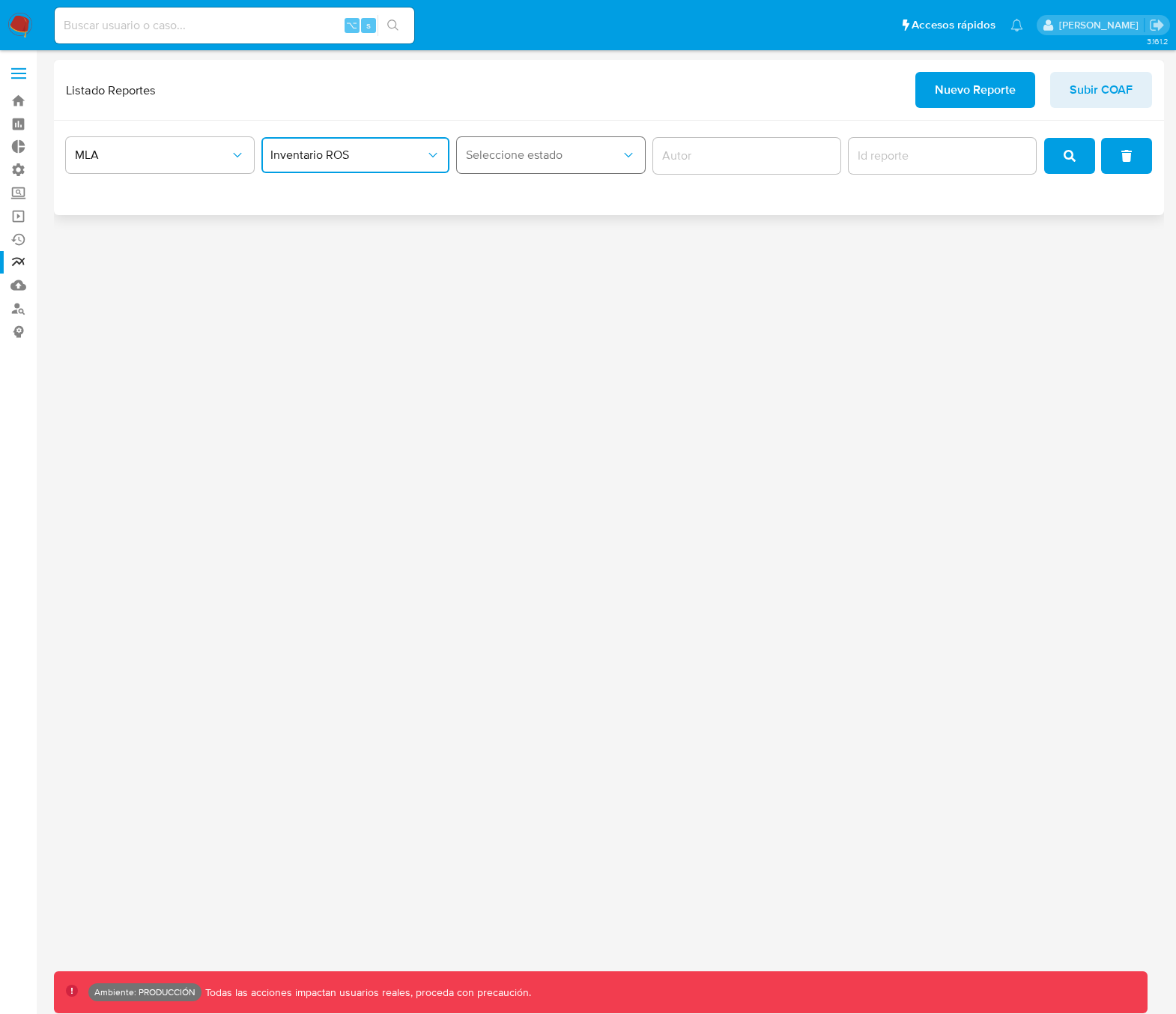
click at [527, 166] on button "Seleccione estado" at bounding box center [551, 155] width 188 height 36
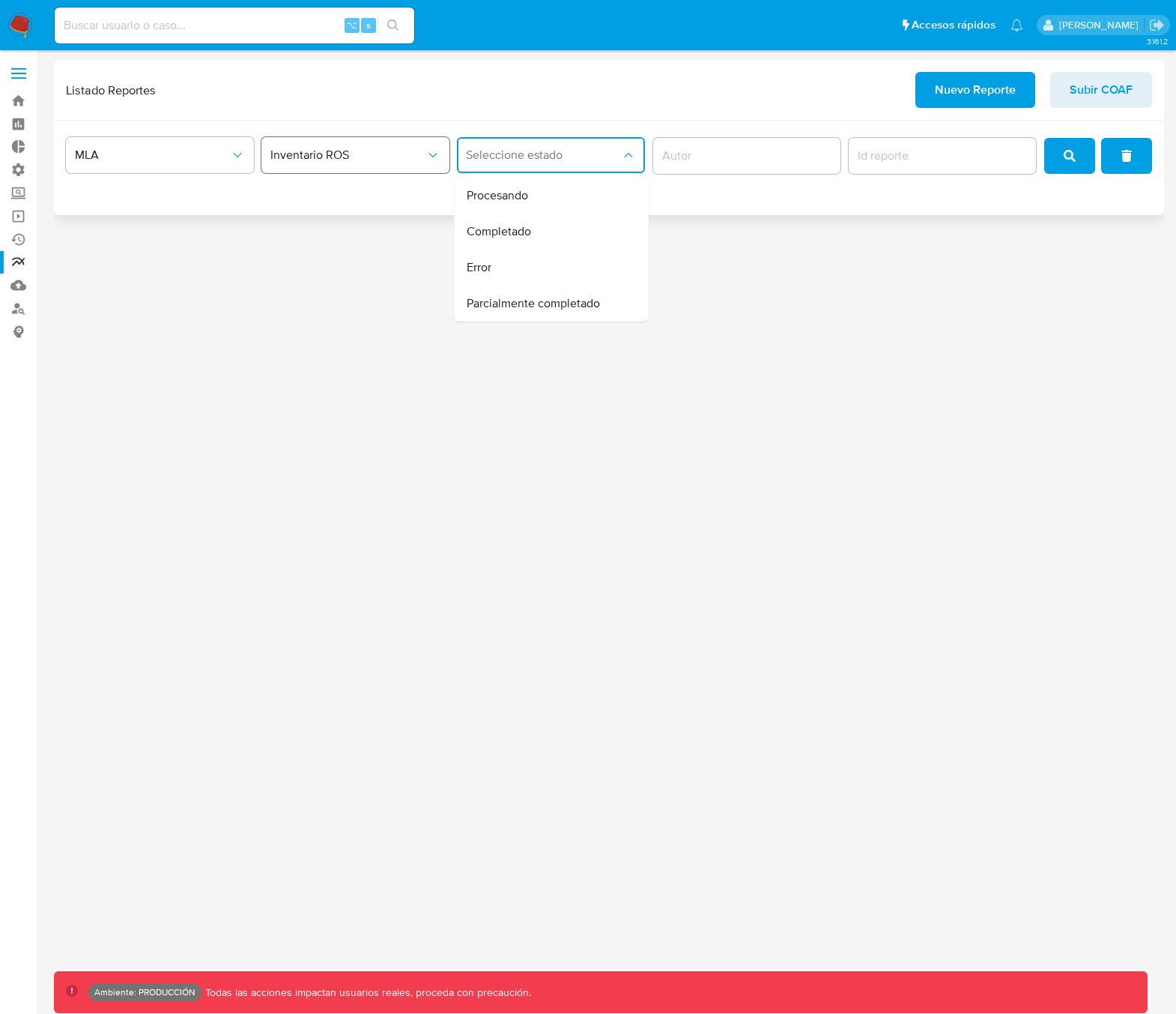
click at [374, 163] on button "Inventario ROS" at bounding box center [355, 155] width 188 height 36
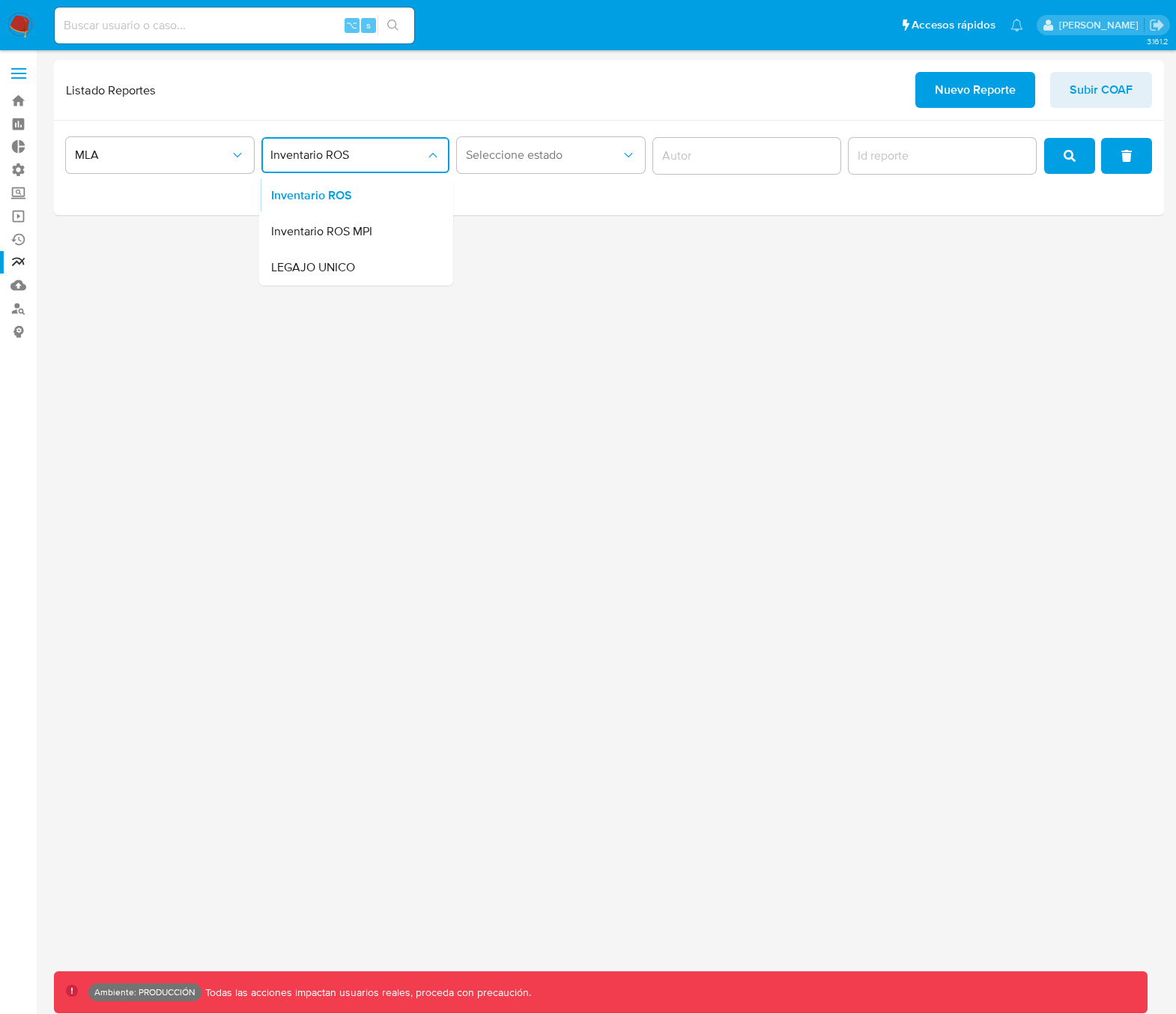
click at [318, 232] on span "Inventario ROS MPI" at bounding box center [322, 232] width 101 height 15
click at [504, 160] on span "Seleccione estado" at bounding box center [543, 155] width 155 height 15
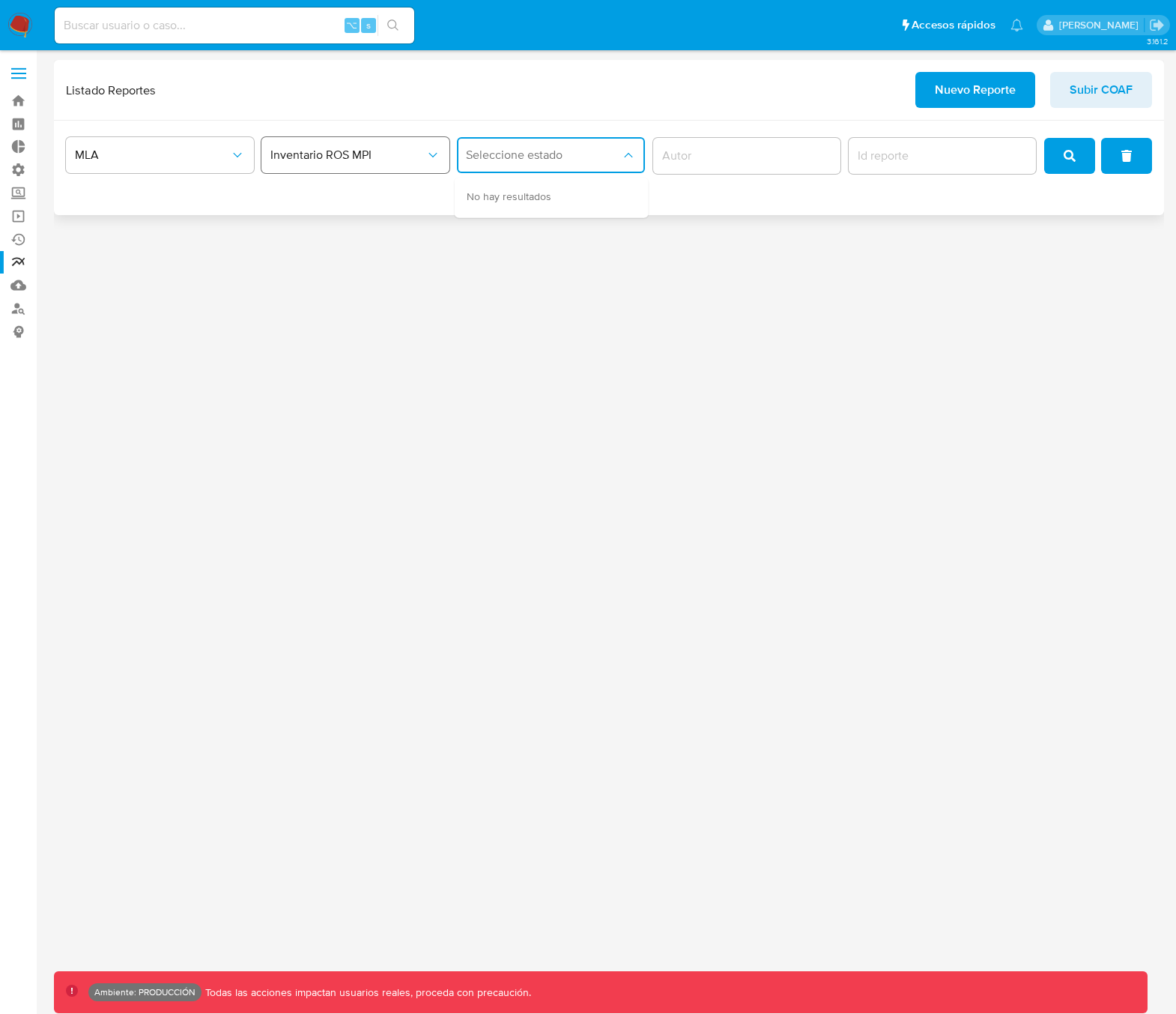
click at [385, 162] on span "Inventario ROS MPI" at bounding box center [347, 155] width 155 height 15
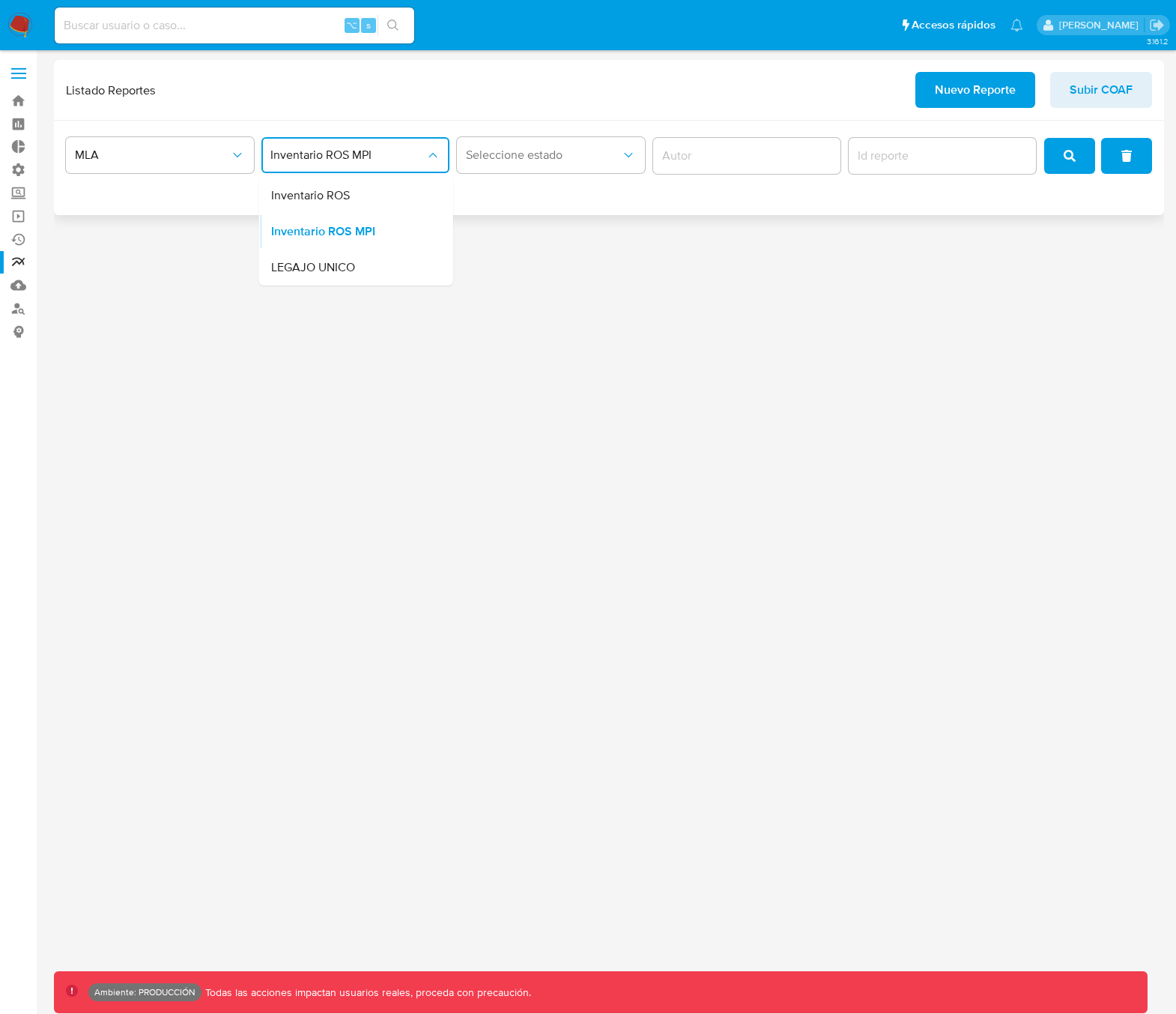
drag, startPoint x: 349, startPoint y: 275, endPoint x: 361, endPoint y: 243, distance: 34.2
click at [348, 275] on span "LEGAJO UNICO" at bounding box center [313, 267] width 84 height 15
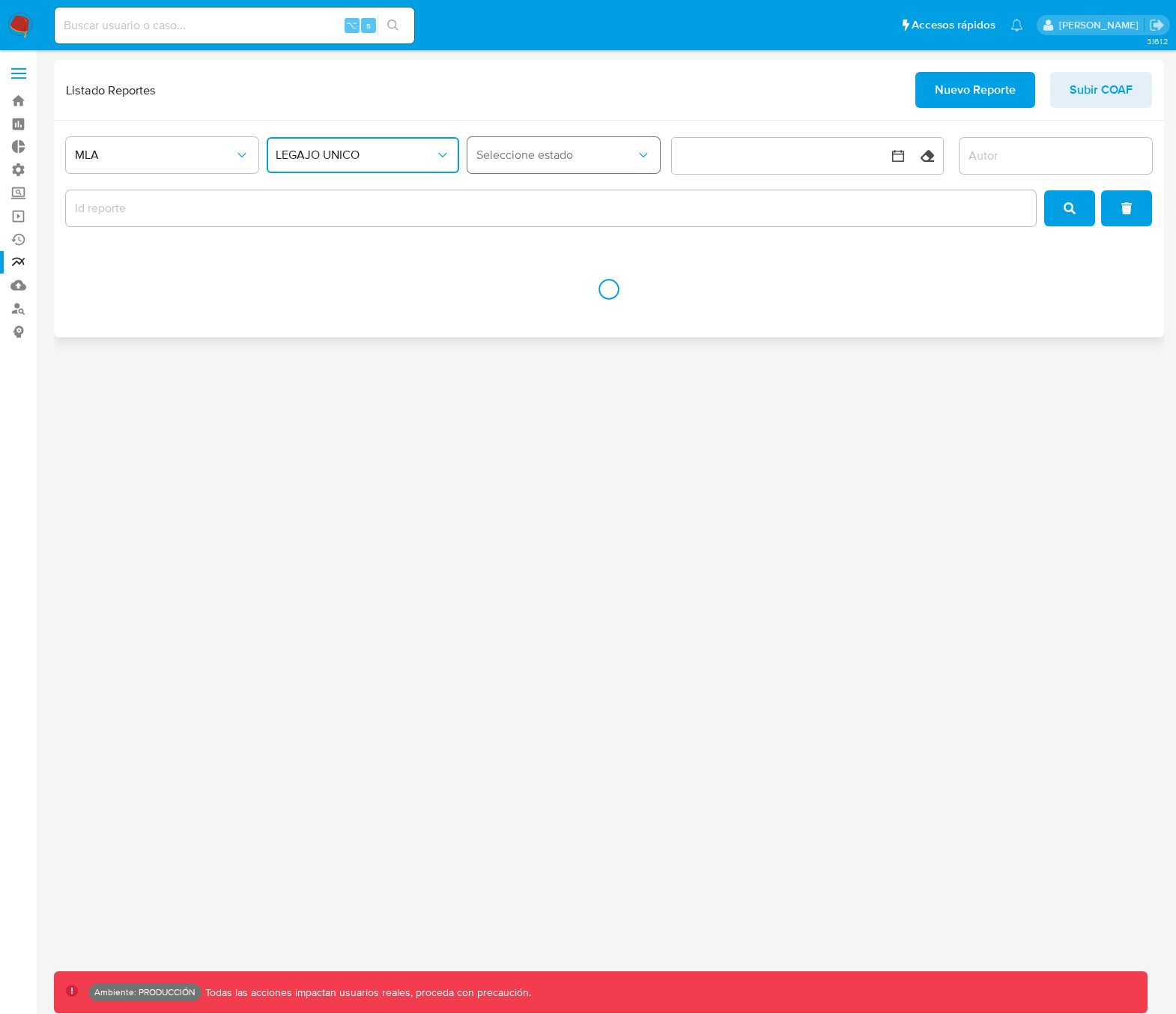
click at [498, 148] on span "Seleccione estado" at bounding box center [556, 155] width 160 height 15
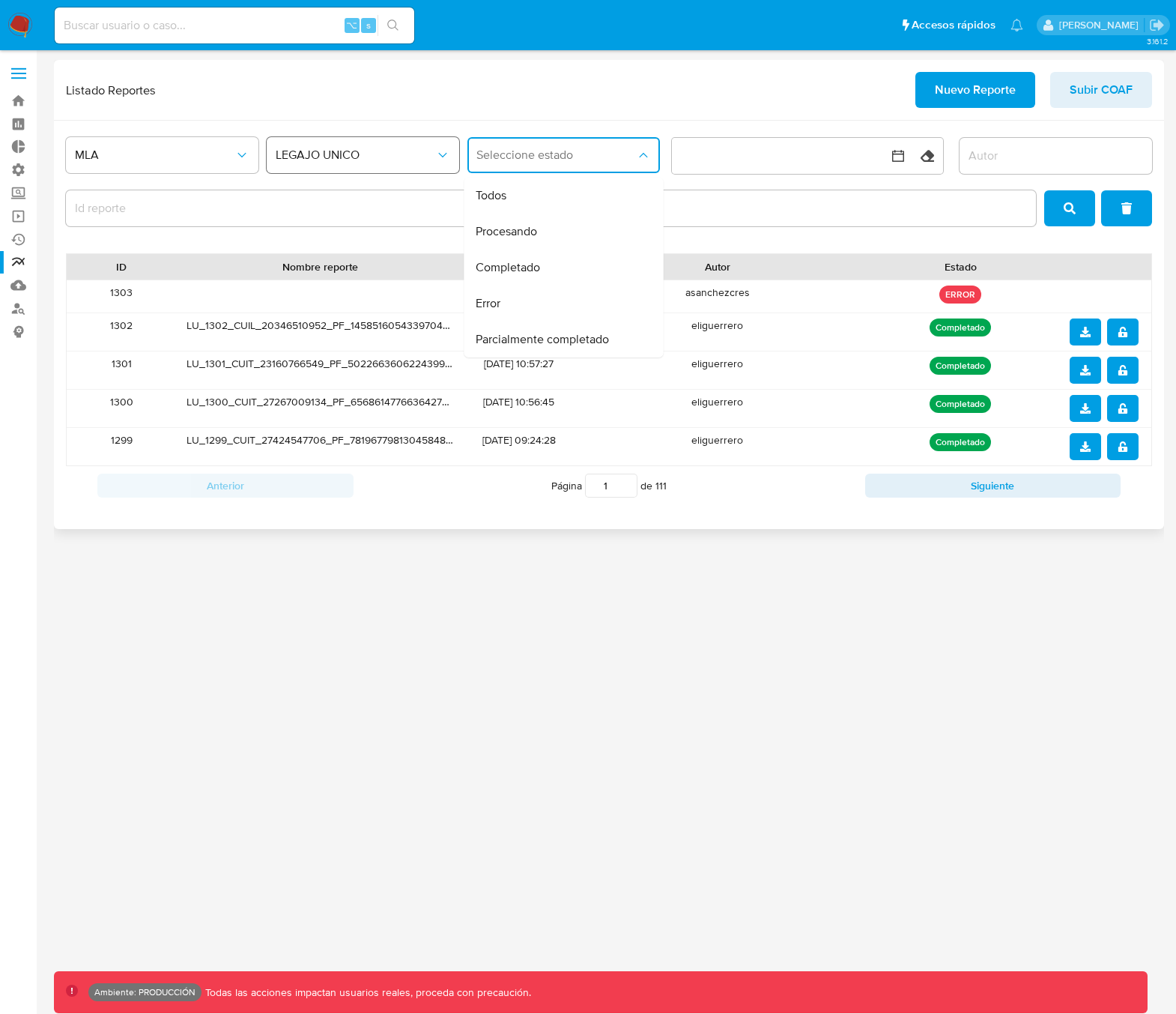
click at [358, 160] on span "LEGAJO UNICO" at bounding box center [355, 155] width 160 height 15
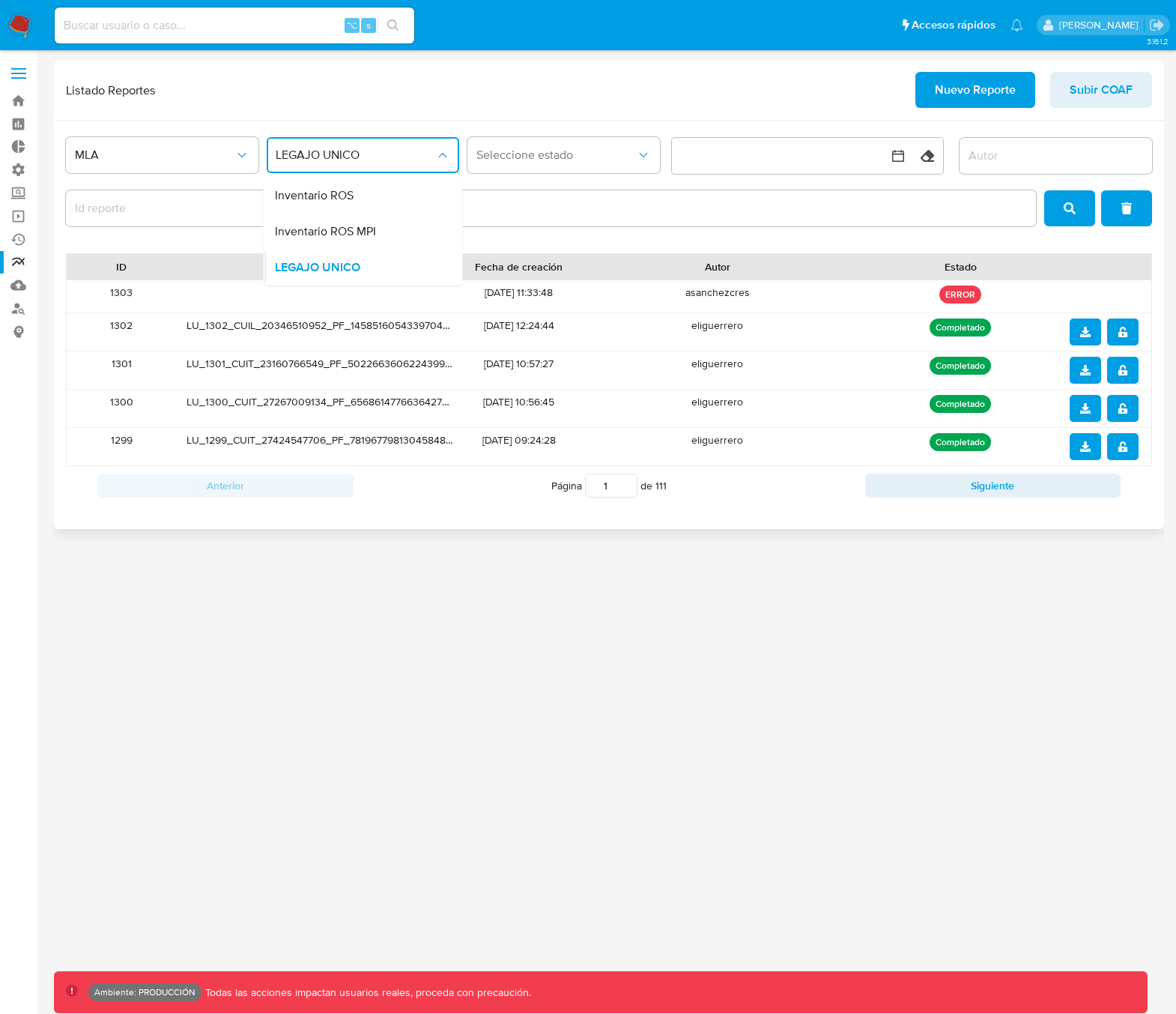
drag, startPoint x: 187, startPoint y: 117, endPoint x: 179, endPoint y: 112, distance: 9.4
click at [187, 117] on div "Listado Reportes Nuevo Reporte Subir COAF" at bounding box center [609, 89] width 1110 height 60
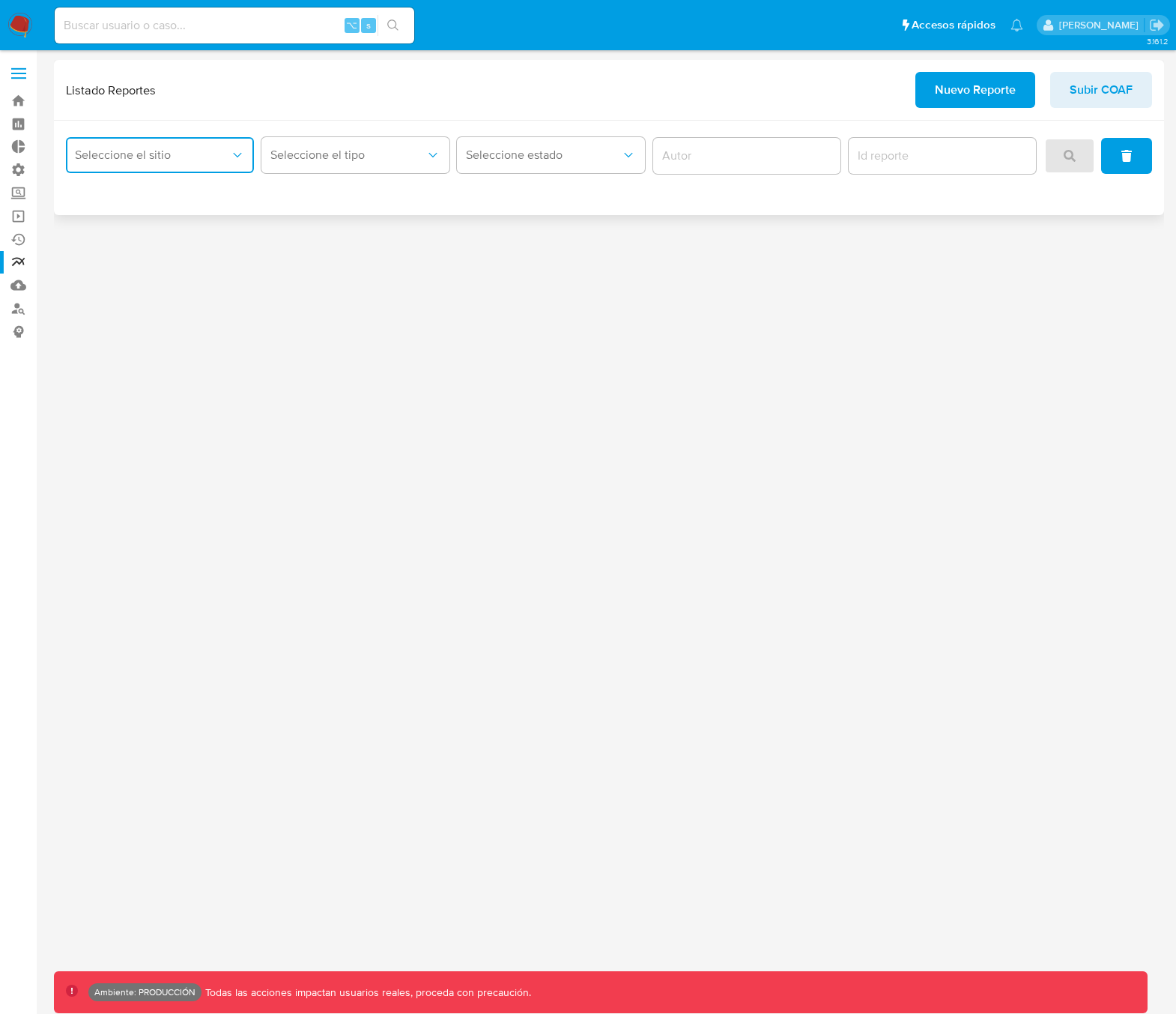
click at [197, 160] on span "Seleccione el sitio" at bounding box center [152, 155] width 155 height 15
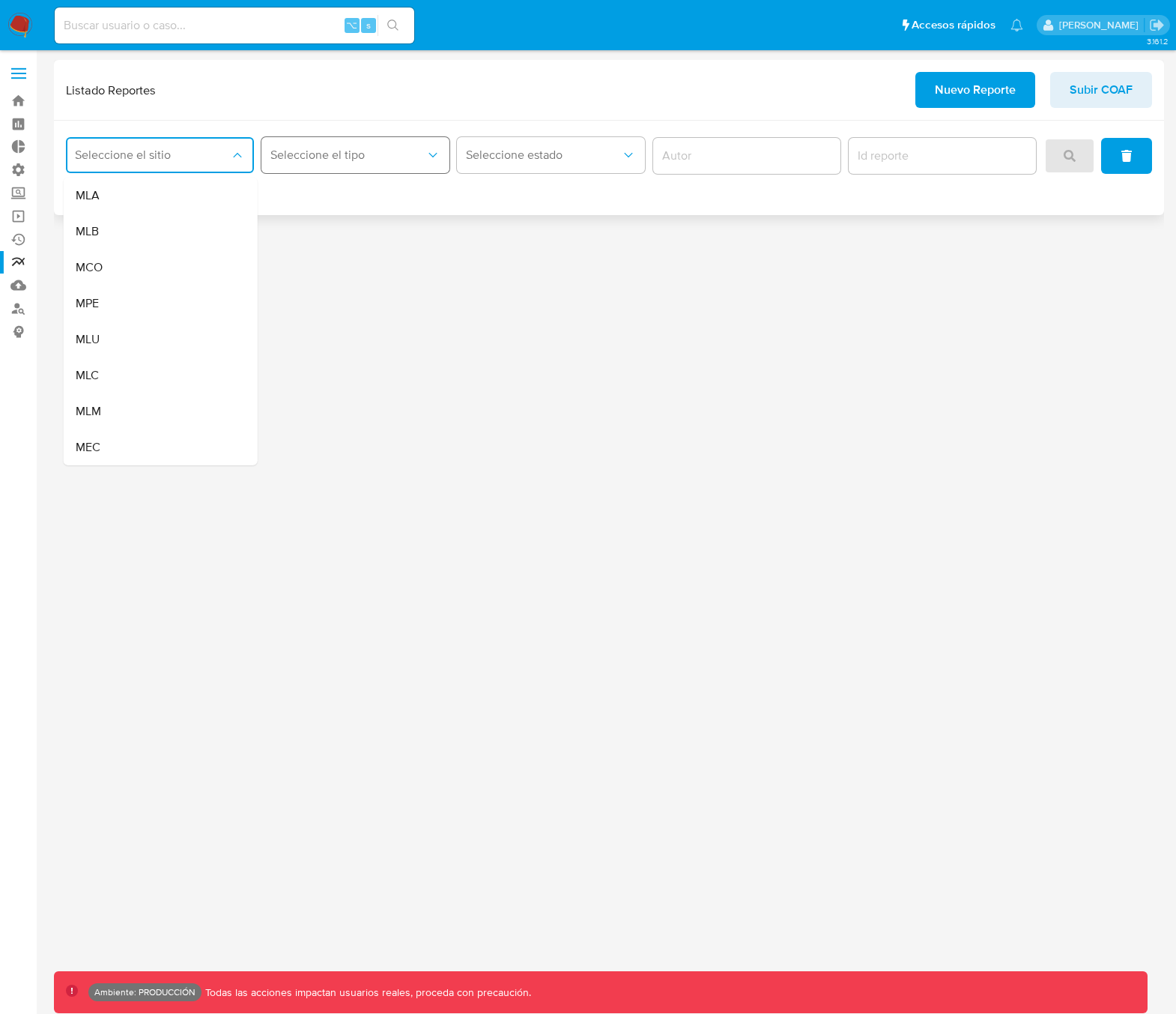
click at [354, 158] on span "Seleccione el tipo" at bounding box center [347, 155] width 155 height 15
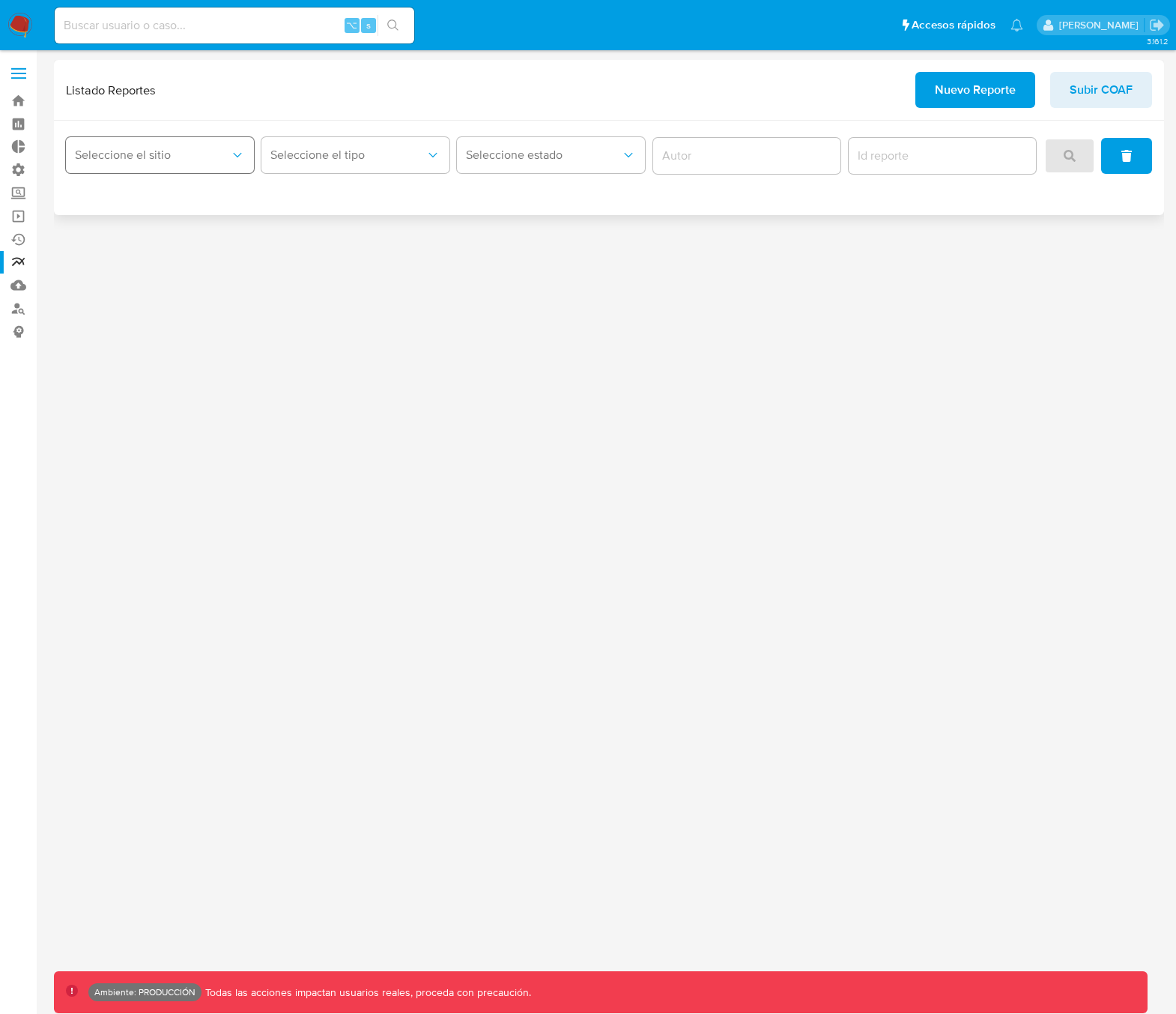
click at [208, 155] on span "Seleccione el sitio" at bounding box center [152, 155] width 155 height 15
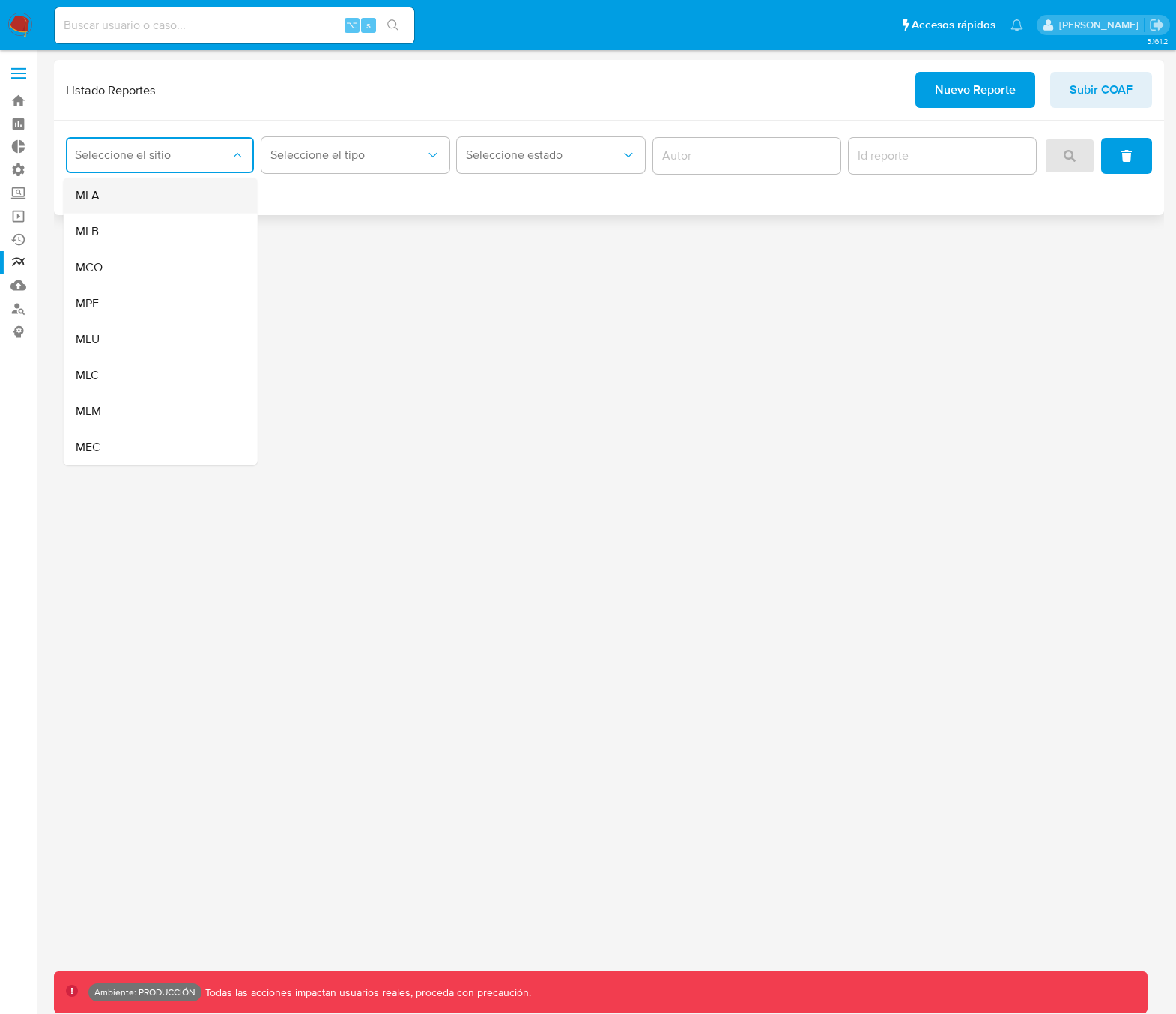
click at [140, 204] on div "MLA" at bounding box center [155, 195] width 161 height 36
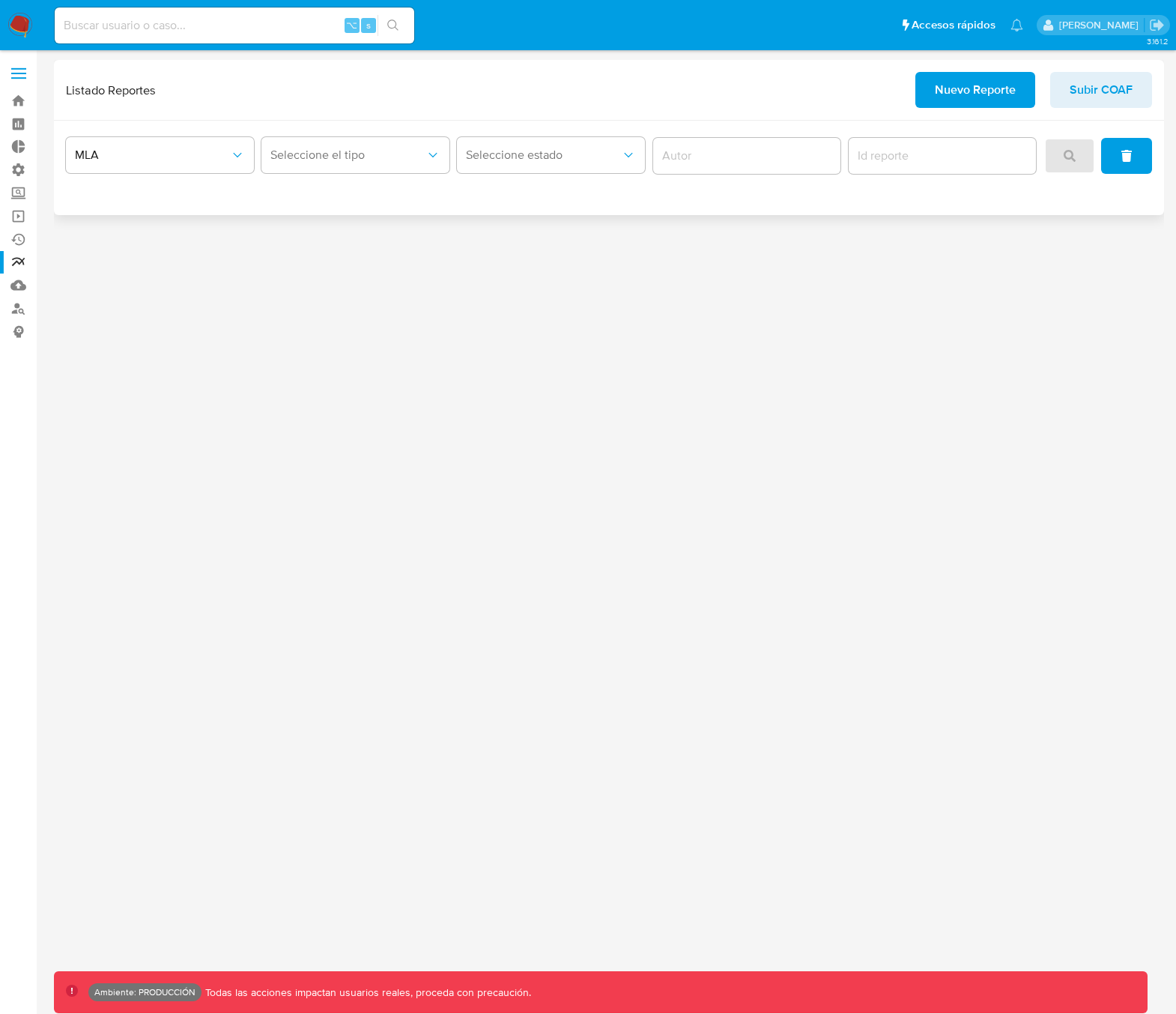
click at [332, 174] on div "Seleccione el tipo" at bounding box center [355, 155] width 188 height 46
click at [332, 163] on button "Seleccione el tipo" at bounding box center [355, 155] width 188 height 36
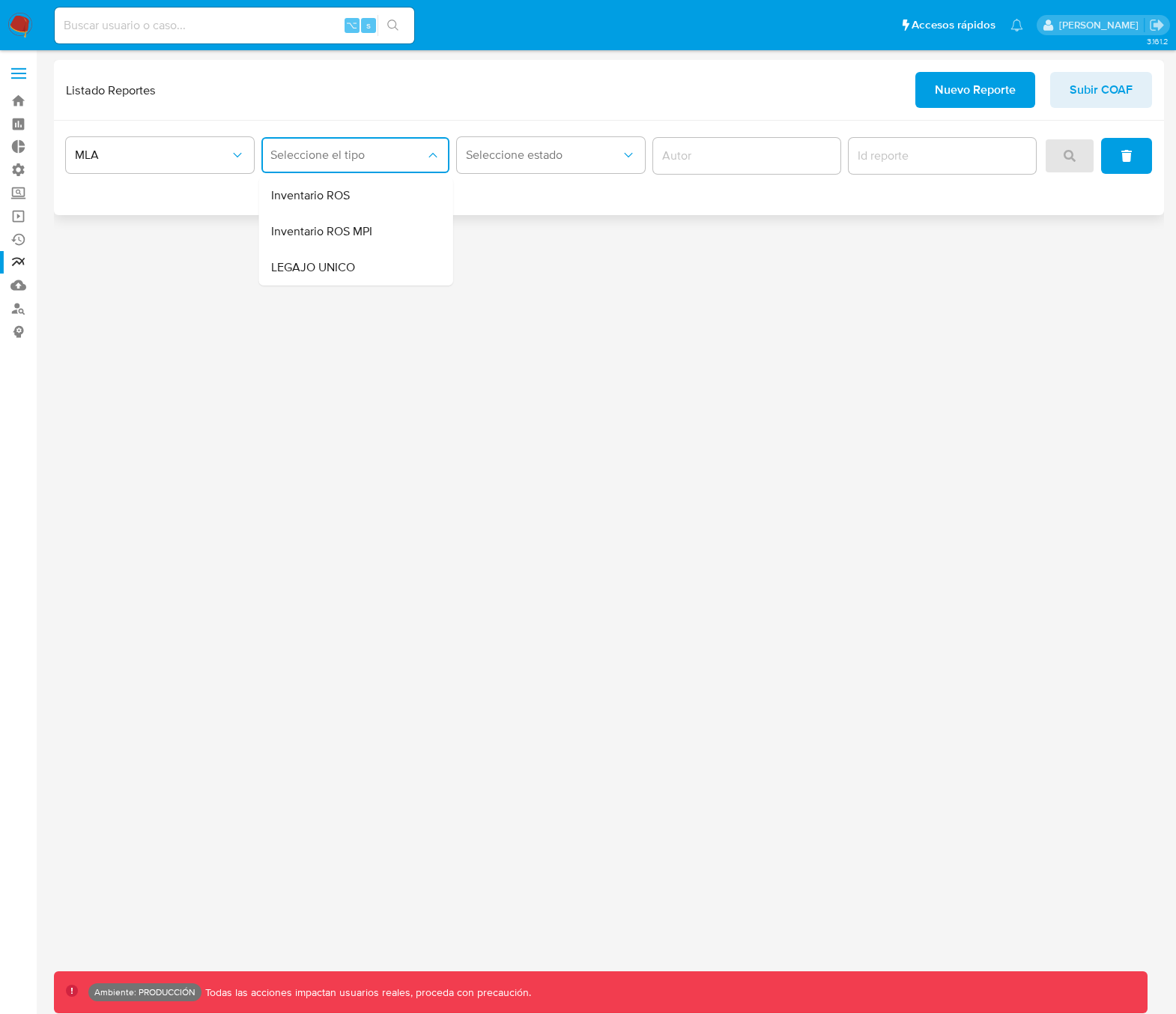
drag, startPoint x: 345, startPoint y: 219, endPoint x: 355, endPoint y: 214, distance: 11.2
click at [346, 220] on div "Inventario ROS MPI" at bounding box center [351, 231] width 161 height 36
click at [509, 163] on button "Seleccione estado" at bounding box center [551, 155] width 188 height 36
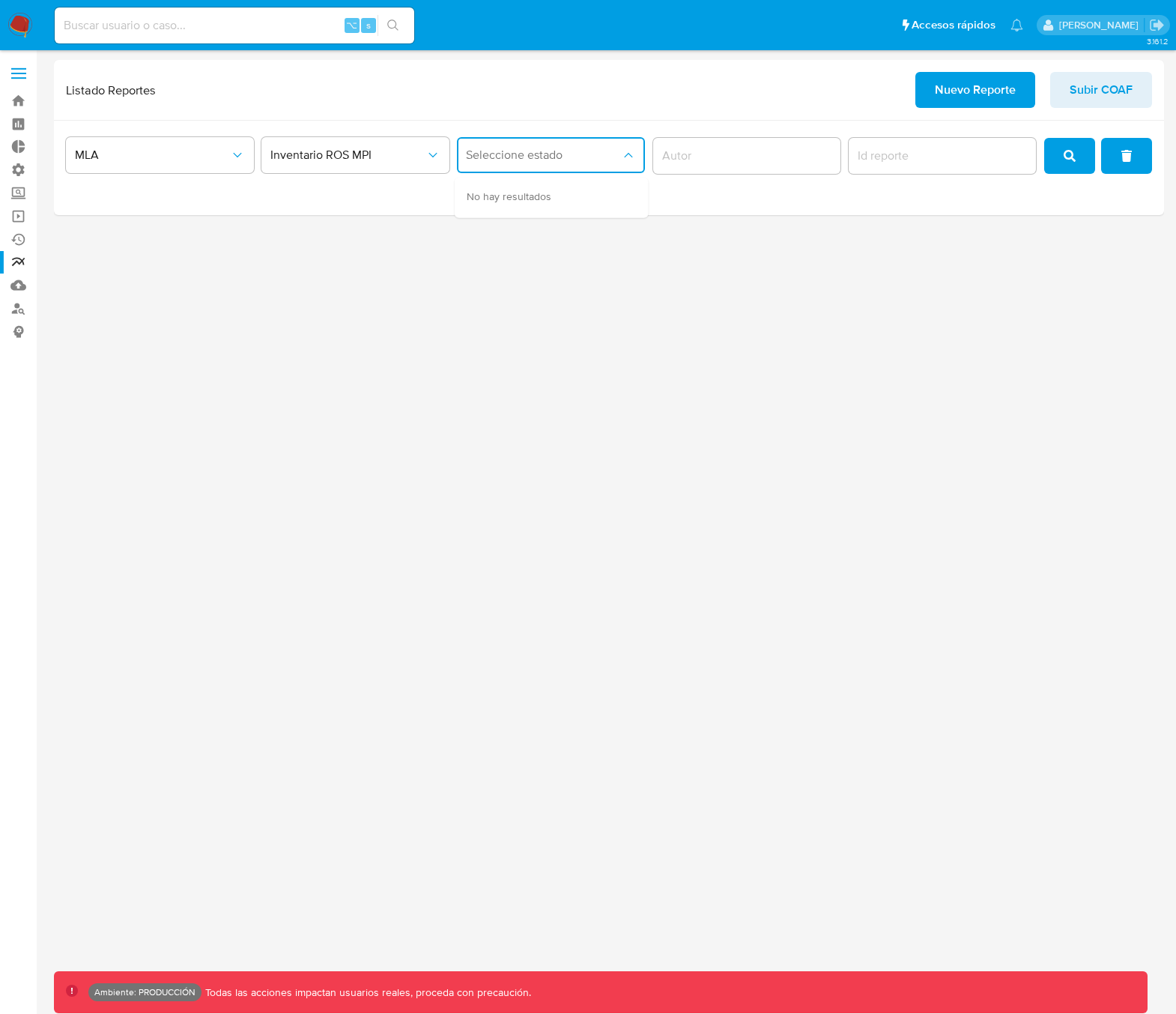
click at [457, 261] on div "3.161.2 Ambiente: PRODUCCIÓN Todas las acciones impactan usuarios reales, proce…" at bounding box center [609, 531] width 1110 height 944
